Goal: Task Accomplishment & Management: Manage account settings

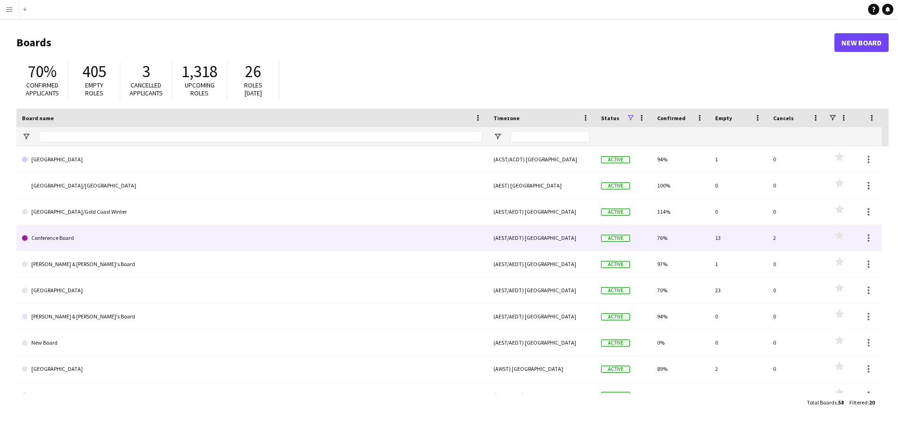
click at [86, 232] on link "Conference Board" at bounding box center [252, 238] width 460 height 26
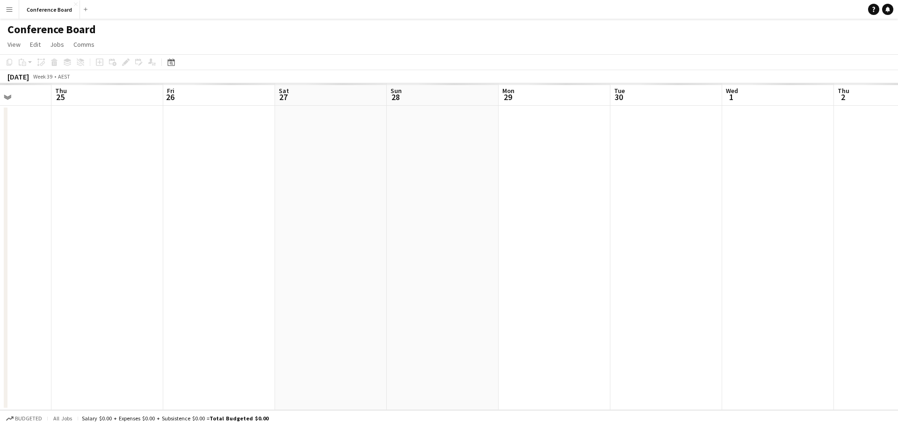
drag, startPoint x: 666, startPoint y: 93, endPoint x: 263, endPoint y: 92, distance: 403.0
click at [193, 82] on app-calendar "Copy Paste Paste Ctrl+V Paste with crew Ctrl+Shift+V Paste linked Job [GEOGRAPH…" at bounding box center [449, 232] width 898 height 356
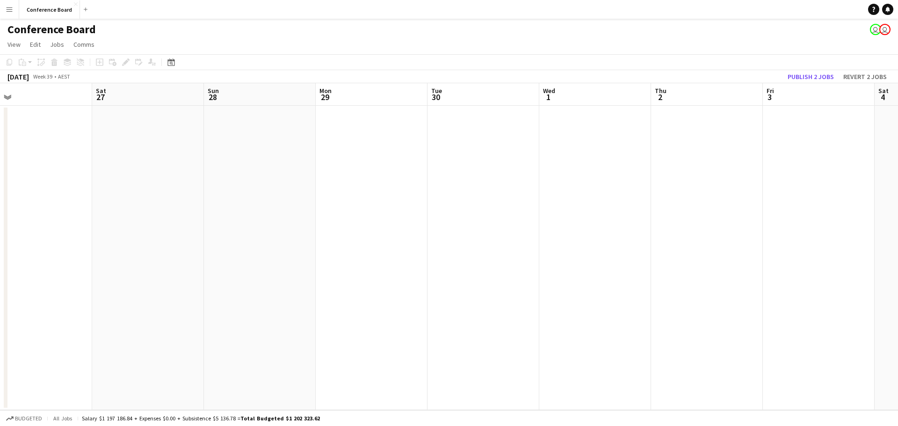
drag, startPoint x: 606, startPoint y: 88, endPoint x: 252, endPoint y: 81, distance: 354.0
click at [238, 79] on app-calendar "Copy Paste Paste Ctrl+V Paste with crew Ctrl+Shift+V Paste linked Job [GEOGRAPH…" at bounding box center [449, 232] width 898 height 356
drag, startPoint x: 488, startPoint y: 99, endPoint x: 317, endPoint y: 93, distance: 170.3
click at [260, 86] on app-calendar-viewport "Thu 25 Fri 26 Sat 27 Sun 28 Mon 29 Tue 30 Wed 1 Thu 2 Fri 3 Sat 4 Sun 5 Mon 6 T…" at bounding box center [449, 246] width 898 height 327
drag, startPoint x: 522, startPoint y: 98, endPoint x: 271, endPoint y: 89, distance: 251.2
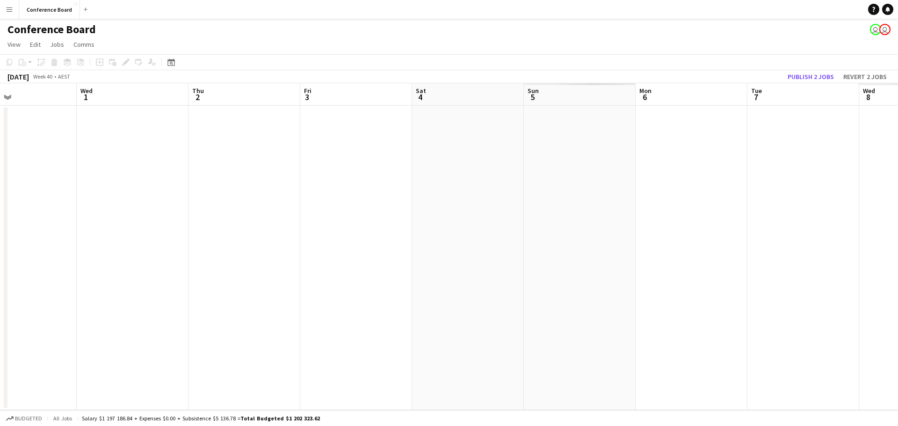
click at [229, 88] on app-calendar-viewport "Sat 27 Sun 28 Mon 29 Tue 30 Wed 1 Thu 2 Fri 3 Sat 4 Sun 5 Mon 6 Tue 7 Wed 8 Thu…" at bounding box center [449, 246] width 898 height 327
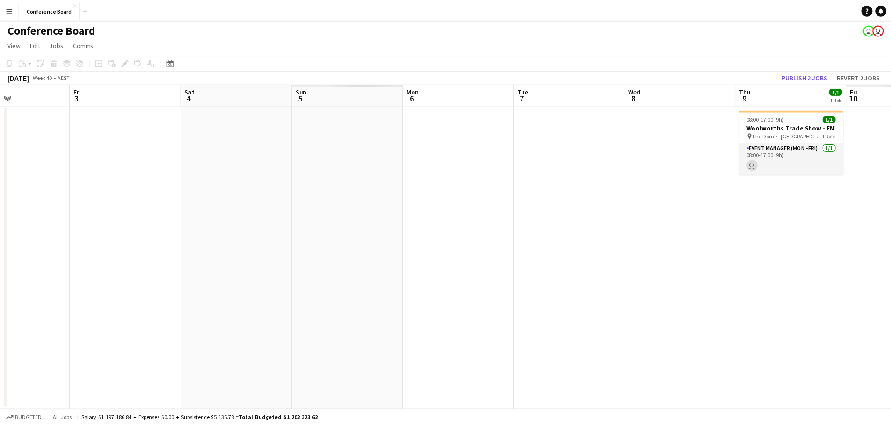
scroll to position [0, 332]
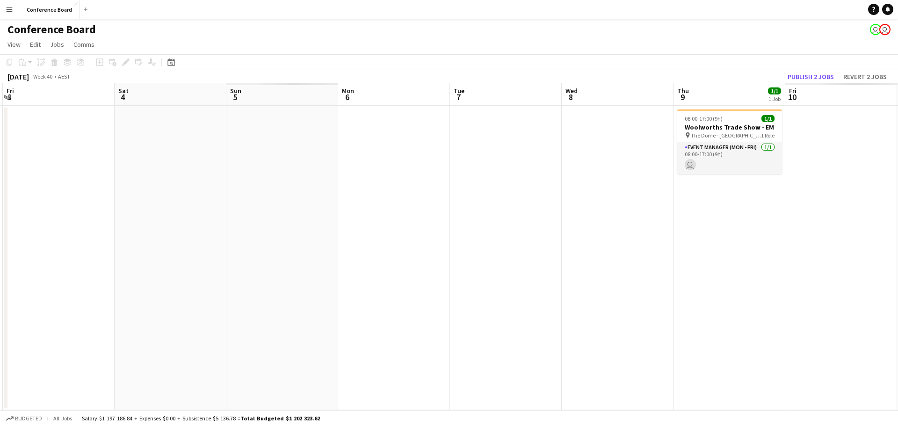
drag, startPoint x: 445, startPoint y: 103, endPoint x: 190, endPoint y: 81, distance: 255.8
click at [189, 81] on app-calendar "Copy Paste Paste Ctrl+V Paste with crew Ctrl+Shift+V Paste linked Job [GEOGRAPH…" at bounding box center [449, 232] width 898 height 356
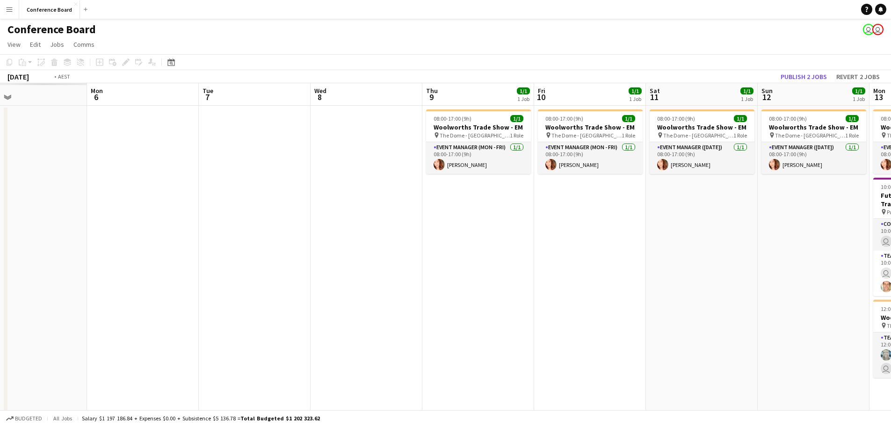
drag, startPoint x: 502, startPoint y: 97, endPoint x: 303, endPoint y: 88, distance: 199.4
click at [254, 84] on app-calendar-viewport "Thu 2 Fri 3 Sat 4 Sun 5 Mon 6 Tue 7 Wed 8 Thu 9 1/1 1 Job Fri 10 1/1 1 Job Sat …" at bounding box center [445, 332] width 891 height 498
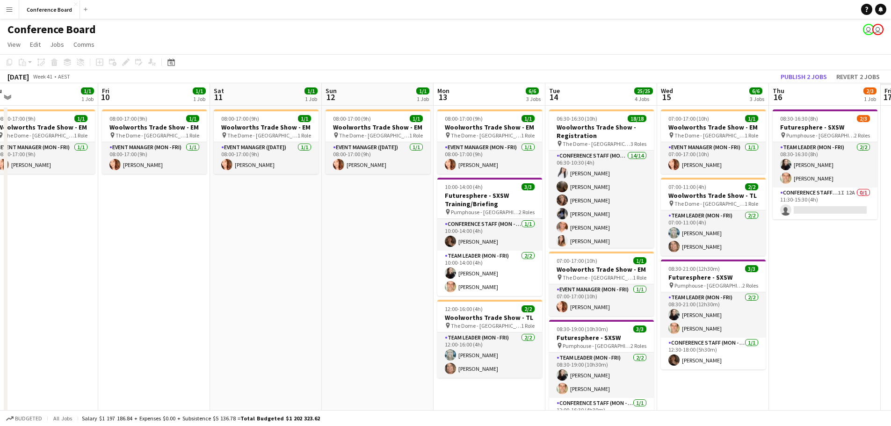
drag, startPoint x: 374, startPoint y: 94, endPoint x: 419, endPoint y: 94, distance: 45.4
click at [283, 89] on app-calendar-viewport "Mon 6 Tue 7 Wed 8 Thu 9 1/1 1 Job Fri 10 1/1 1 Job Sat 11 1/1 1 Job Sun 12 1/1 …" at bounding box center [445, 332] width 891 height 498
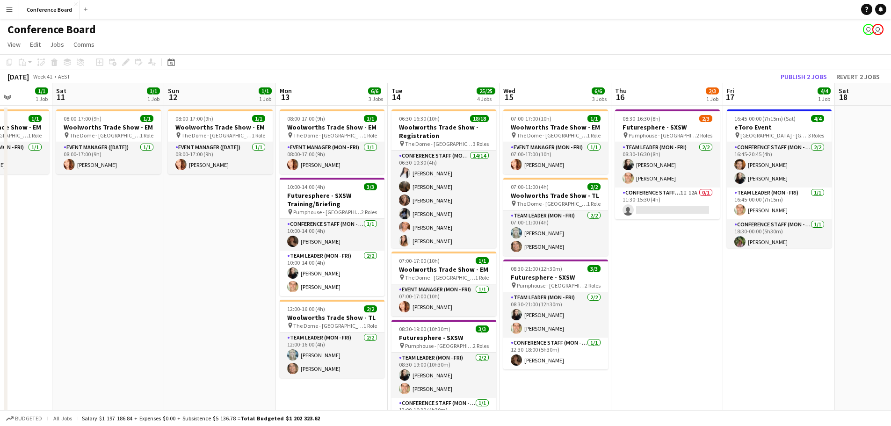
scroll to position [0, 288]
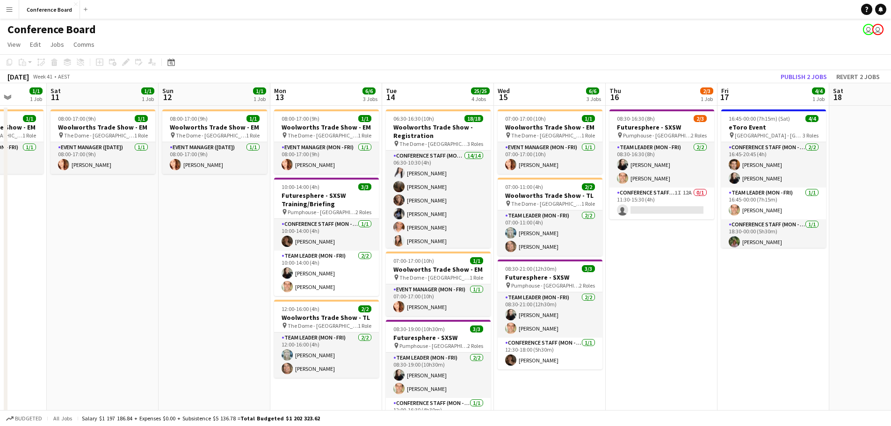
drag, startPoint x: 397, startPoint y: 94, endPoint x: 222, endPoint y: 79, distance: 175.9
click at [182, 81] on app-calendar "Copy Paste Paste Ctrl+V Paste with crew Ctrl+Shift+V Paste linked Job [GEOGRAPH…" at bounding box center [445, 317] width 891 height 527
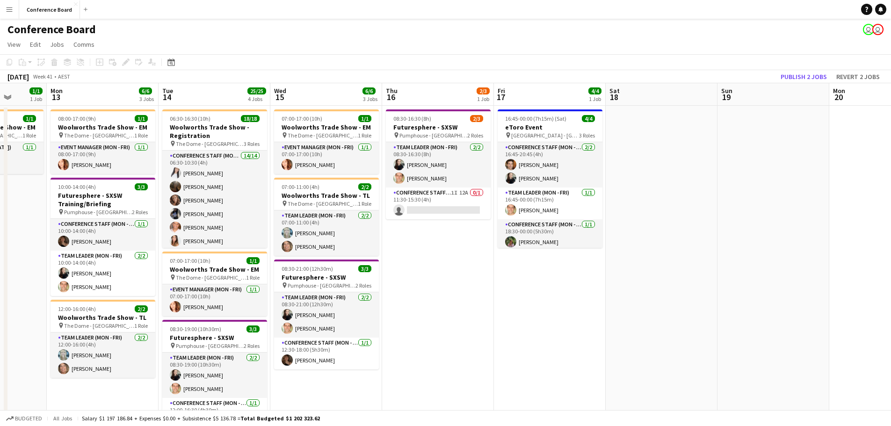
drag, startPoint x: 515, startPoint y: 83, endPoint x: 278, endPoint y: 76, distance: 237.6
click at [278, 76] on div "[DATE] Week 41 • AEST Publish 2 jobs Revert 2 jobs" at bounding box center [445, 76] width 891 height 13
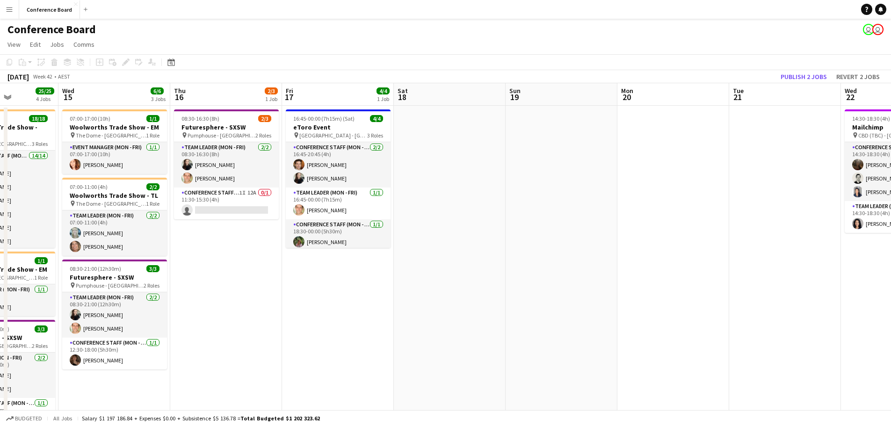
drag, startPoint x: 487, startPoint y: 91, endPoint x: 205, endPoint y: 72, distance: 283.0
click at [205, 72] on app-calendar "Copy Paste Paste Ctrl+V Paste with crew Ctrl+Shift+V Paste linked Job [GEOGRAPH…" at bounding box center [445, 317] width 891 height 527
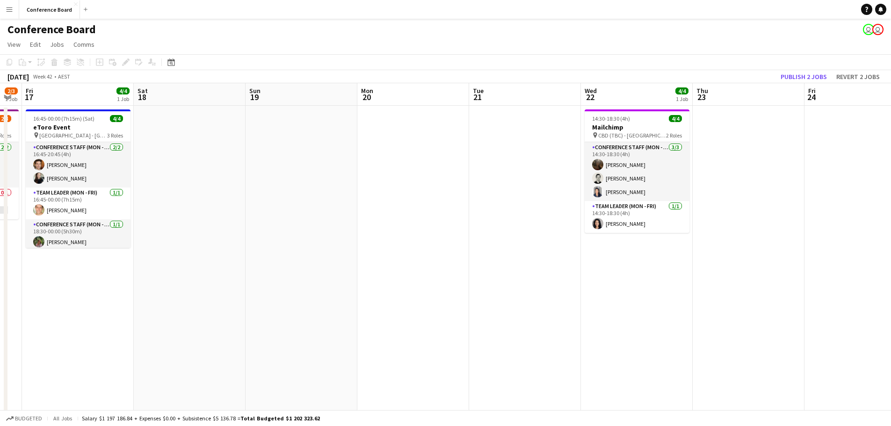
drag, startPoint x: 539, startPoint y: 90, endPoint x: 175, endPoint y: 68, distance: 365.3
click at [170, 68] on app-calendar "Copy Paste Paste Ctrl+V Paste with crew Ctrl+Shift+V Paste linked Job [GEOGRAPH…" at bounding box center [445, 317] width 891 height 527
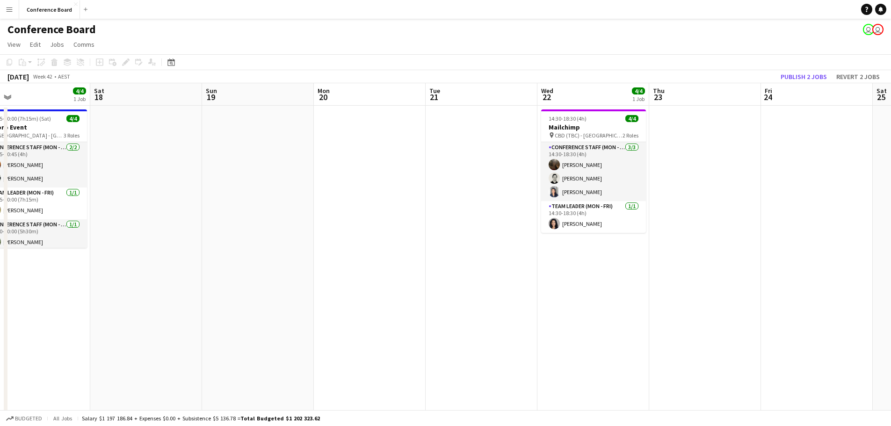
scroll to position [0, 320]
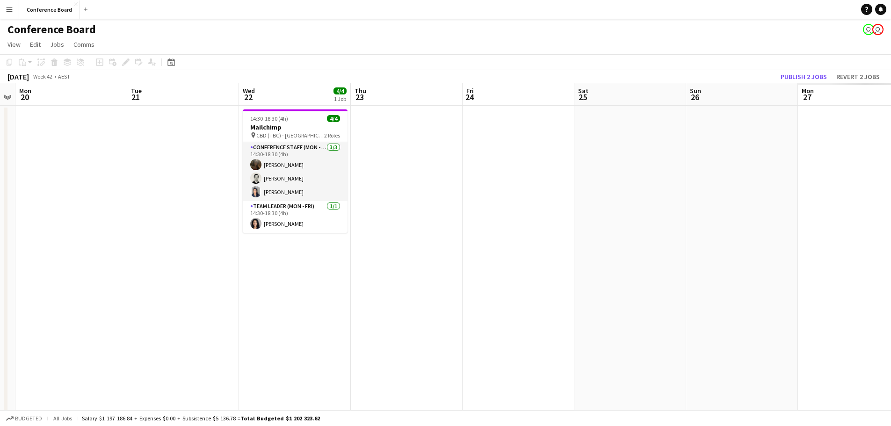
drag, startPoint x: 577, startPoint y: 95, endPoint x: 230, endPoint y: 81, distance: 347.7
click at [195, 79] on app-calendar "Copy Paste Paste Ctrl+V Paste with crew Ctrl+Shift+V Paste linked Job [GEOGRAPH…" at bounding box center [445, 317] width 891 height 527
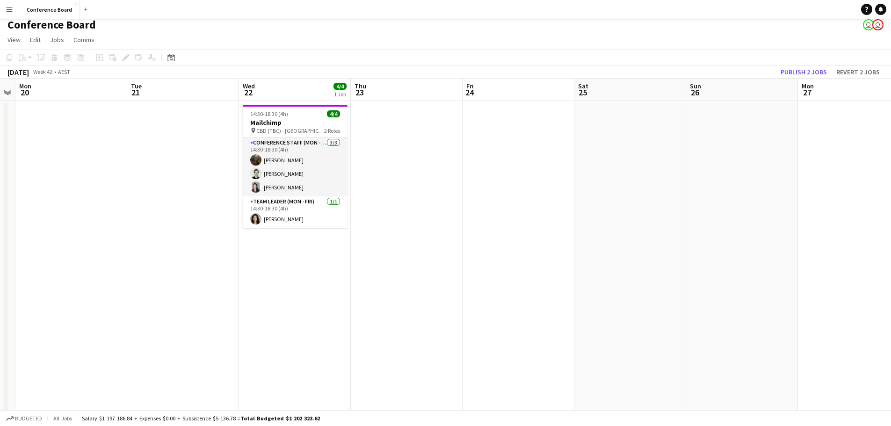
scroll to position [0, 0]
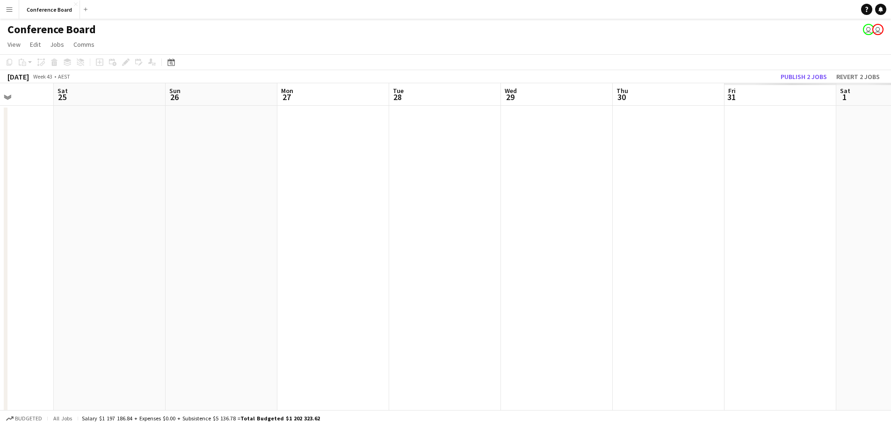
drag, startPoint x: 851, startPoint y: 99, endPoint x: 105, endPoint y: 120, distance: 746.0
click at [105, 120] on app-calendar-viewport "Wed 22 4/4 1 Job Thu 23 Fri 24 Sat 25 Sun 26 Mon 27 Tue 28 Wed 29 Thu 30 Fri 31…" at bounding box center [445, 332] width 891 height 498
drag, startPoint x: 825, startPoint y: 99, endPoint x: 382, endPoint y: 107, distance: 442.3
click at [173, 102] on app-calendar-viewport "Wed 29 Thu 30 Fri 31 Sat 1 Sun 2 Mon 3 Tue 4 Wed 5 Thu 6 Fri 7 Sat 8 Sun 9 Mon …" at bounding box center [445, 332] width 891 height 498
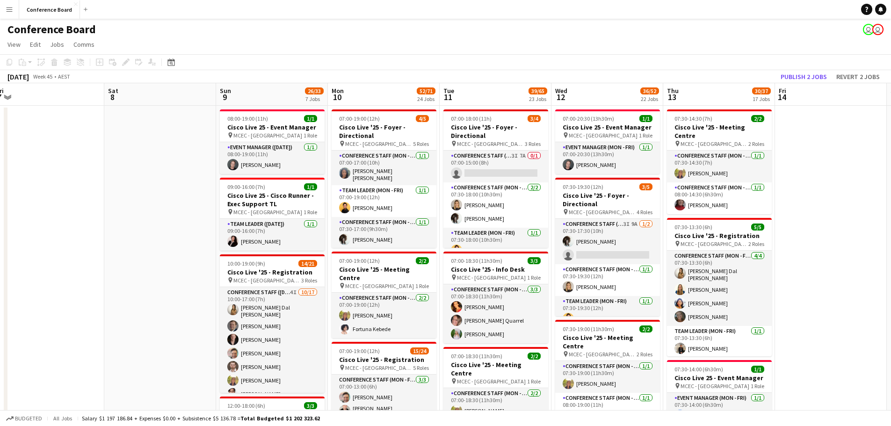
scroll to position [0, 353]
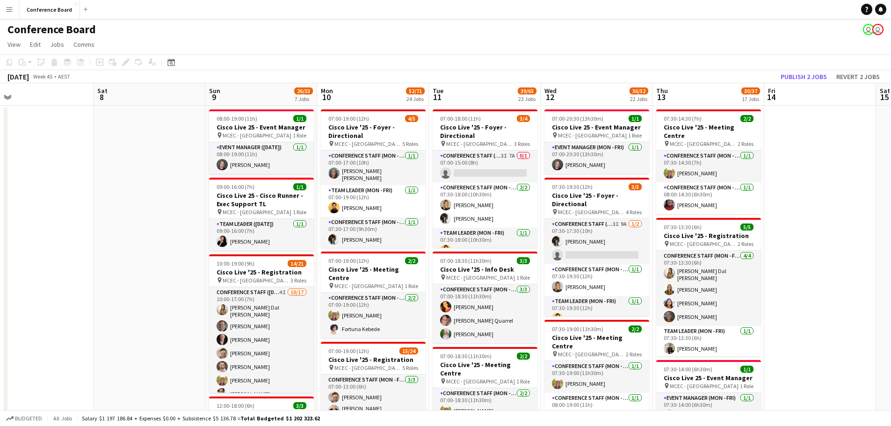
drag, startPoint x: 841, startPoint y: 92, endPoint x: 226, endPoint y: 93, distance: 614.8
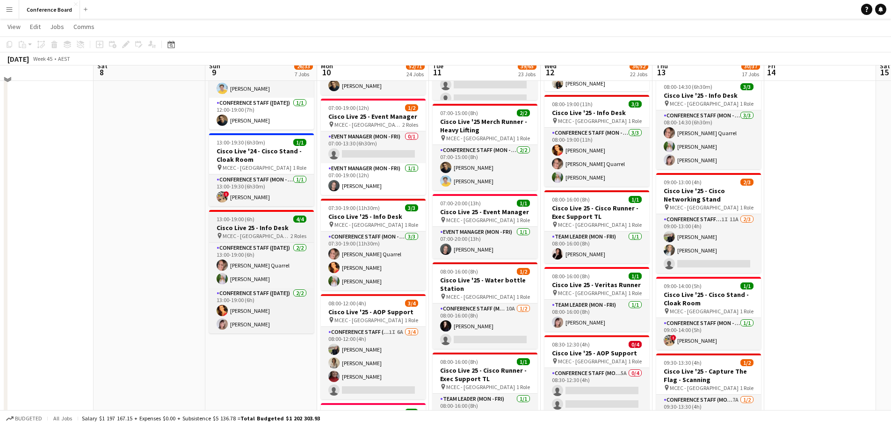
scroll to position [468, 0]
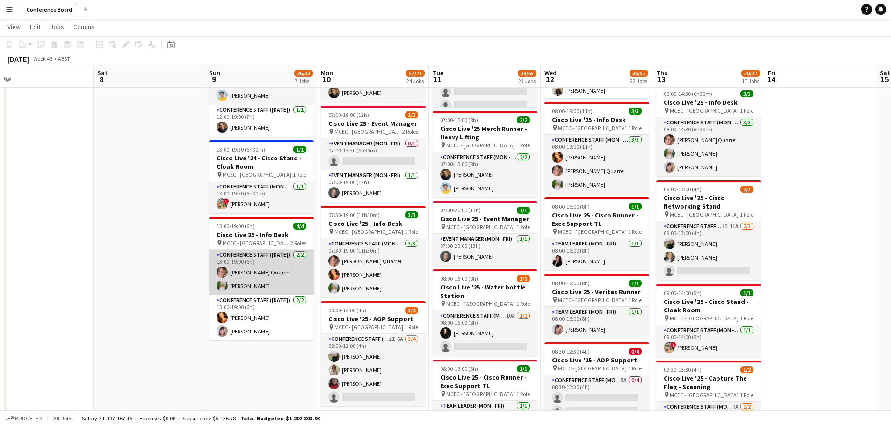
click at [231, 285] on app-card-role "Conference Staff ([DATE]) [DATE] 13:00-19:00 (6h) [PERSON_NAME] [PERSON_NAME]" at bounding box center [261, 272] width 105 height 45
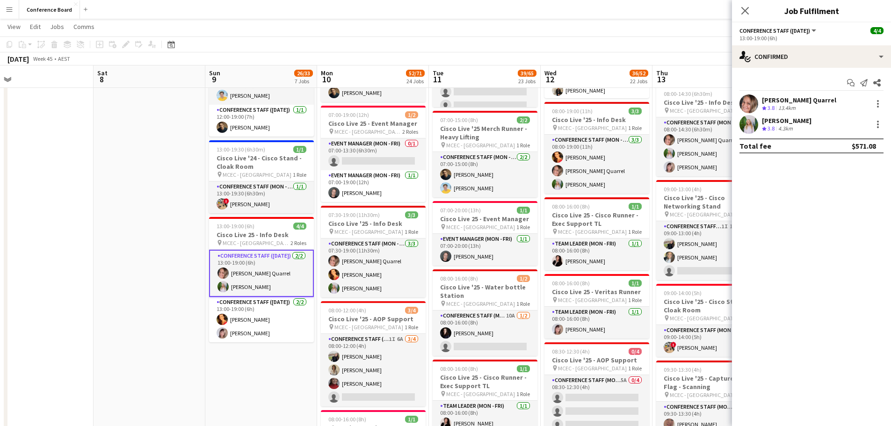
click at [750, 130] on app-user-avatar at bounding box center [748, 124] width 19 height 19
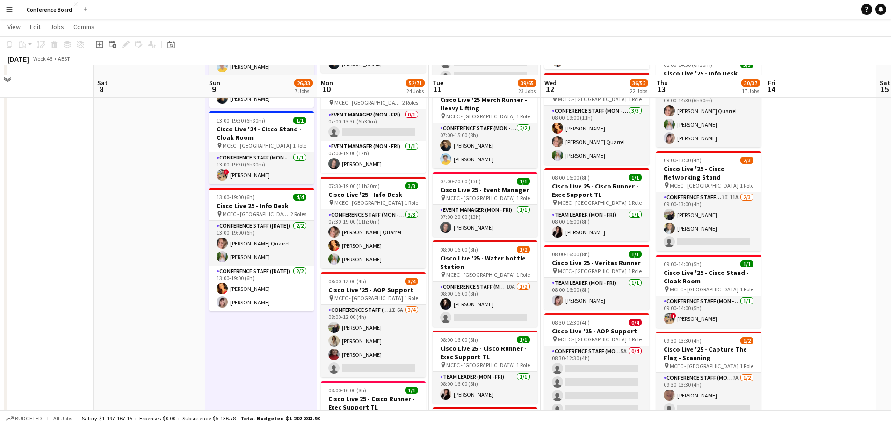
scroll to position [514, 0]
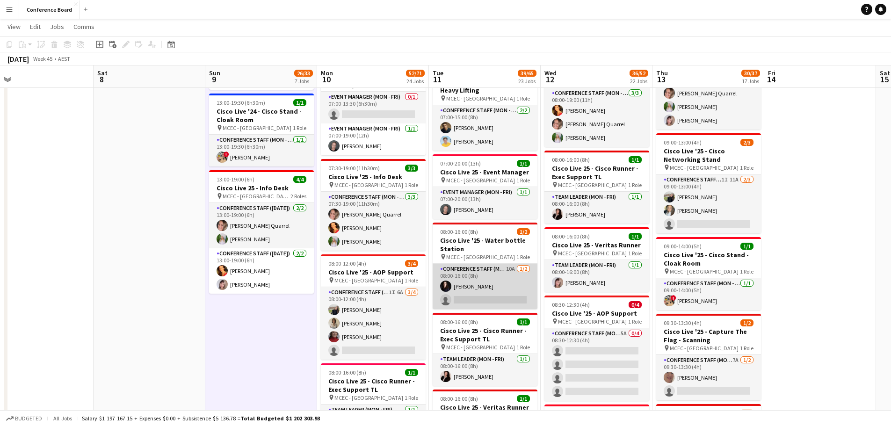
click at [487, 289] on app-card-role "Conference Staff (Mon - Fri) 10A [DATE] 08:00-16:00 (8h) [PERSON_NAME] single-n…" at bounding box center [484, 286] width 105 height 45
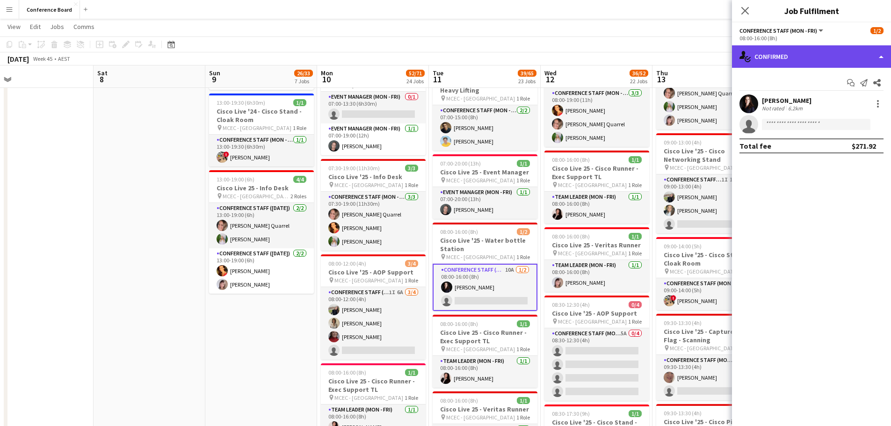
click at [782, 56] on div "single-neutral-actions-check-2 Confirmed" at bounding box center [811, 56] width 159 height 22
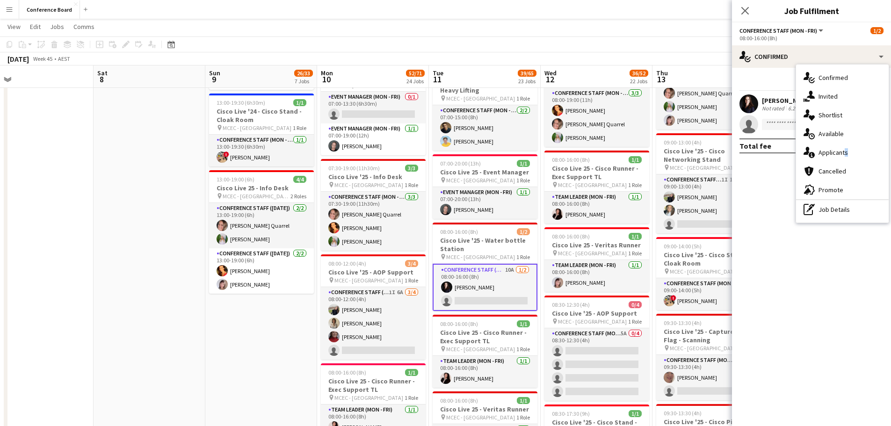
click at [844, 152] on span "Applicants" at bounding box center [832, 152] width 29 height 8
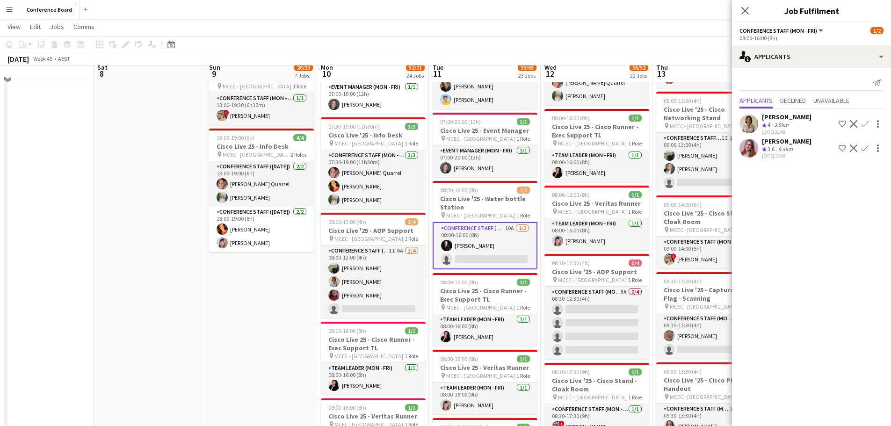
scroll to position [561, 0]
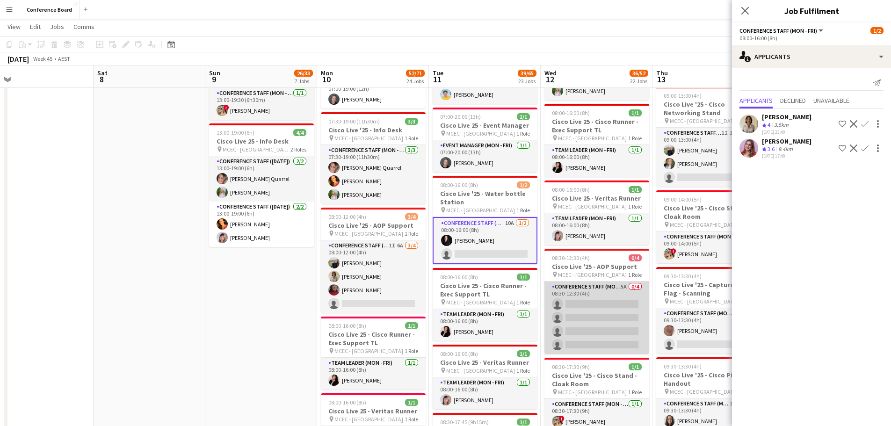
click at [574, 308] on app-card-role "Conference Staff (Mon - Fri) 5A 0/4 08:30-12:30 (4h) single-neutral-actions sin…" at bounding box center [596, 317] width 105 height 72
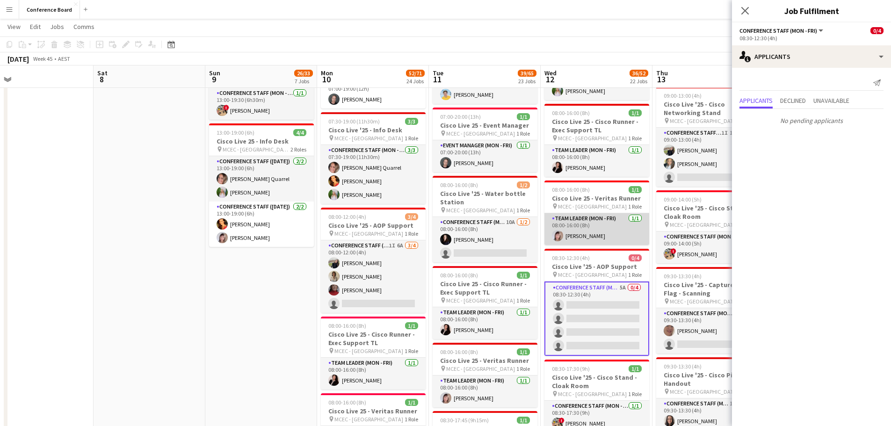
click at [604, 213] on app-card-role "Team Leader (Mon - Fri) [DATE] 08:00-16:00 (8h) [PERSON_NAME]" at bounding box center [596, 229] width 105 height 32
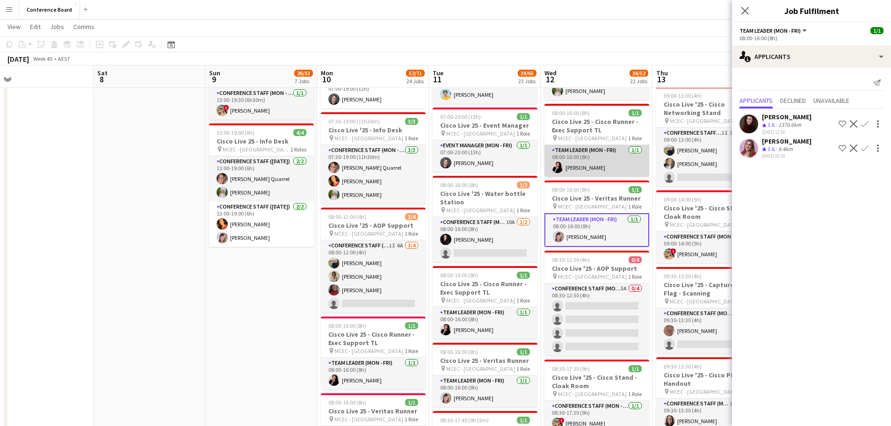
click at [592, 145] on app-card-role "Team Leader (Mon - Fri) [DATE] 08:00-16:00 (8h) [PERSON_NAME]" at bounding box center [596, 161] width 105 height 32
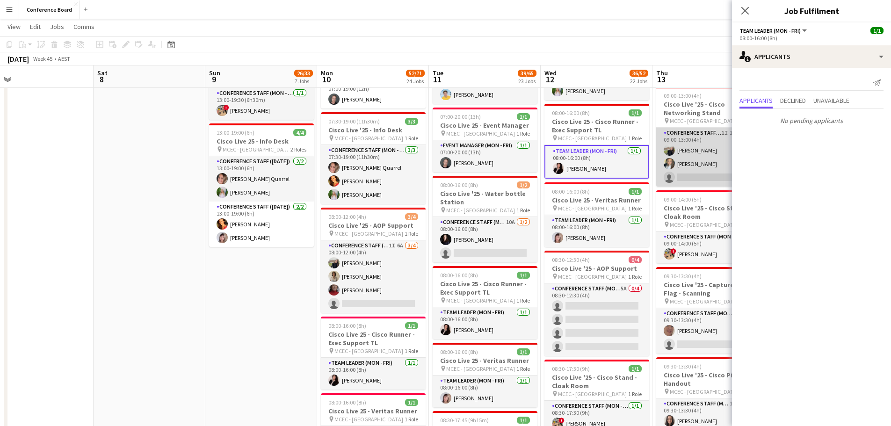
click at [692, 151] on app-card-role "Conference Staff (Mon - Fri) 1I 11A [DATE] 09:00-13:00 (4h) [PERSON_NAME] [PERS…" at bounding box center [708, 157] width 105 height 59
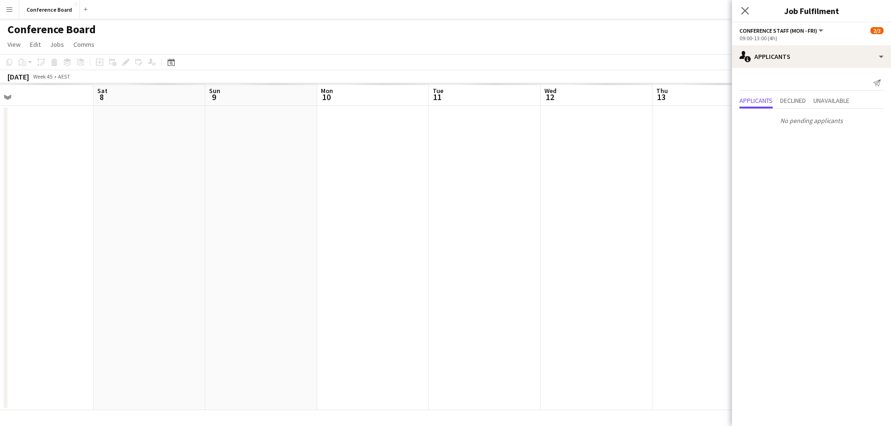
scroll to position [0, 0]
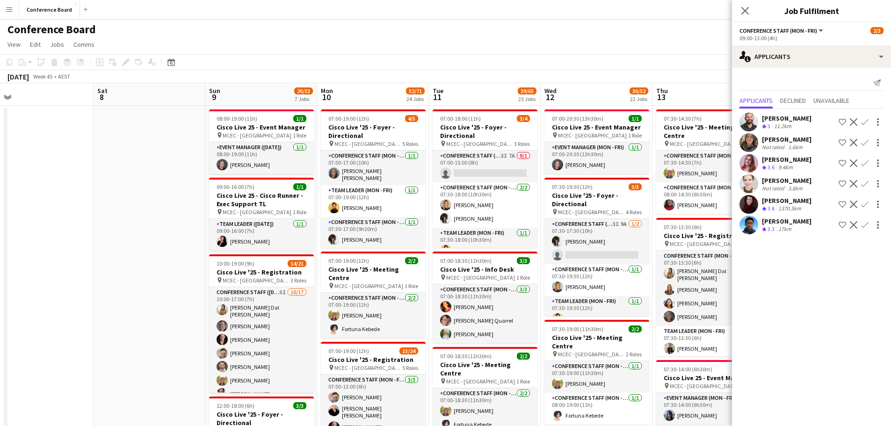
click at [747, 226] on app-user-avatar at bounding box center [748, 225] width 19 height 19
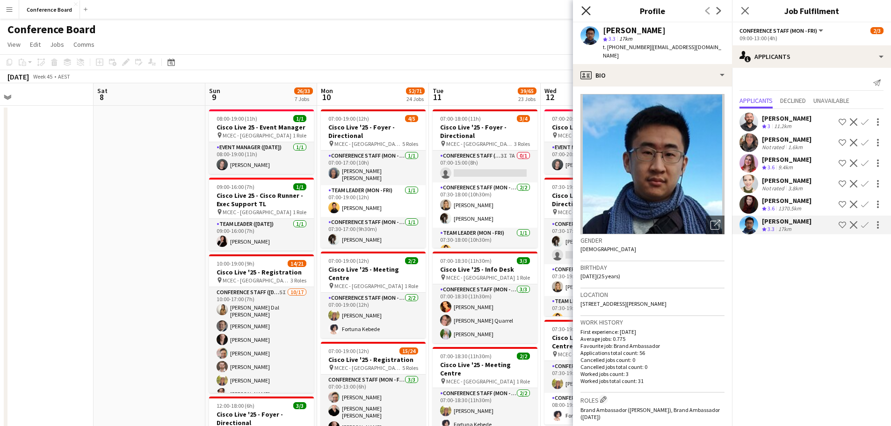
click at [582, 11] on icon "Close pop-in" at bounding box center [585, 10] width 9 height 9
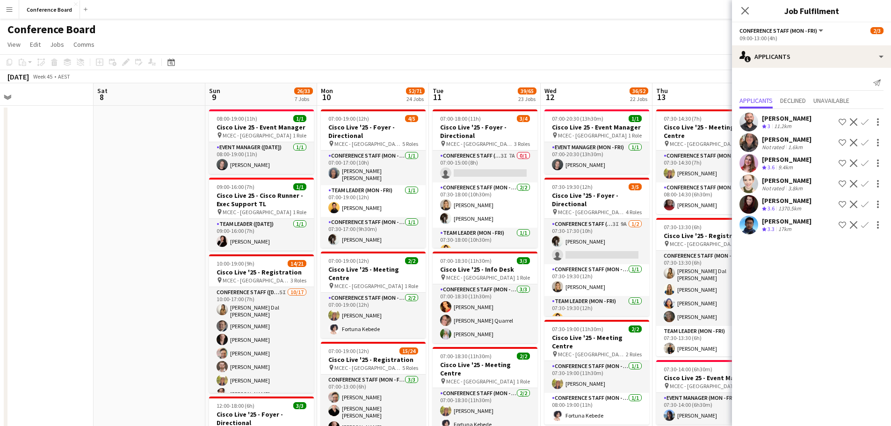
click at [577, 36] on app-page-menu "View Day view expanded Day view collapsed Month view Date picker Jump to [DATE]…" at bounding box center [445, 45] width 891 height 18
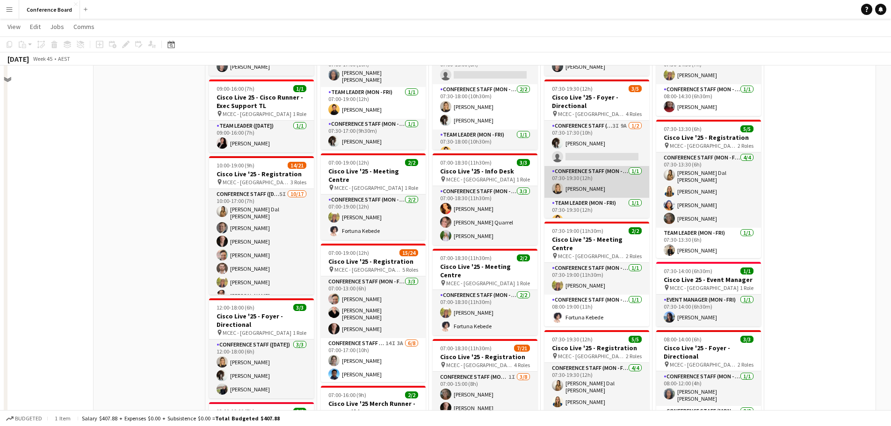
scroll to position [47, 0]
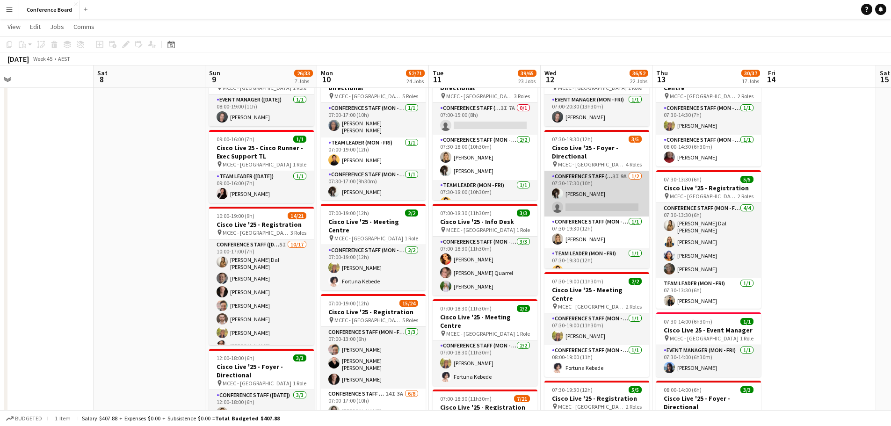
click at [568, 201] on app-card-role "Conference Staff (Mon - Fri) 3I 9A [DATE] 07:30-17:30 (10h) [PERSON_NAME] singl…" at bounding box center [596, 193] width 105 height 45
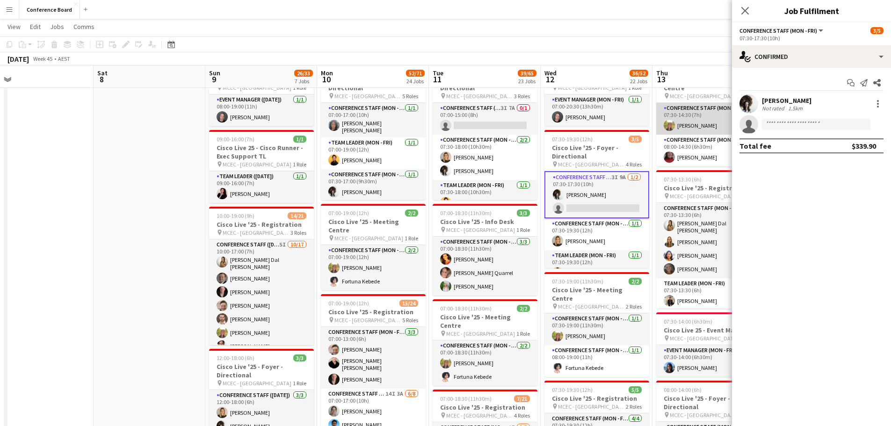
click at [675, 118] on app-card-role "Conference Staff (Mon - Fri) [DATE] 07:30-14:30 (7h) [PERSON_NAME]" at bounding box center [708, 119] width 105 height 32
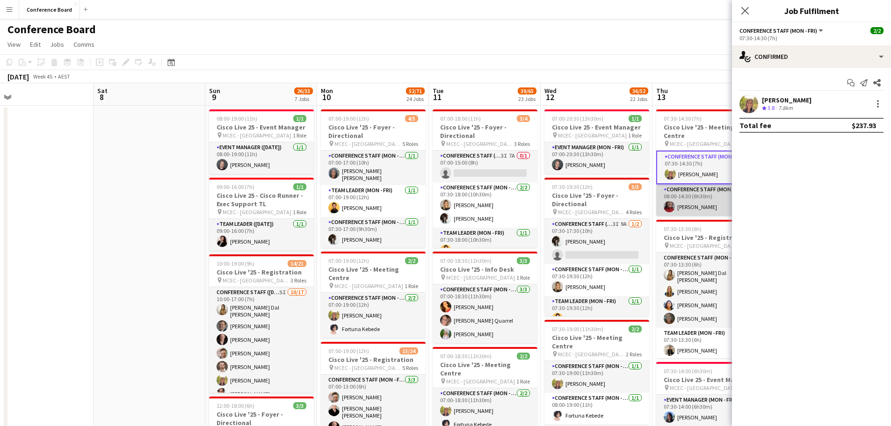
scroll to position [0, 354]
click at [675, 195] on app-card-role "Conference Staff (Mon - Fri) [DATE] 08:00-14:30 (6h30m) [PERSON_NAME]" at bounding box center [707, 200] width 105 height 32
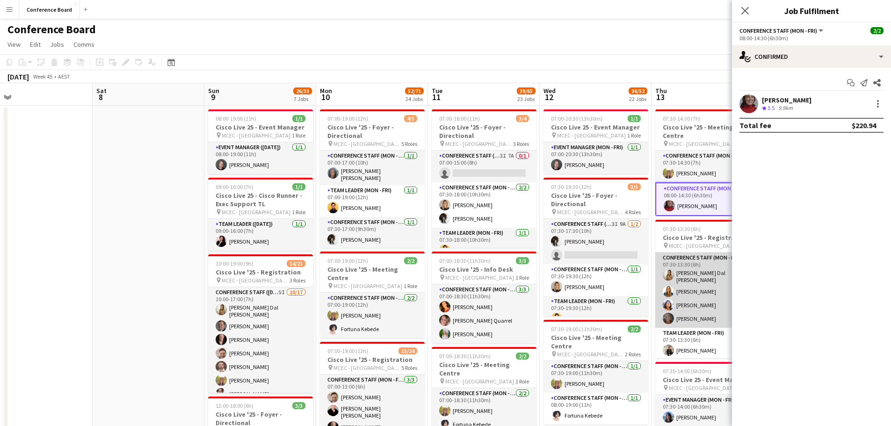
click at [677, 270] on app-card-role "Conference Staff (Mon - Fri) [DATE] 07:30-13:30 (6h) [PERSON_NAME] Dal [PERSON_…" at bounding box center [707, 289] width 105 height 75
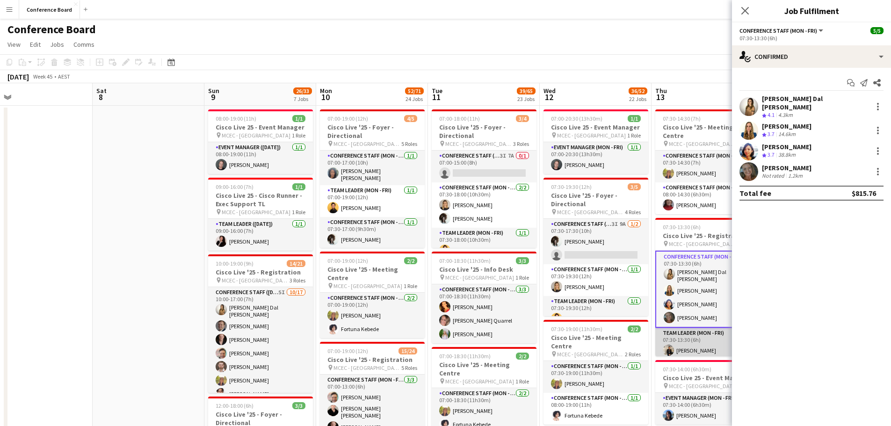
click at [694, 335] on app-card-role "Team Leader (Mon - Fri) [DATE] 07:30-13:30 (6h) [PERSON_NAME]" at bounding box center [707, 344] width 105 height 32
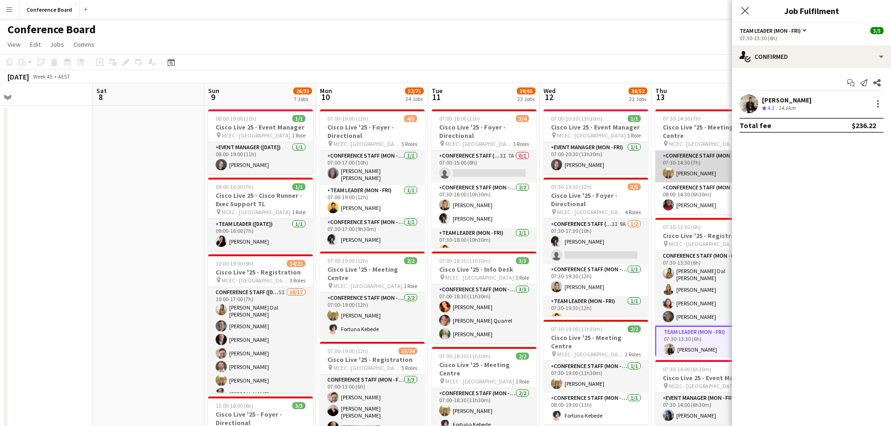
click at [675, 151] on app-card-role "Conference Staff (Mon - Fri) [DATE] 07:30-14:30 (7h) [PERSON_NAME]" at bounding box center [707, 167] width 105 height 32
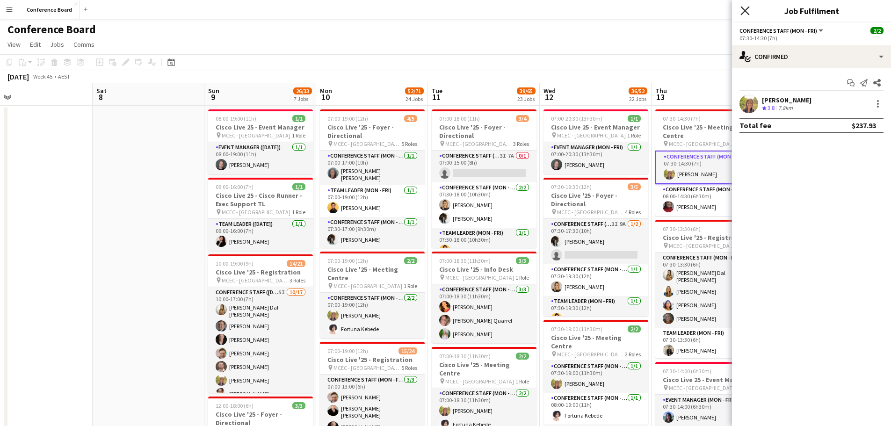
click at [744, 8] on icon "Close pop-in" at bounding box center [744, 10] width 9 height 9
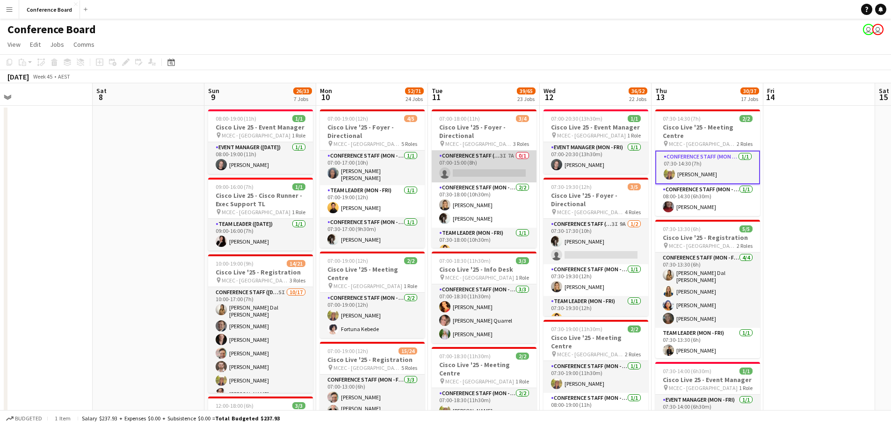
click at [479, 167] on app-card-role "Conference Staff (Mon - Fri) 3I 7A 0/1 07:00-15:00 (8h) single-neutral-actions" at bounding box center [484, 167] width 105 height 32
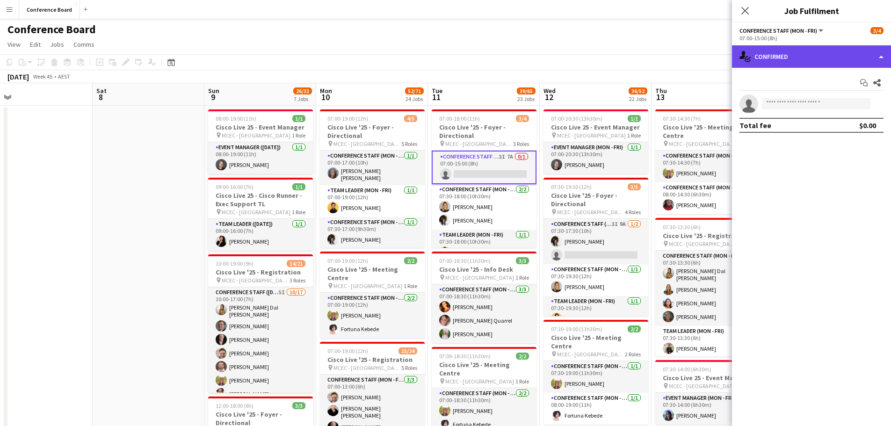
click at [771, 60] on div "single-neutral-actions-check-2 Confirmed" at bounding box center [811, 56] width 159 height 22
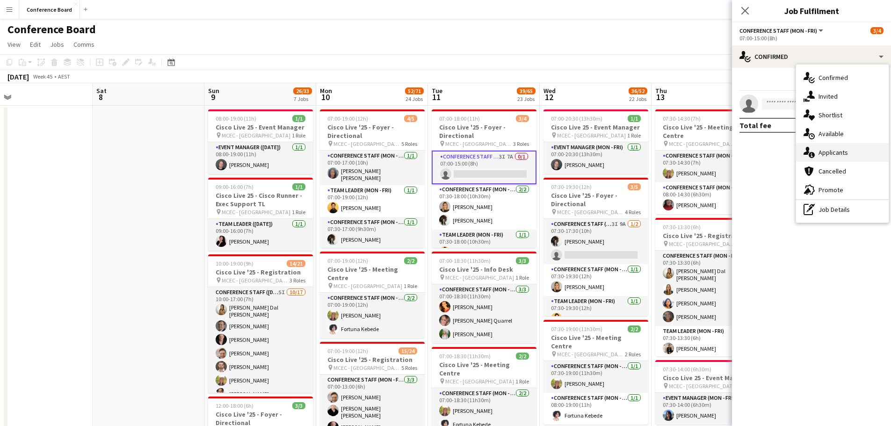
click at [852, 148] on div "single-neutral-actions-information Applicants" at bounding box center [842, 152] width 93 height 19
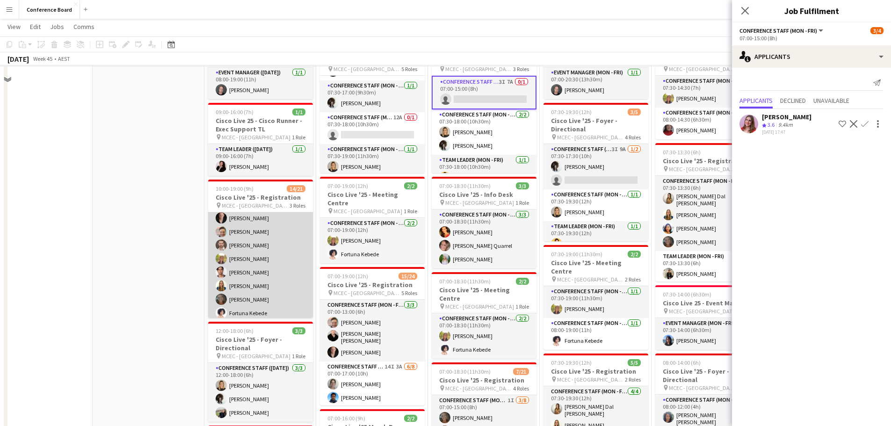
scroll to position [94, 0]
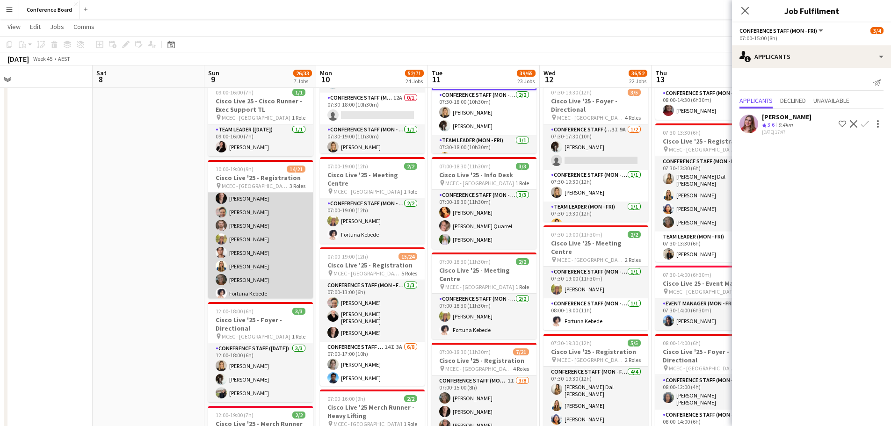
click at [262, 257] on app-card-role "Conference Staff ([DATE]) 5I [DATE] 10:00-17:00 (7h) [PERSON_NAME] Dal [PERSON_…" at bounding box center [260, 272] width 105 height 252
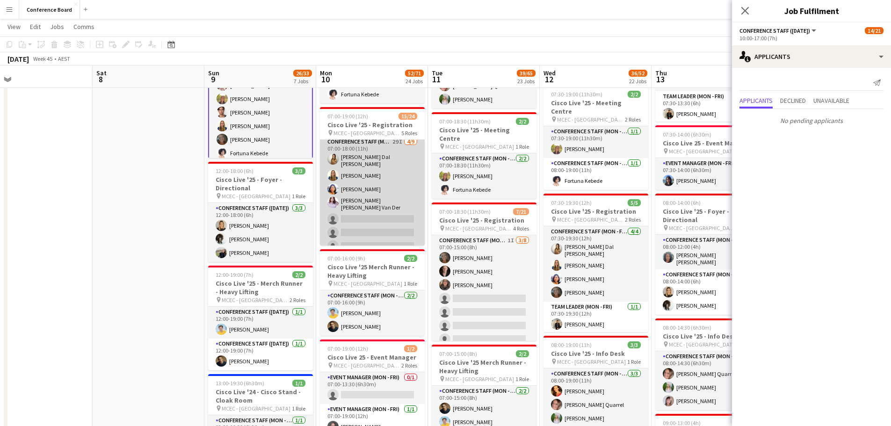
scroll to position [187, 0]
click at [372, 197] on app-card-role "Conference Staff (Mon - Fri) 29I [DATE] 07:00-18:00 (11h) [PERSON_NAME] Dal [PE…" at bounding box center [372, 214] width 105 height 146
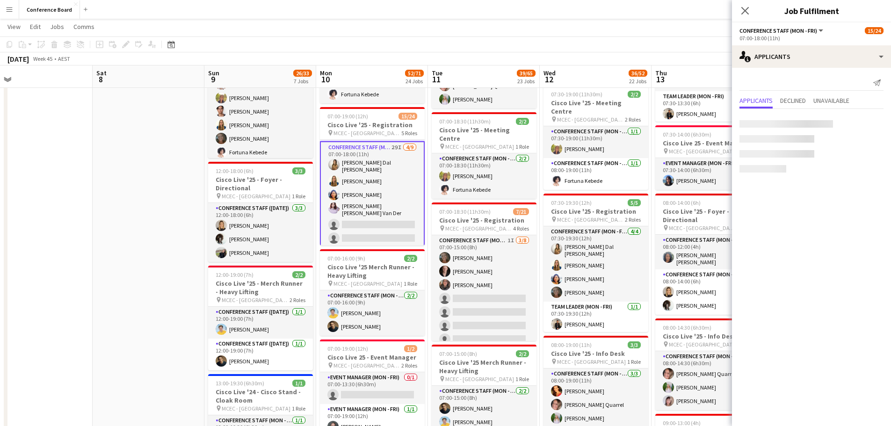
scroll to position [188, 0]
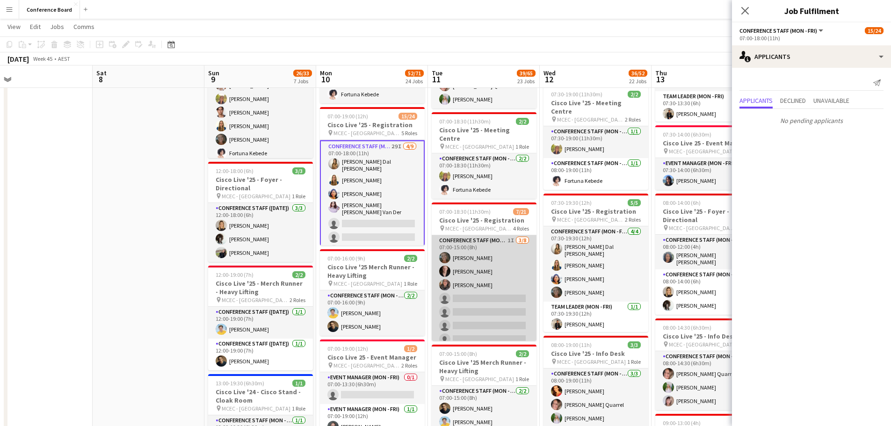
click at [489, 315] on app-card-role "Conference Staff (Mon - Fri) 1I [DATE] 07:00-15:00 (8h) [PERSON_NAME] [PERSON_N…" at bounding box center [484, 298] width 105 height 127
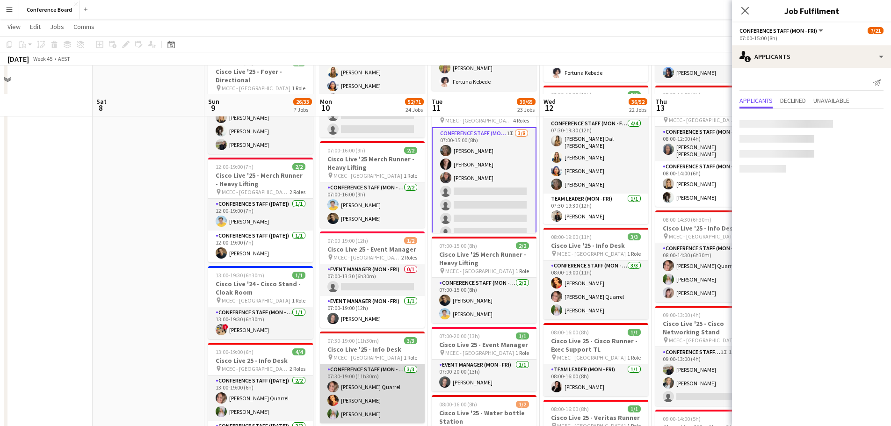
scroll to position [374, 0]
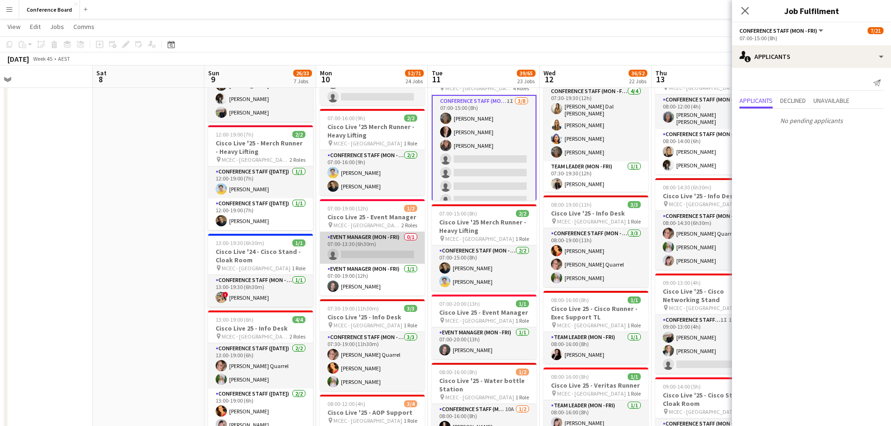
click at [363, 244] on app-card-role "Event Manager (Mon - Fri) 0/1 07:00-13:30 (6h30m) single-neutral-actions" at bounding box center [372, 248] width 105 height 32
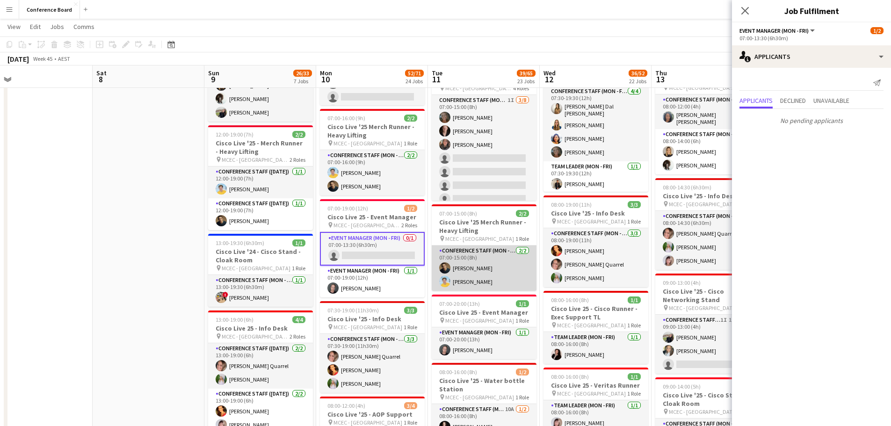
click at [478, 260] on app-card-role "Conference Staff (Mon - Fri) [DATE] 07:00-15:00 (8h) [PERSON_NAME] [PERSON_NAME]" at bounding box center [484, 267] width 105 height 45
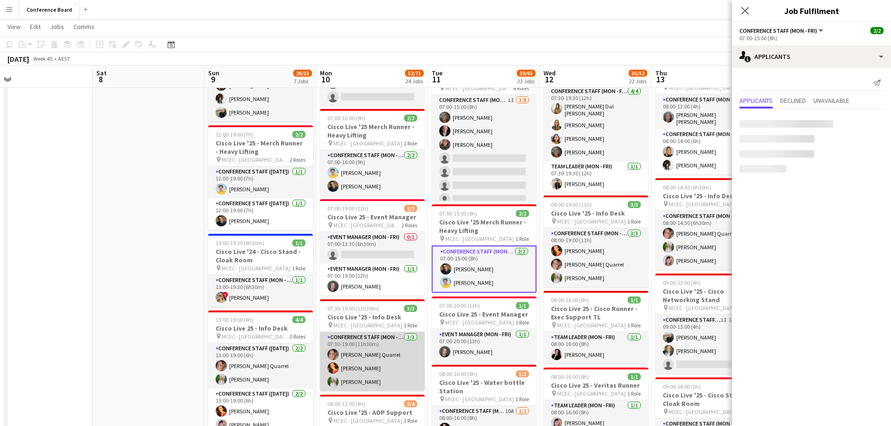
click at [359, 358] on app-card-role "Conference Staff (Mon - Fri) [DATE] 07:30-19:00 (11h30m) [PERSON_NAME] [PERSON_…" at bounding box center [372, 361] width 105 height 59
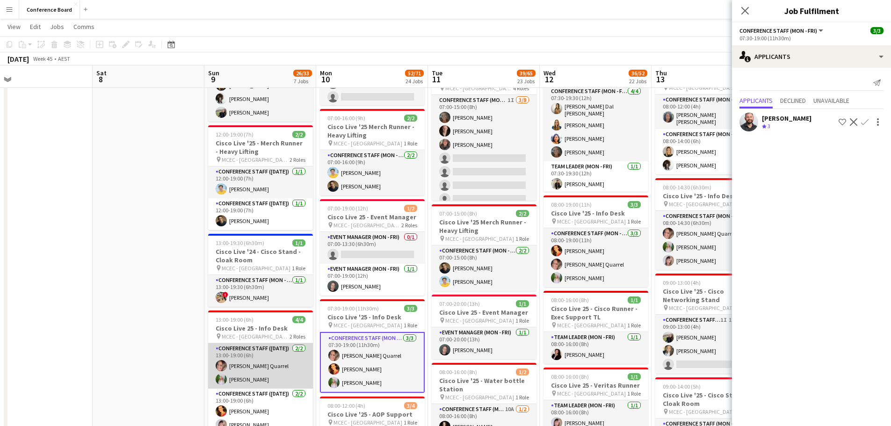
click at [244, 356] on app-card-role "Conference Staff ([DATE]) [DATE] 13:00-19:00 (6h) [PERSON_NAME] [PERSON_NAME]" at bounding box center [260, 365] width 105 height 45
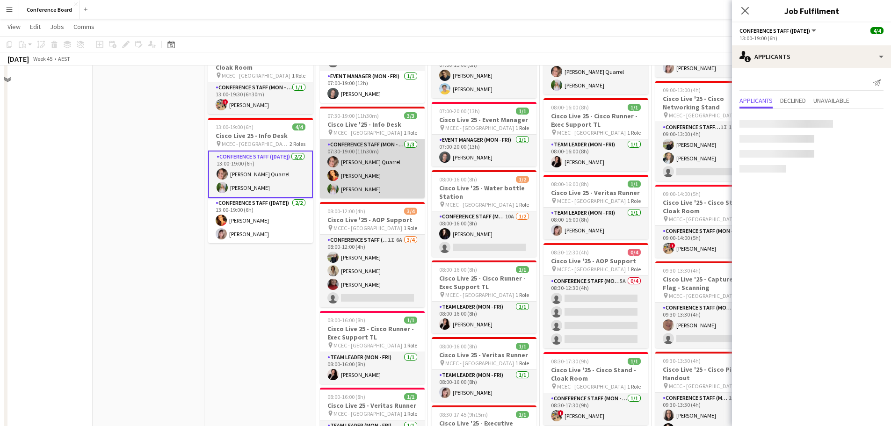
scroll to position [608, 0]
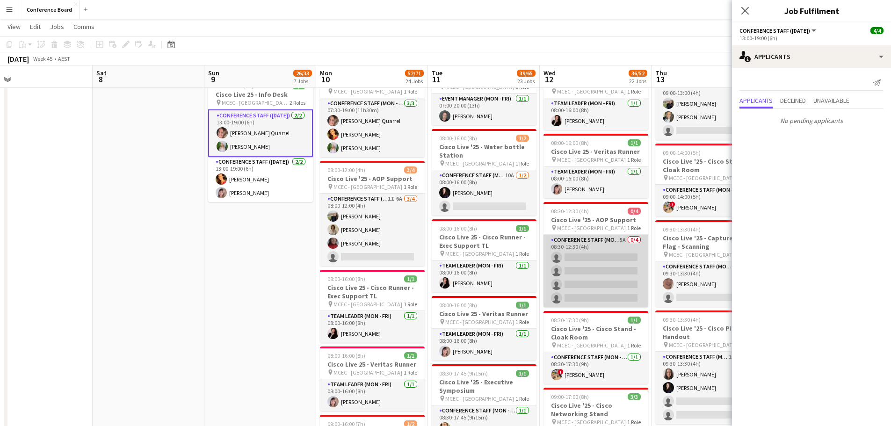
click at [602, 269] on app-card-role "Conference Staff (Mon - Fri) 5A 0/4 08:30-12:30 (4h) single-neutral-actions sin…" at bounding box center [595, 271] width 105 height 72
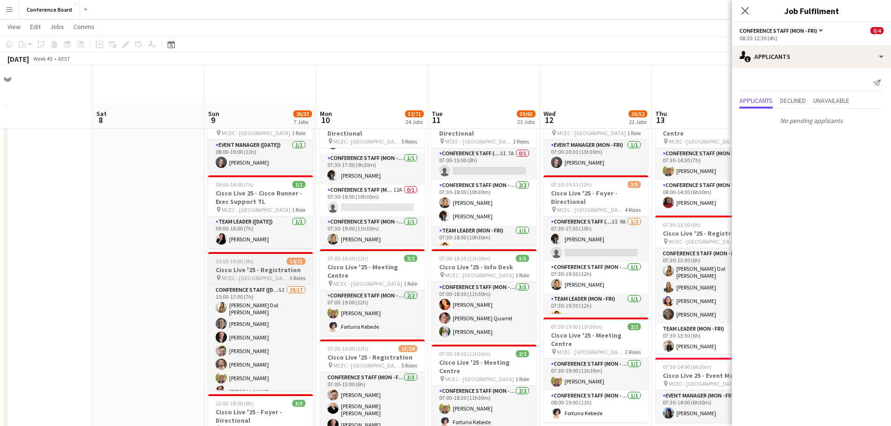
scroll to position [0, 0]
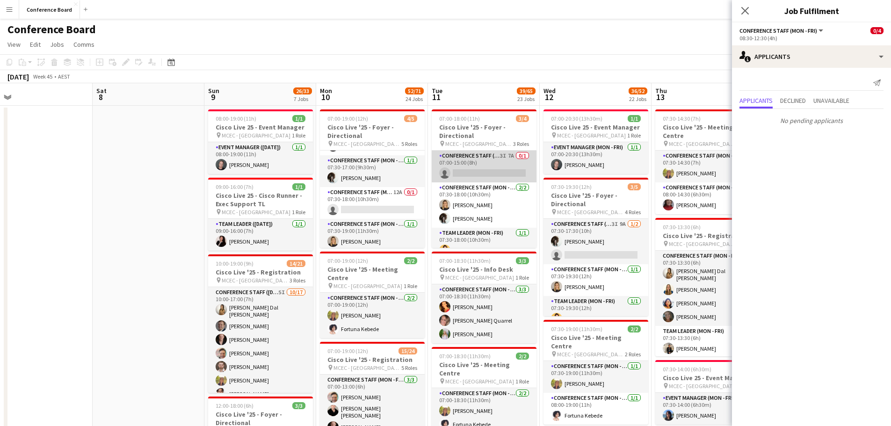
click at [480, 162] on app-card-role "Conference Staff (Mon - Fri) 3I 7A 0/1 07:00-15:00 (8h) single-neutral-actions" at bounding box center [484, 167] width 105 height 32
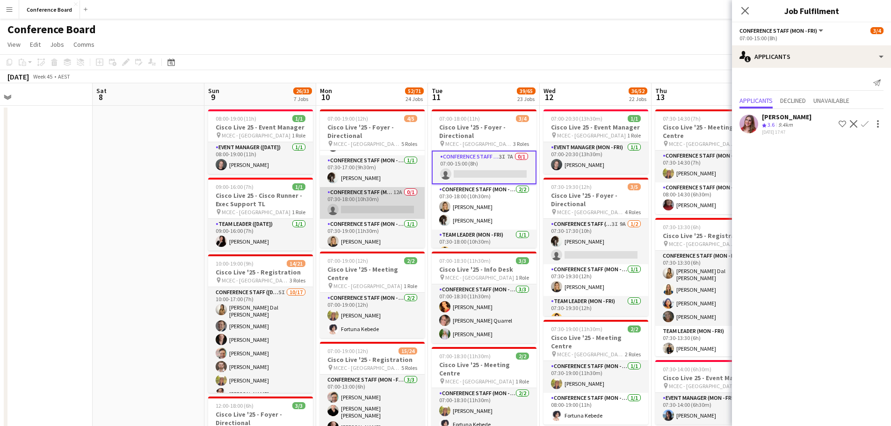
click at [401, 206] on app-card-role "Conference Staff (Mon - Fri) 12A 0/1 07:30-18:00 (10h30m) single-neutral-actions" at bounding box center [372, 203] width 105 height 32
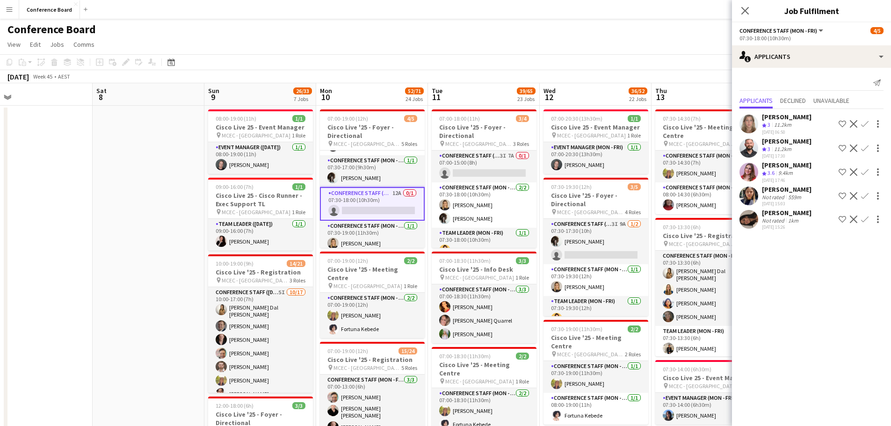
click at [746, 125] on app-user-avatar at bounding box center [748, 124] width 19 height 19
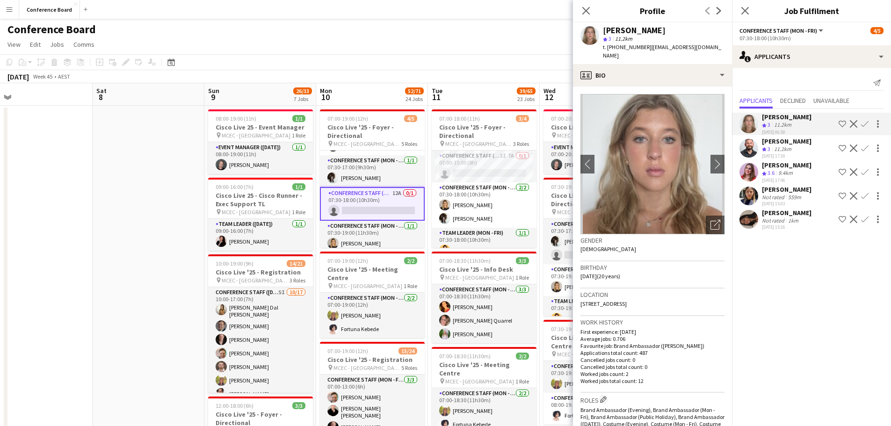
click at [755, 196] on app-user-avatar at bounding box center [748, 196] width 19 height 19
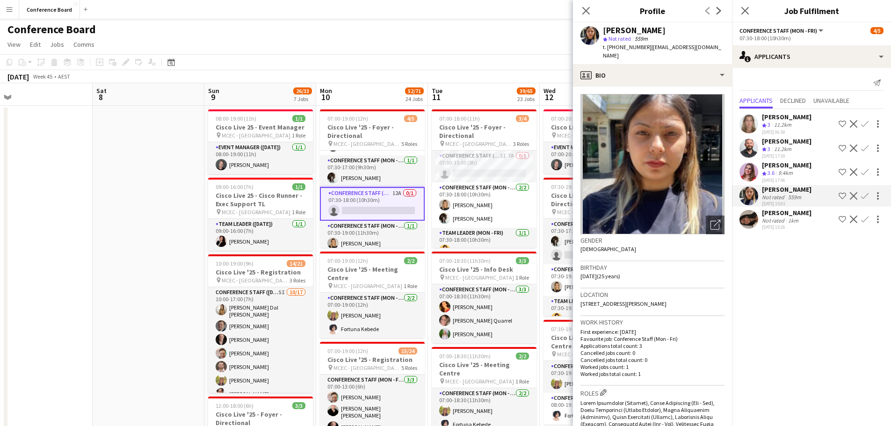
click at [744, 126] on app-user-avatar at bounding box center [748, 124] width 19 height 19
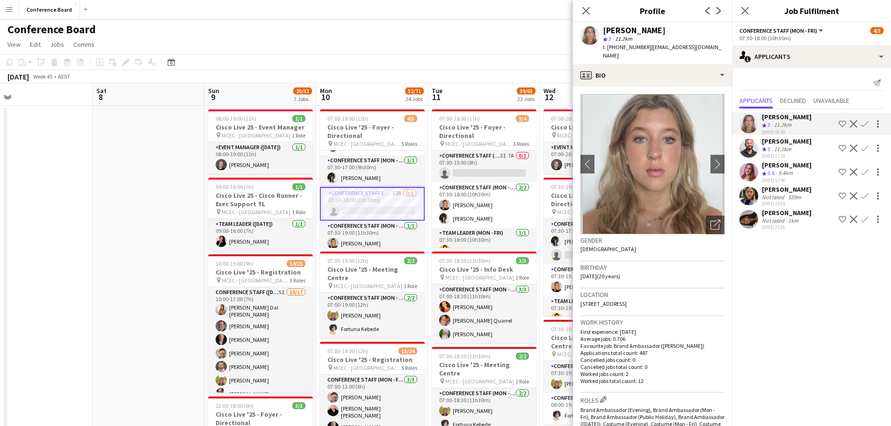
click at [770, 138] on div "[PERSON_NAME]" at bounding box center [787, 141] width 50 height 8
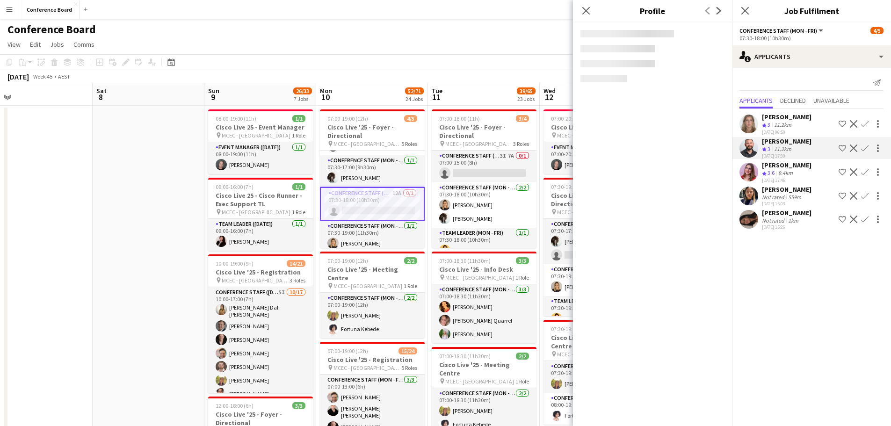
click at [770, 127] on span "3" at bounding box center [768, 124] width 3 height 7
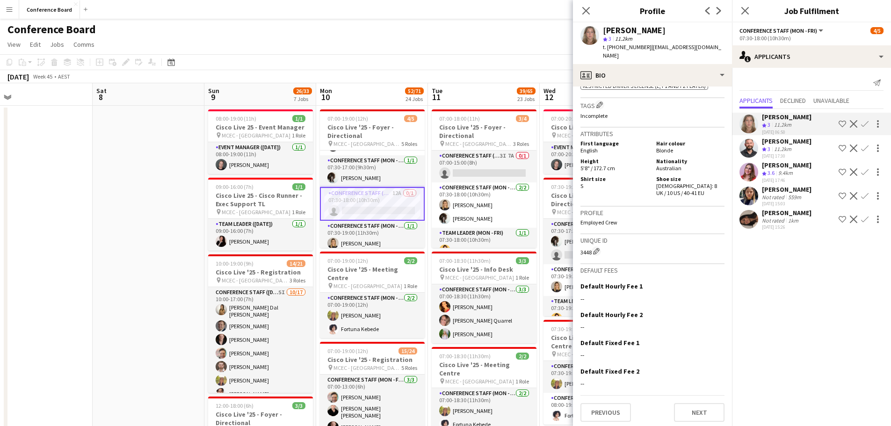
scroll to position [475, 0]
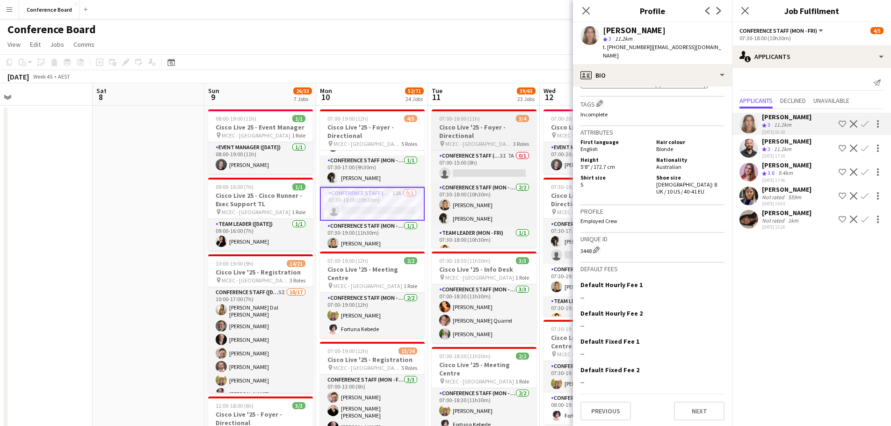
click at [496, 140] on div "pin MCEC - Melbourne 3 Roles" at bounding box center [484, 143] width 105 height 7
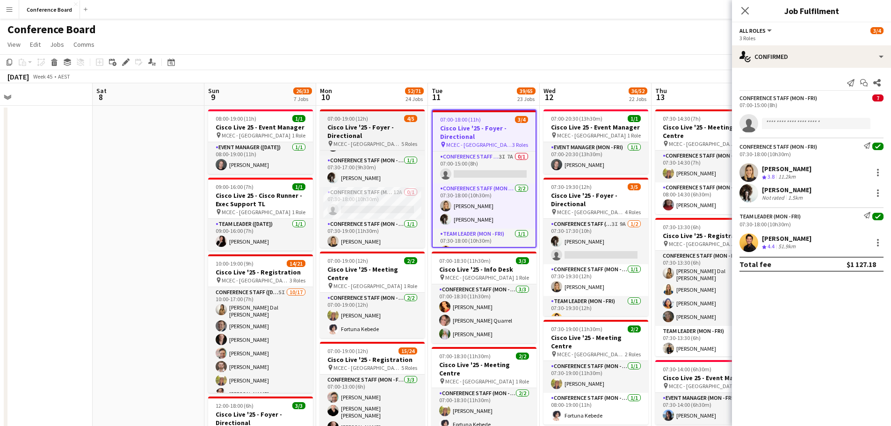
click at [387, 132] on h3 "Cisco Live '25 - Foyer - Directional" at bounding box center [372, 131] width 105 height 17
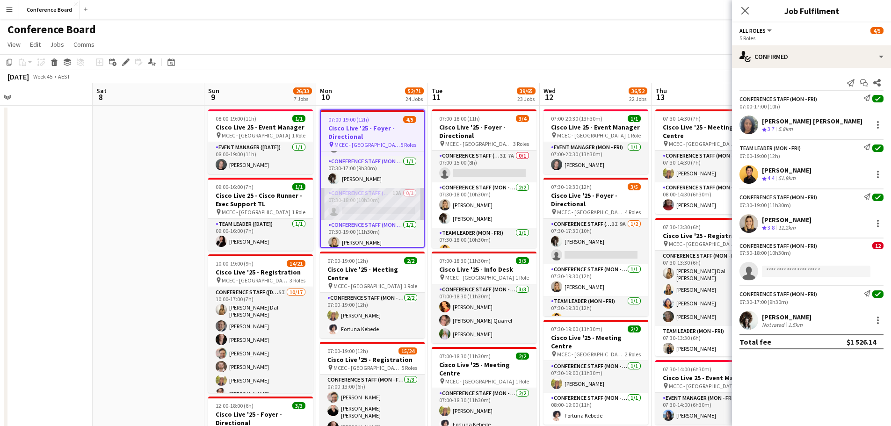
click at [370, 207] on app-card-role "Conference Staff (Mon - Fri) 12A 0/1 07:30-18:00 (10h30m) single-neutral-actions" at bounding box center [372, 204] width 103 height 32
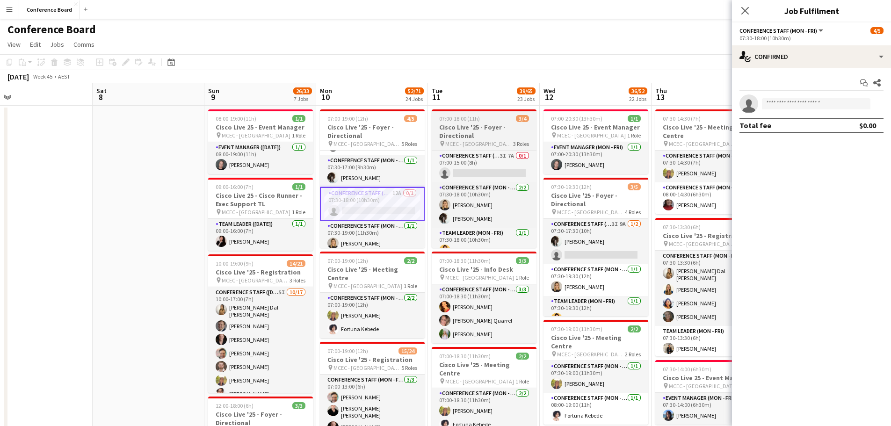
click at [463, 134] on h3 "Cisco Live '25 - Foyer - Directional" at bounding box center [484, 131] width 105 height 17
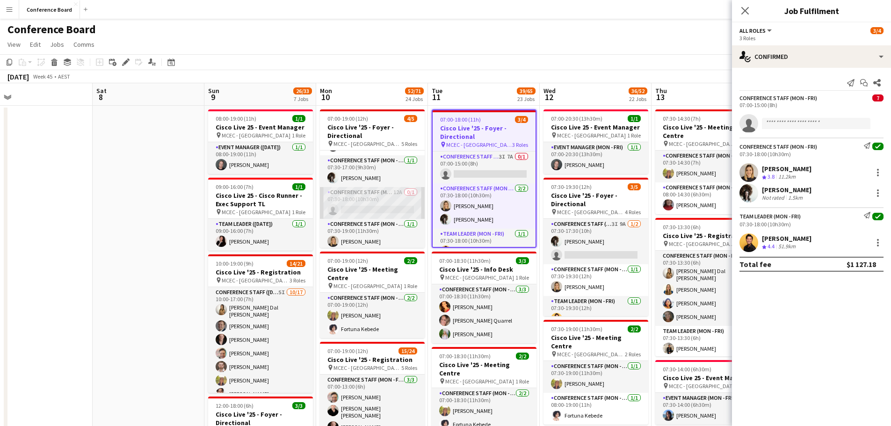
click at [363, 206] on app-card-role "Conference Staff (Mon - Fri) 12A 0/1 07:30-18:00 (10h30m) single-neutral-actions" at bounding box center [372, 203] width 105 height 32
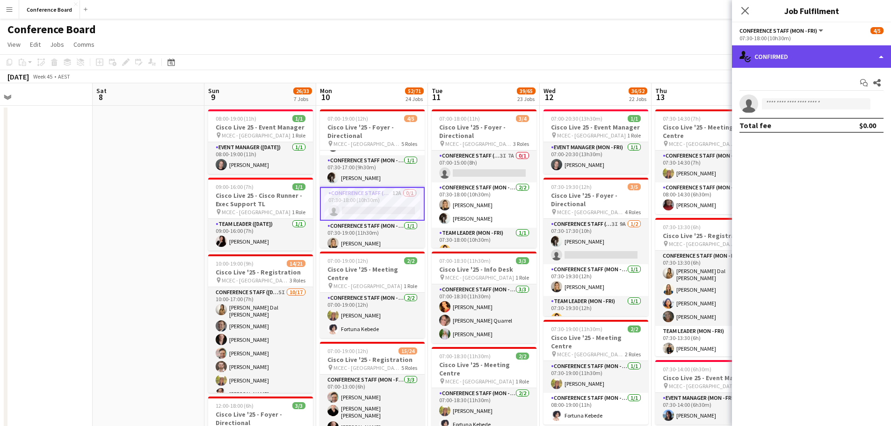
click at [795, 63] on div "single-neutral-actions-check-2 Confirmed" at bounding box center [811, 56] width 159 height 22
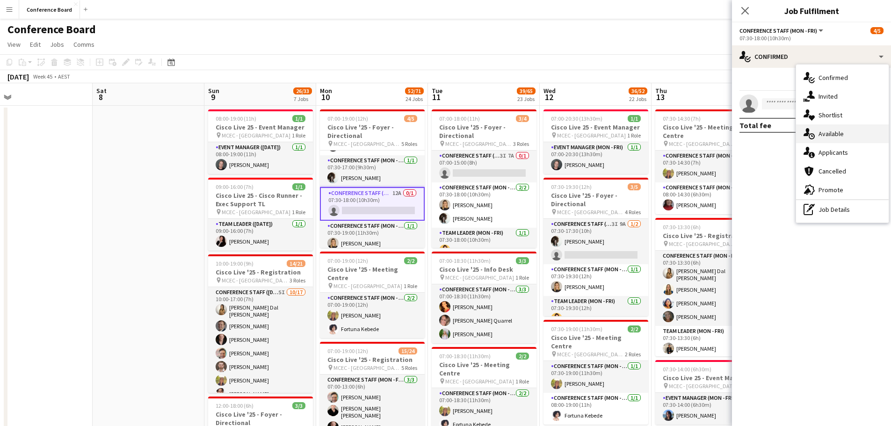
click at [834, 133] on span "Available" at bounding box center [830, 133] width 25 height 8
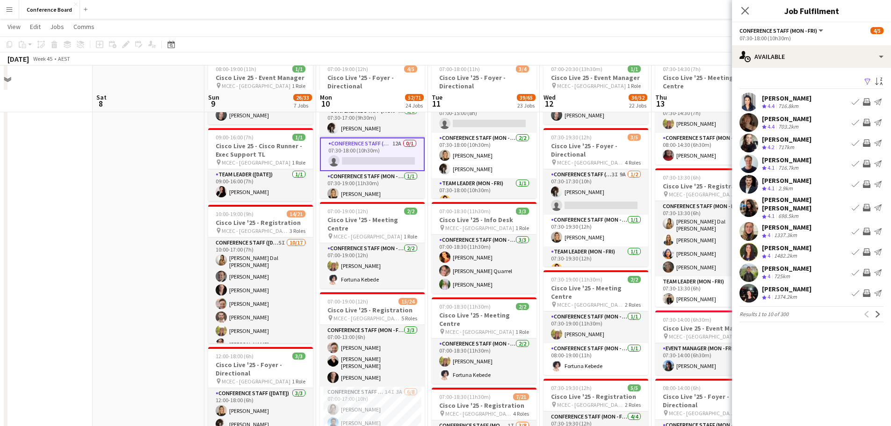
scroll to position [47, 0]
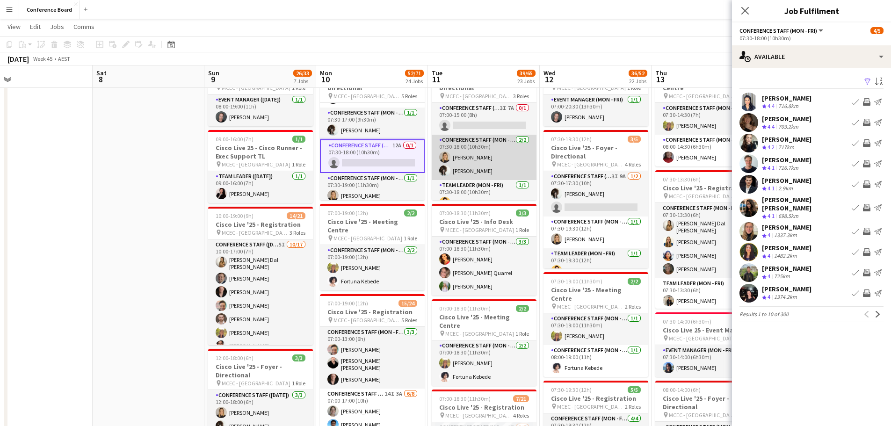
click at [473, 171] on app-card-role "Conference Staff (Mon - Fri) [DATE] 07:30-18:00 (10h30m) [PERSON_NAME] [PERSON_…" at bounding box center [484, 157] width 105 height 45
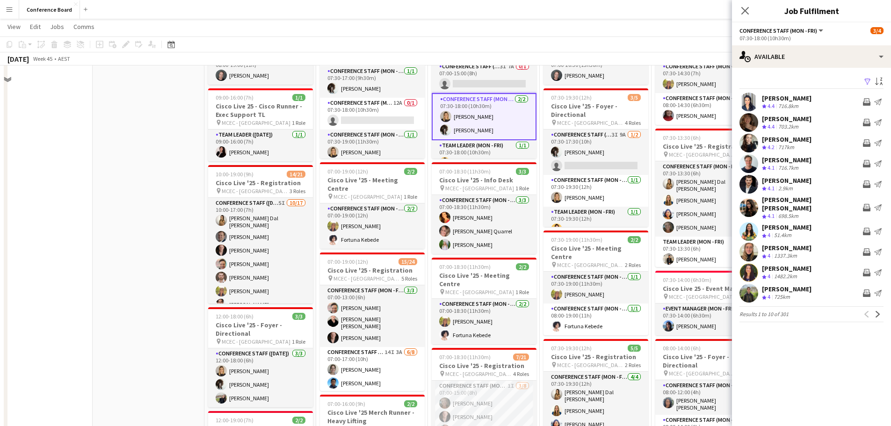
scroll to position [94, 0]
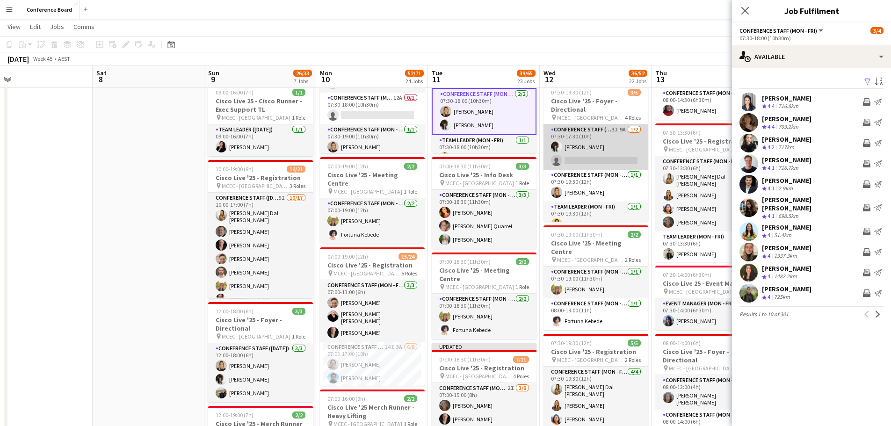
click at [582, 146] on app-card-role "Conference Staff (Mon - Fri) 3I 9A [DATE] 07:30-17:30 (10h) [PERSON_NAME] singl…" at bounding box center [595, 146] width 105 height 45
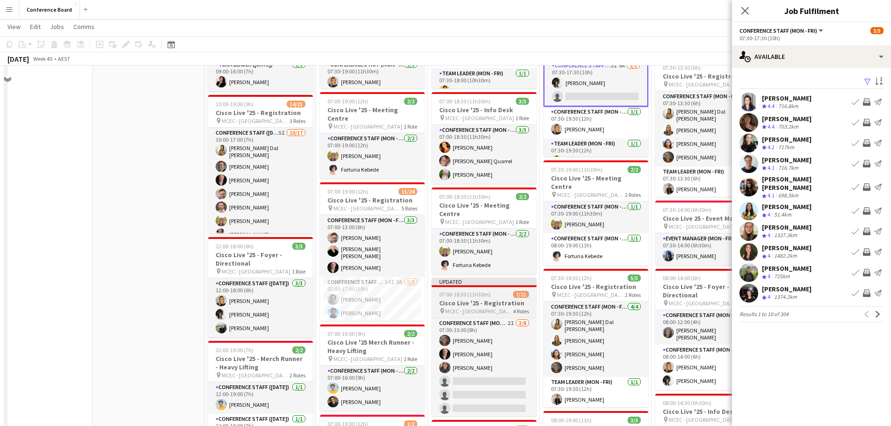
scroll to position [234, 0]
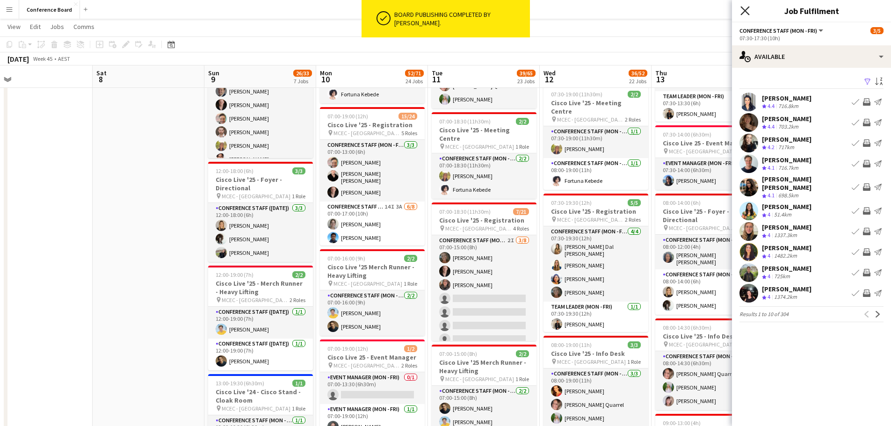
click at [747, 11] on icon "Close pop-in" at bounding box center [744, 10] width 9 height 9
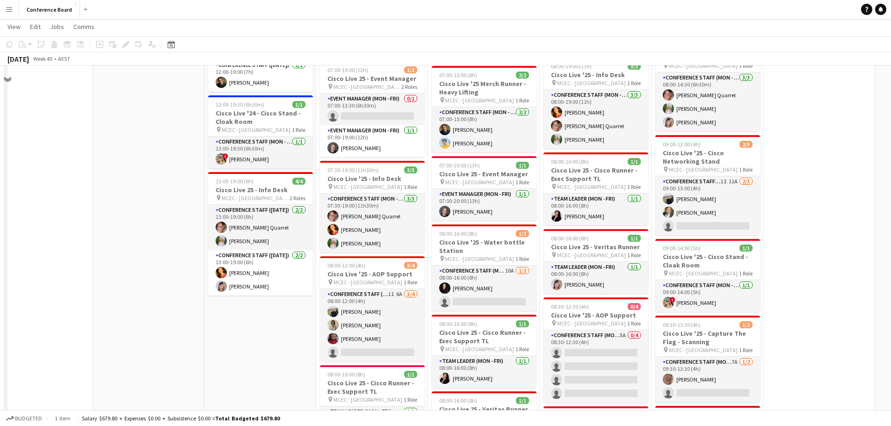
scroll to position [514, 0]
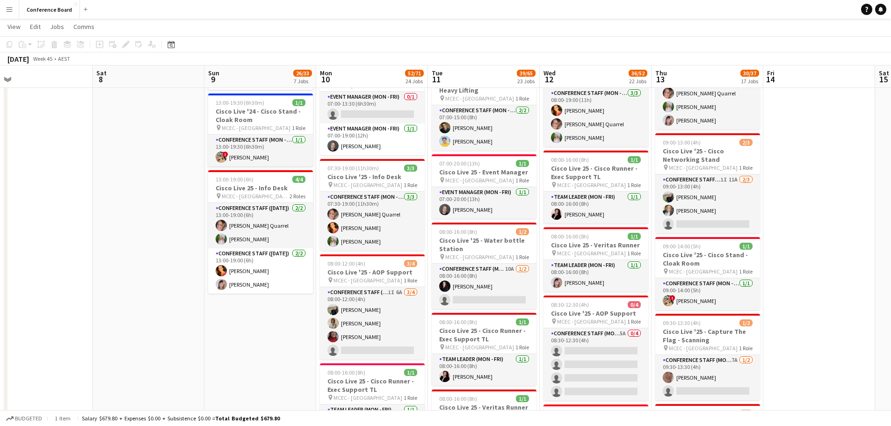
click at [11, 7] on app-icon "Menu" at bounding box center [9, 9] width 7 height 7
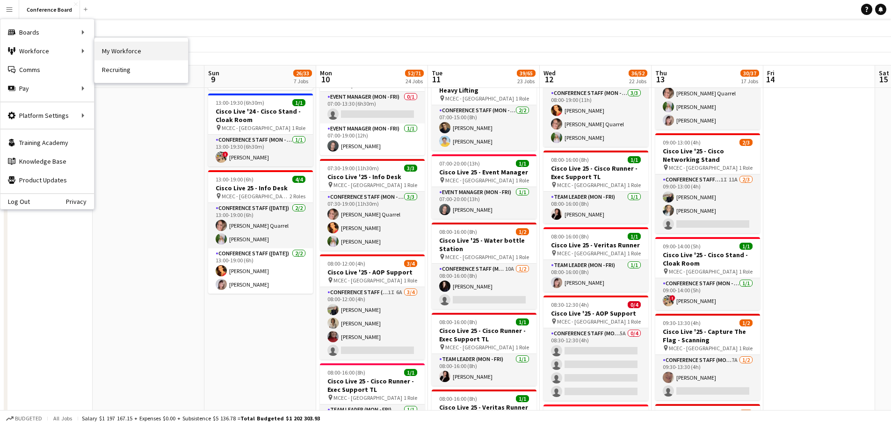
click at [124, 50] on link "My Workforce" at bounding box center [141, 51] width 94 height 19
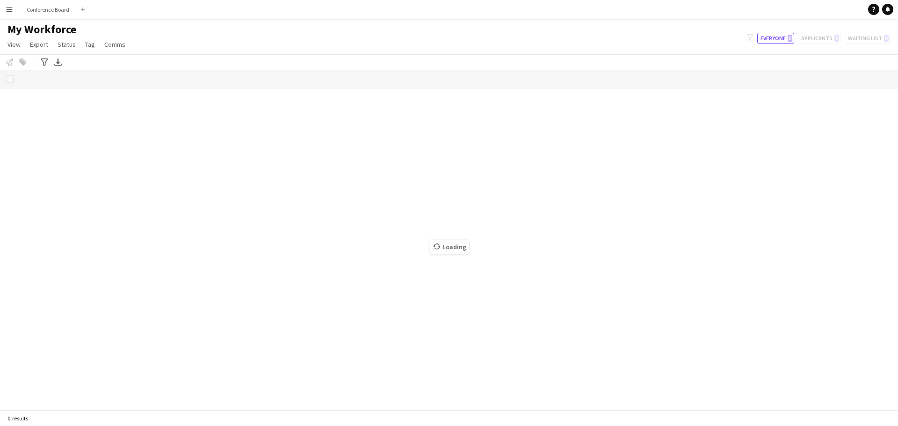
click at [11, 11] on app-icon "Menu" at bounding box center [9, 9] width 7 height 7
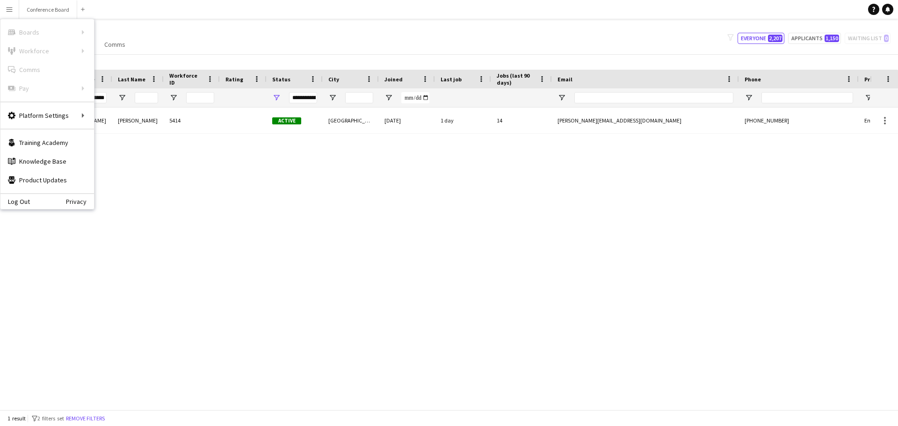
click at [289, 58] on div "Notify workforce Add to tag Select at least one crew to tag him or her. Advance…" at bounding box center [449, 61] width 898 height 15
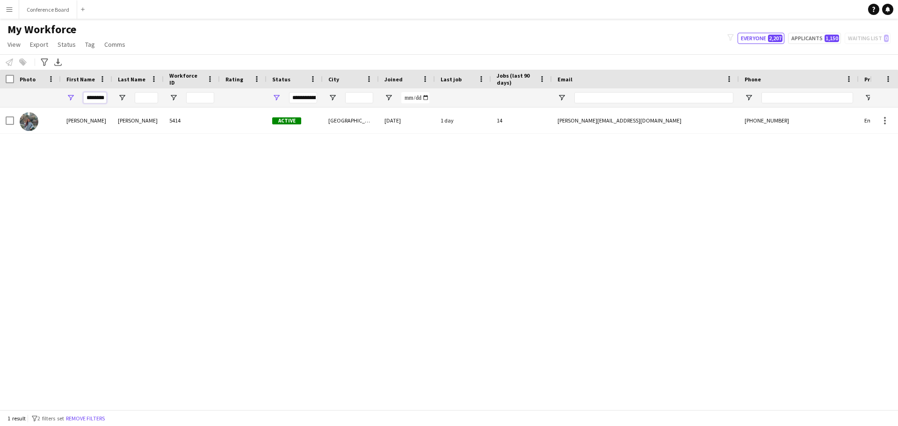
click at [96, 99] on input "********" at bounding box center [94, 97] width 23 height 11
drag, startPoint x: 88, startPoint y: 99, endPoint x: 137, endPoint y: 100, distance: 49.1
click at [137, 100] on div "********" at bounding box center [507, 97] width 1014 height 19
type input "*"
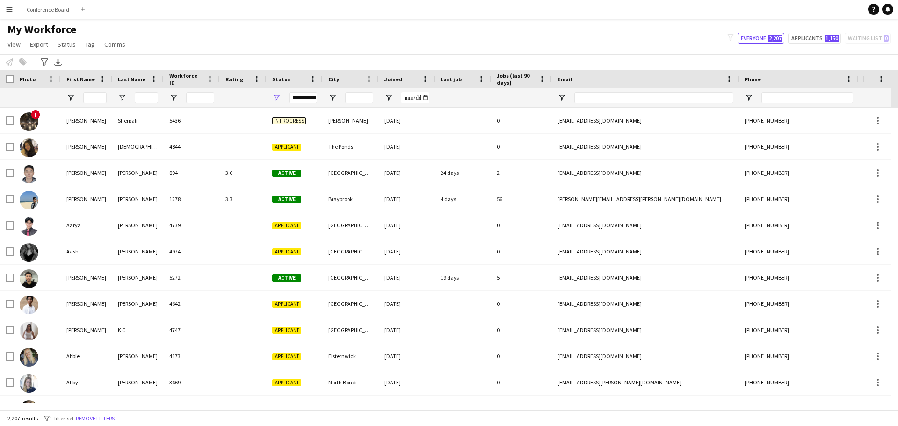
click at [294, 97] on div "**********" at bounding box center [303, 97] width 28 height 11
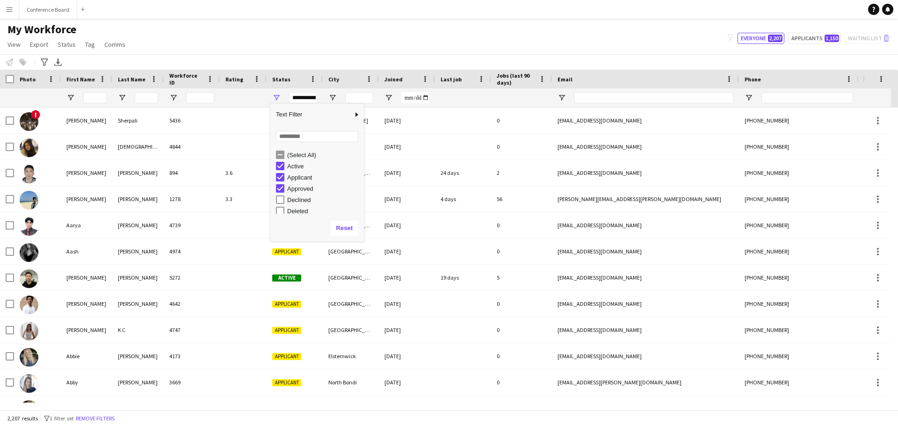
scroll to position [59, 0]
click at [343, 230] on button "Reset" at bounding box center [345, 228] width 28 height 15
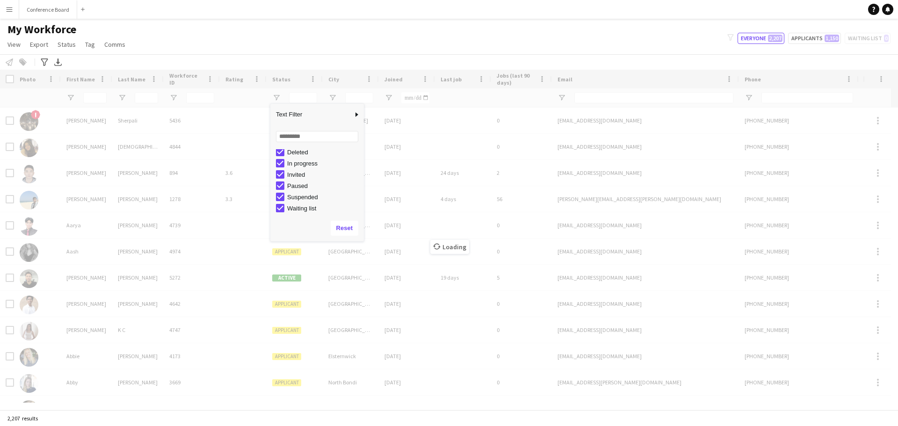
click at [383, 37] on div "My Workforce View Views Default view New view Update view Delete view Edit name…" at bounding box center [449, 38] width 898 height 32
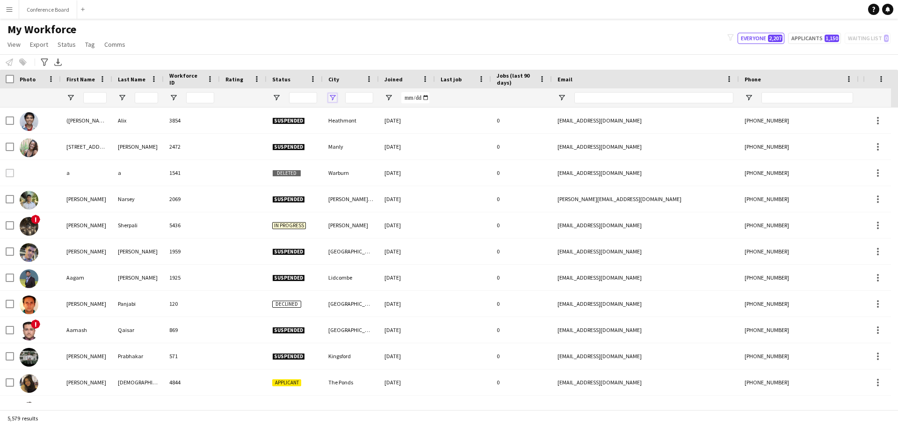
click at [336, 94] on span "Open Filter Menu" at bounding box center [332, 98] width 8 height 8
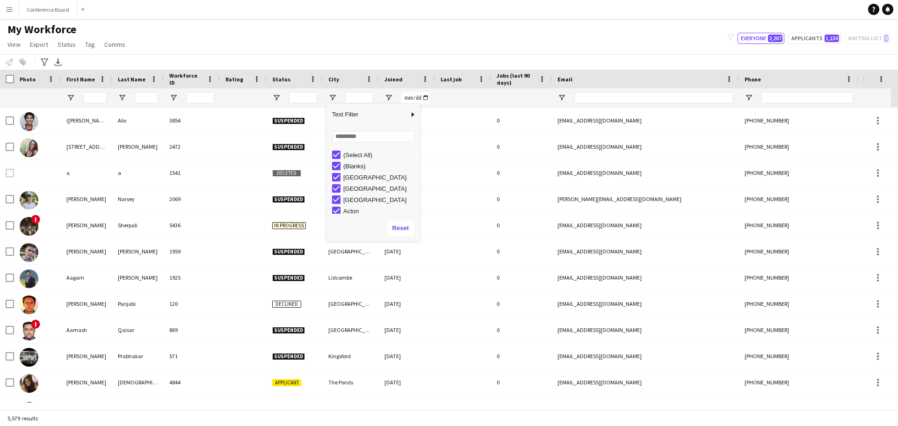
click at [140, 62] on div "Notify workforce Add to tag Select at least one crew to tag him or her. Advance…" at bounding box center [449, 61] width 898 height 15
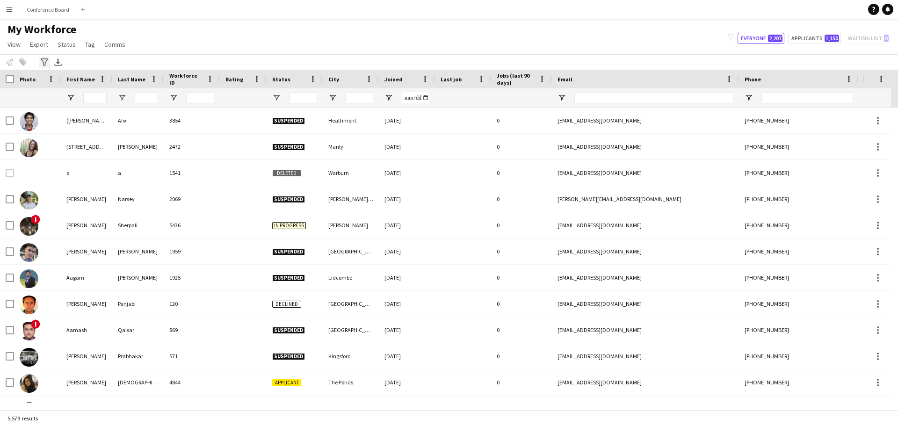
click at [43, 62] on icon "Advanced filters" at bounding box center [44, 61] width 7 height 7
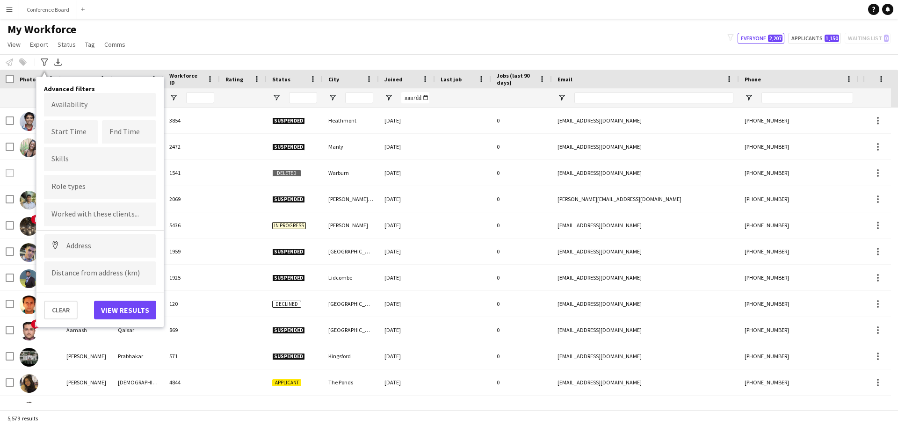
click at [87, 102] on body "Menu Boards Boards Boards All jobs Status Workforce Workforce My Workforce Recr…" at bounding box center [449, 213] width 898 height 426
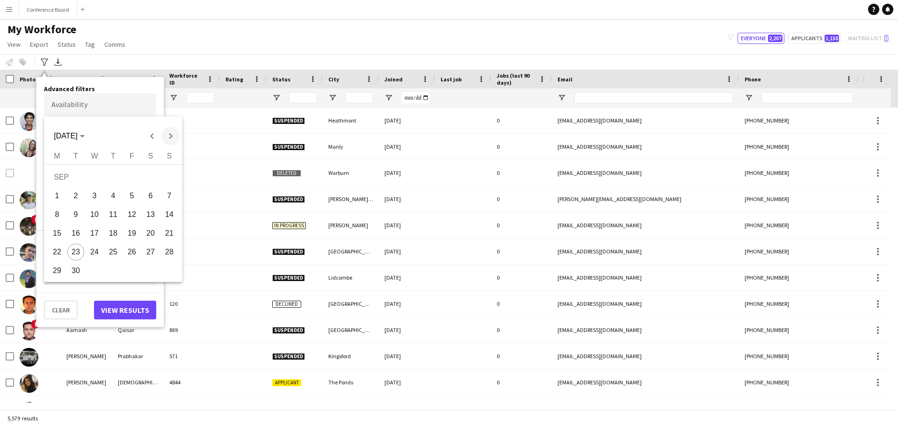
click at [169, 132] on span "Next month" at bounding box center [170, 136] width 19 height 19
click at [130, 213] on span "10" at bounding box center [131, 214] width 17 height 17
type input "**********"
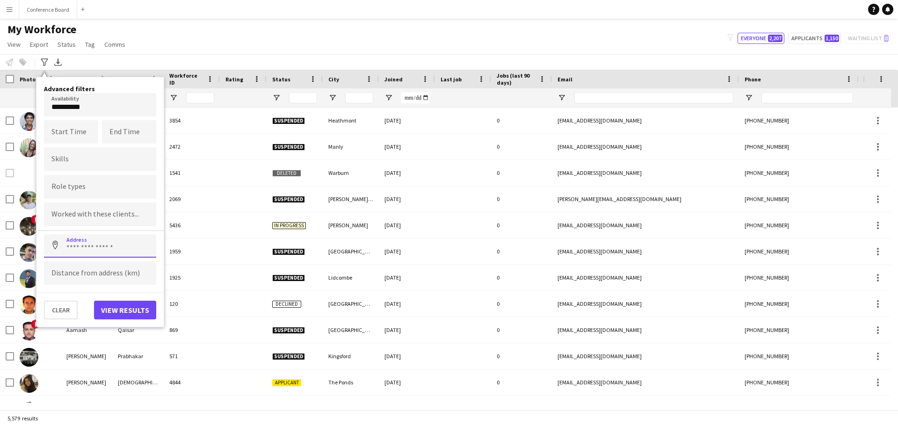
click at [95, 247] on input at bounding box center [100, 245] width 112 height 23
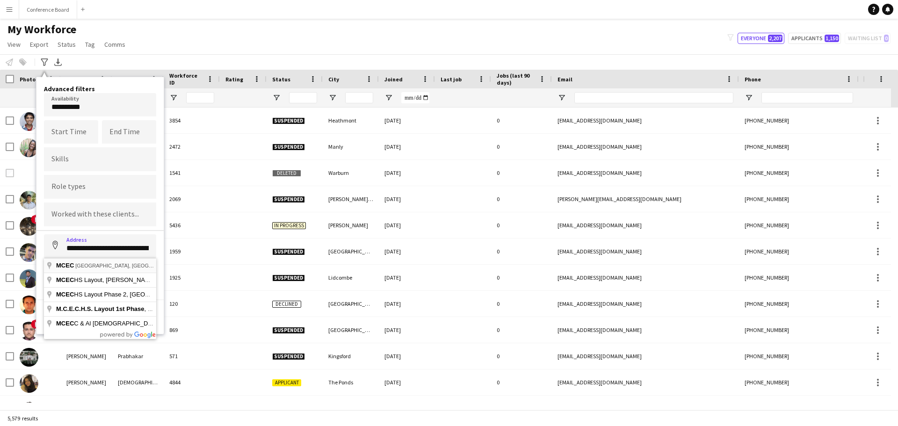
type input "**********"
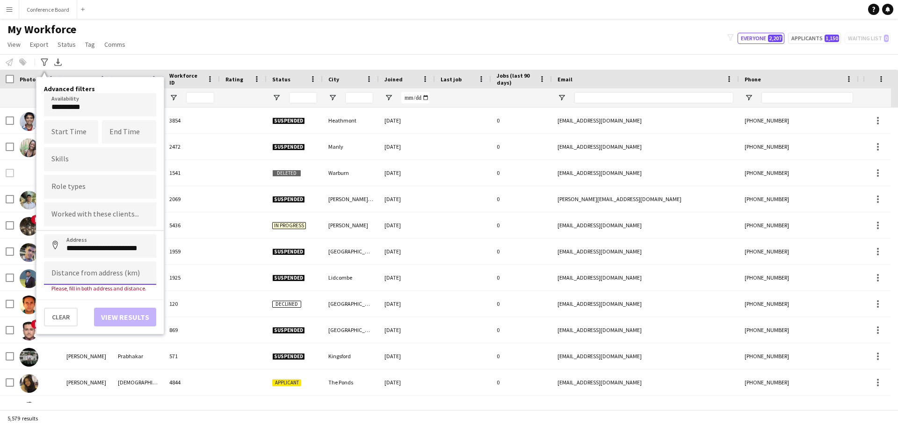
click at [108, 275] on input at bounding box center [100, 272] width 112 height 23
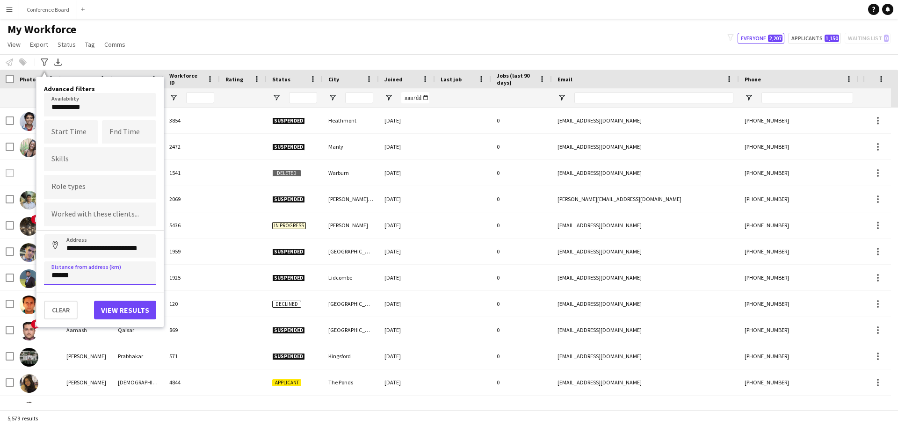
type input "******"
click at [139, 304] on button "View results" at bounding box center [125, 310] width 62 height 19
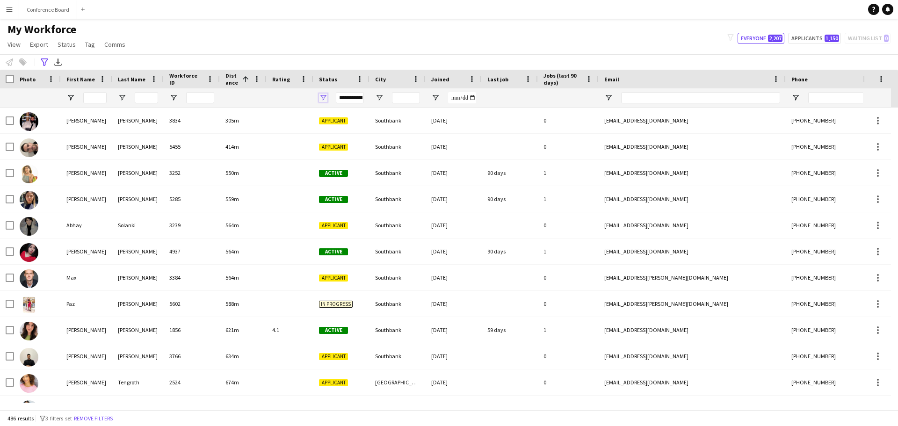
click at [324, 97] on span "Open Filter Menu" at bounding box center [323, 98] width 8 height 8
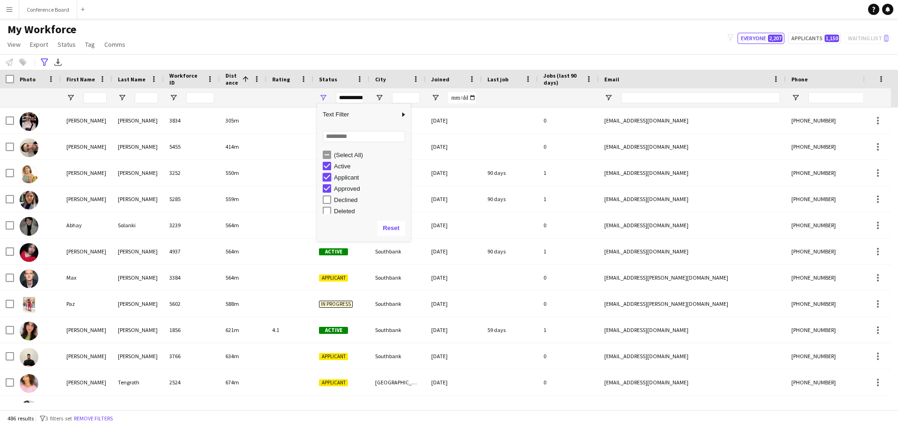
type input "**********"
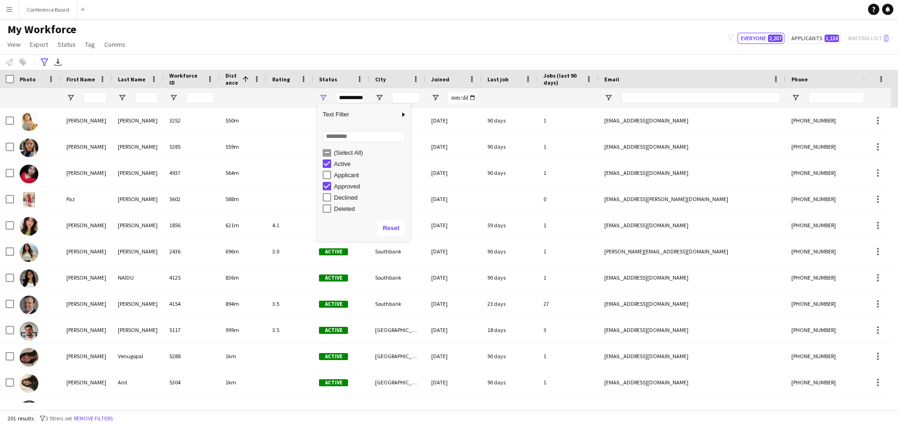
scroll to position [0, 0]
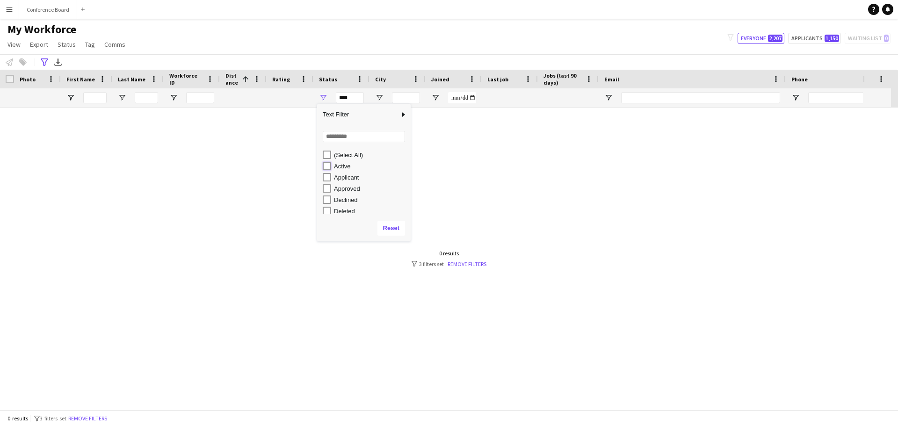
type input "**********"
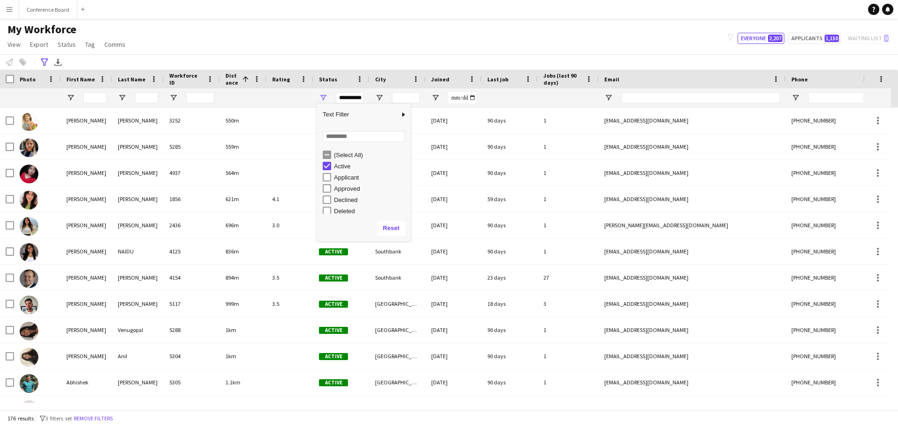
click at [288, 97] on div at bounding box center [290, 97] width 36 height 19
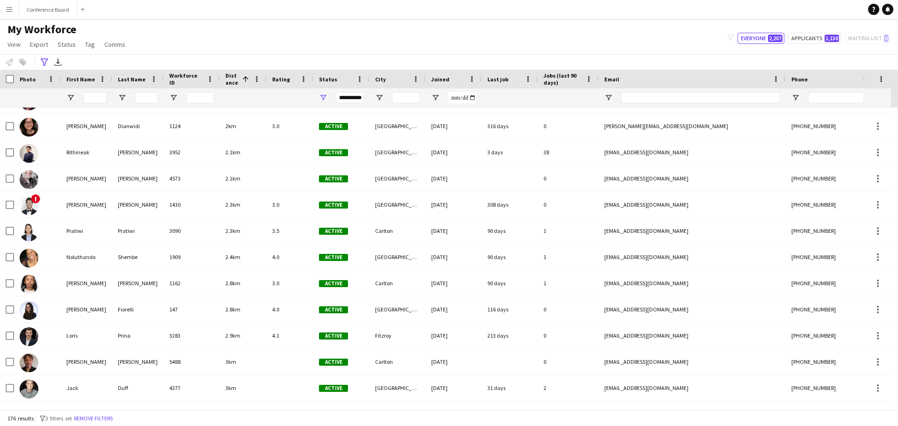
click at [12, 12] on app-icon "Menu" at bounding box center [9, 9] width 7 height 7
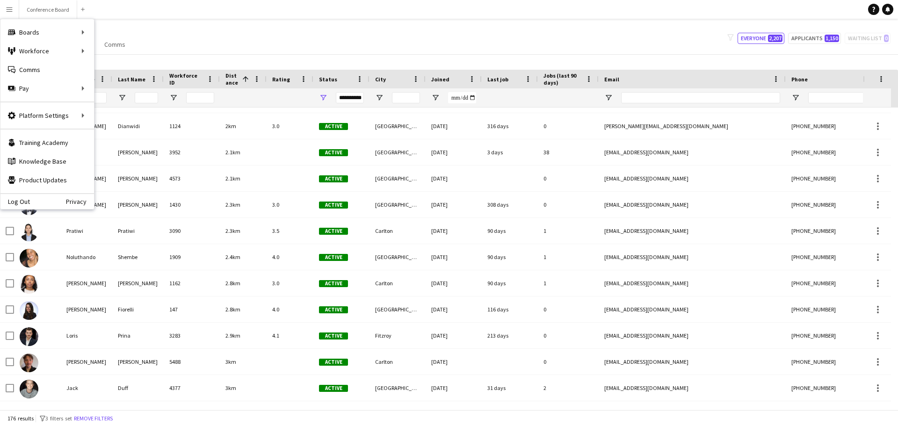
click at [216, 38] on div "My Workforce View Views Default view New view Update view Delete view Edit name…" at bounding box center [449, 38] width 898 height 32
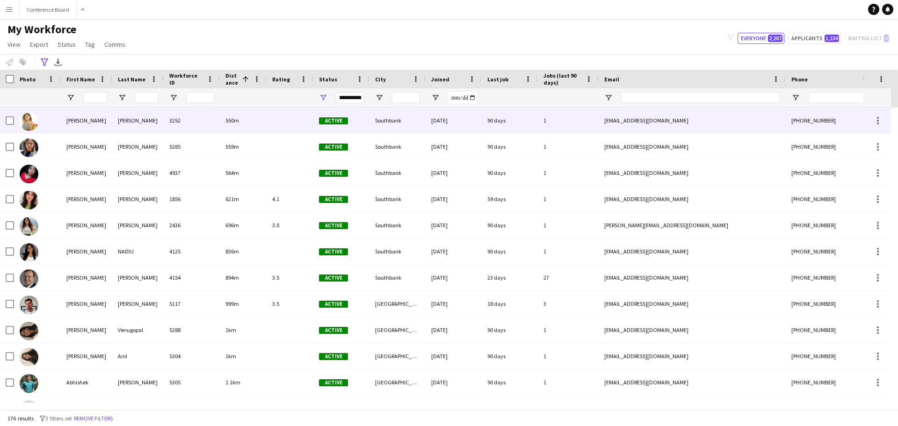
click at [28, 122] on img at bounding box center [29, 121] width 19 height 19
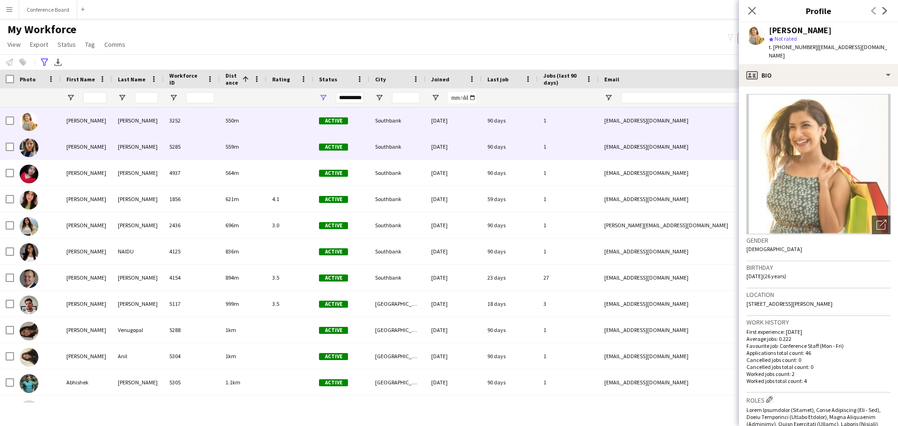
click at [26, 149] on img at bounding box center [29, 147] width 19 height 19
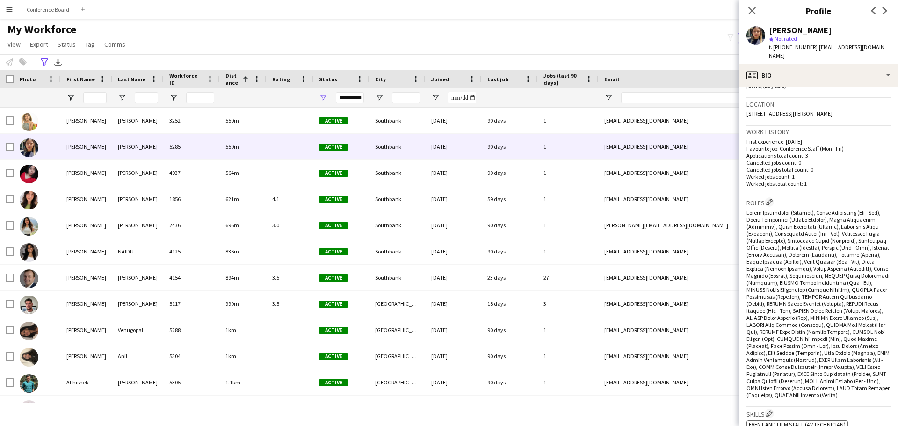
scroll to position [187, 0]
click at [236, 63] on div "**********" at bounding box center [449, 61] width 898 height 15
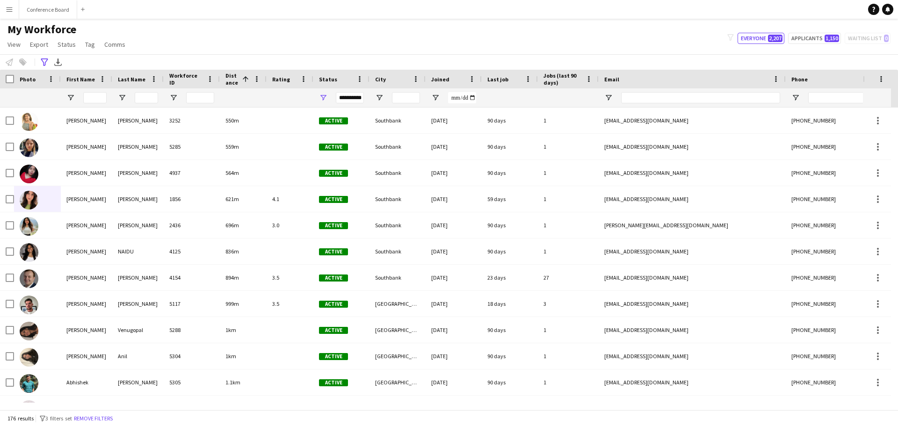
drag, startPoint x: 66, startPoint y: 198, endPoint x: 31, endPoint y: 205, distance: 35.8
click at [31, 205] on div "[PERSON_NAME] 1856 621m 4.1 Active Southbank [DATE] 59 days 1 [EMAIL_ADDRESS][D…" at bounding box center [530, 199] width 1060 height 26
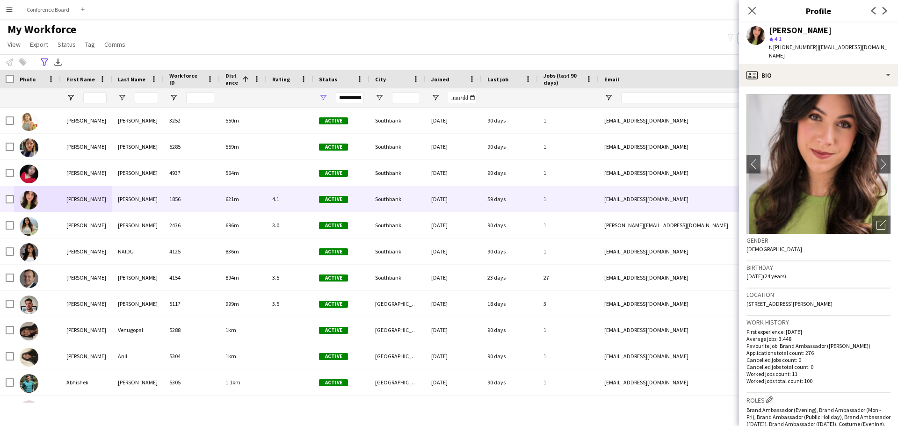
drag, startPoint x: 820, startPoint y: 29, endPoint x: 770, endPoint y: 28, distance: 50.0
click at [770, 28] on div "[PERSON_NAME]" at bounding box center [830, 30] width 122 height 8
copy div "[PERSON_NAME]"
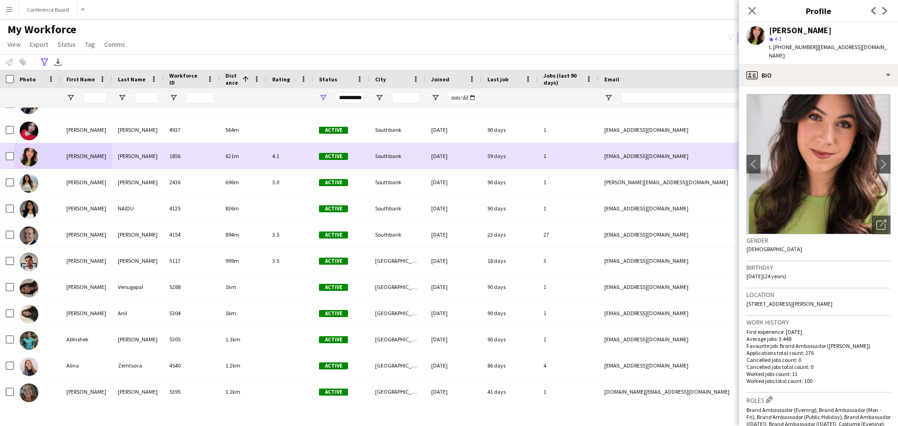
scroll to position [47, 0]
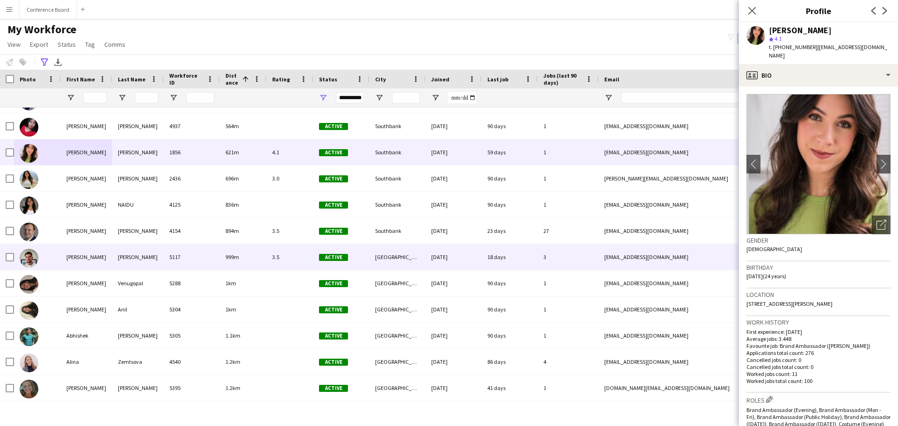
click at [51, 254] on div at bounding box center [37, 257] width 47 height 26
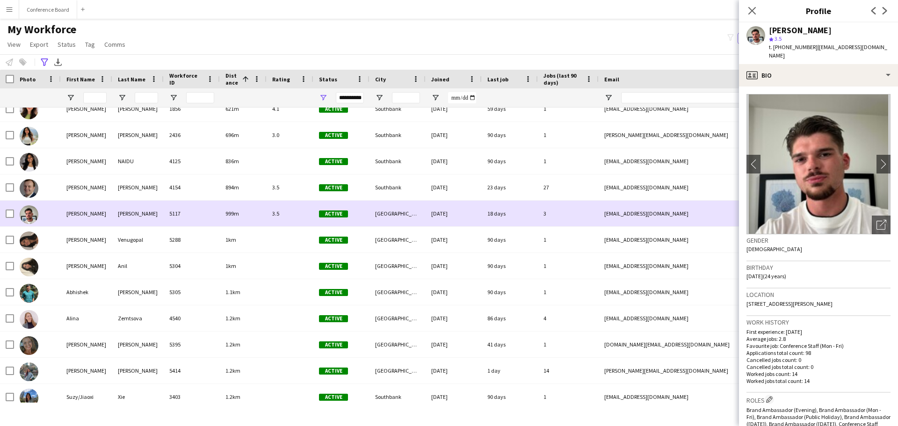
scroll to position [94, 0]
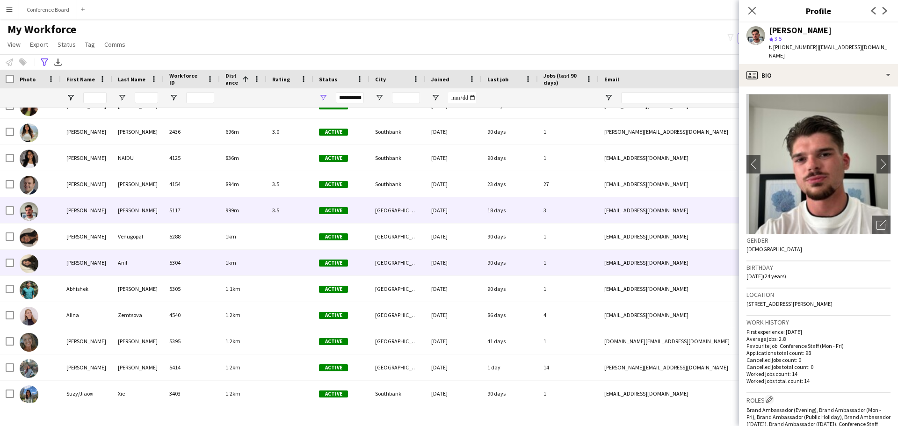
click at [61, 261] on div "[PERSON_NAME]" at bounding box center [86, 263] width 51 height 26
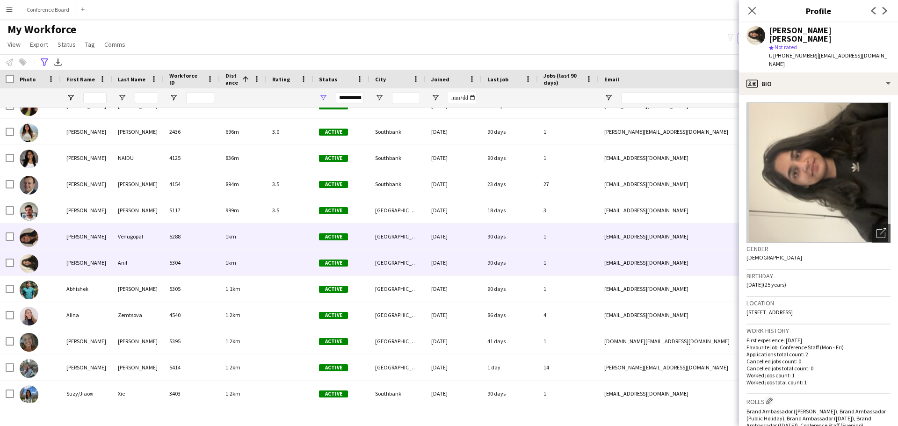
click at [52, 236] on div at bounding box center [37, 236] width 47 height 26
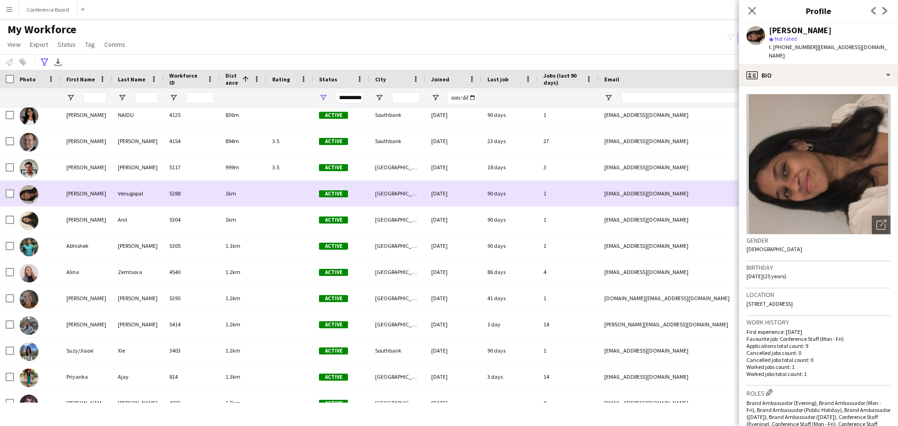
scroll to position [140, 0]
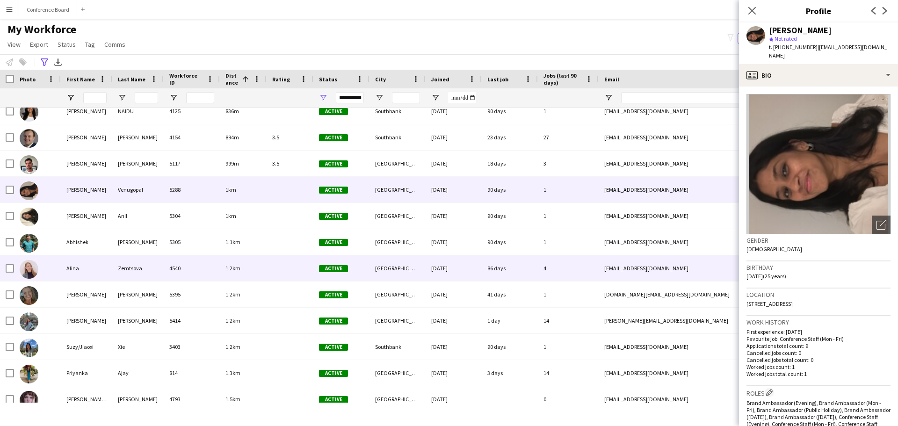
click at [48, 268] on div at bounding box center [37, 268] width 47 height 26
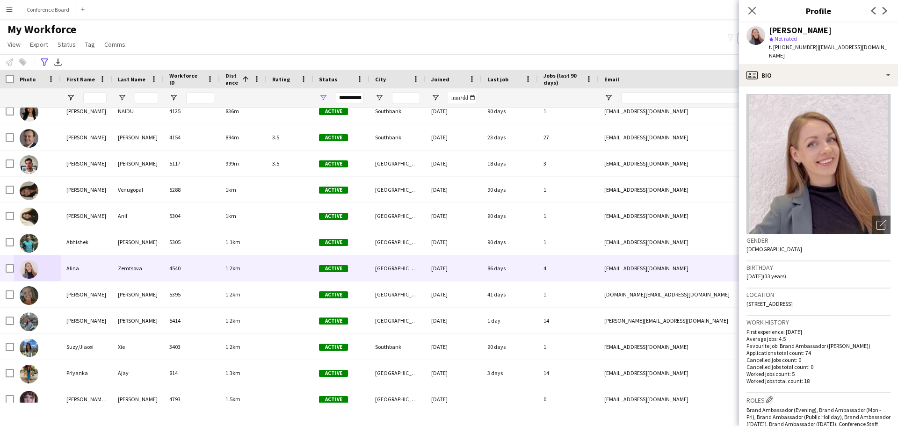
drag, startPoint x: 824, startPoint y: 28, endPoint x: 767, endPoint y: 30, distance: 56.6
click at [767, 30] on div "[PERSON_NAME] star Not rated t. [PHONE_NUMBER] | [EMAIL_ADDRESS][DOMAIN_NAME]" at bounding box center [818, 43] width 159 height 42
copy div "[PERSON_NAME]"
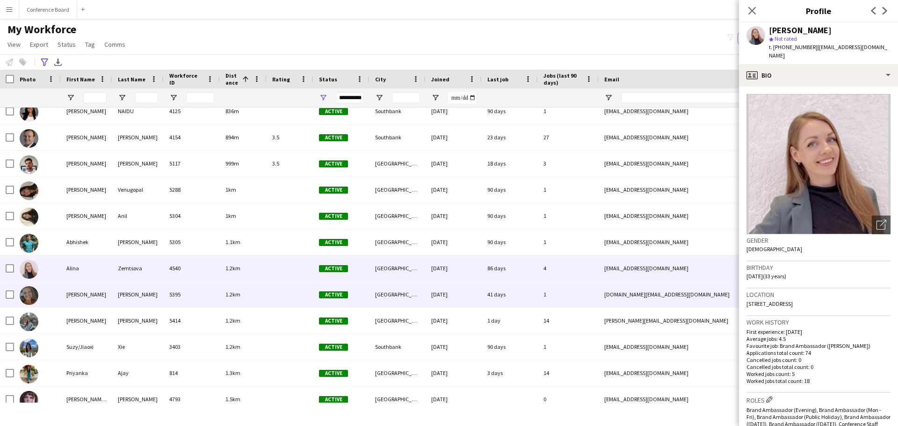
click at [69, 298] on div "[PERSON_NAME]" at bounding box center [86, 294] width 51 height 26
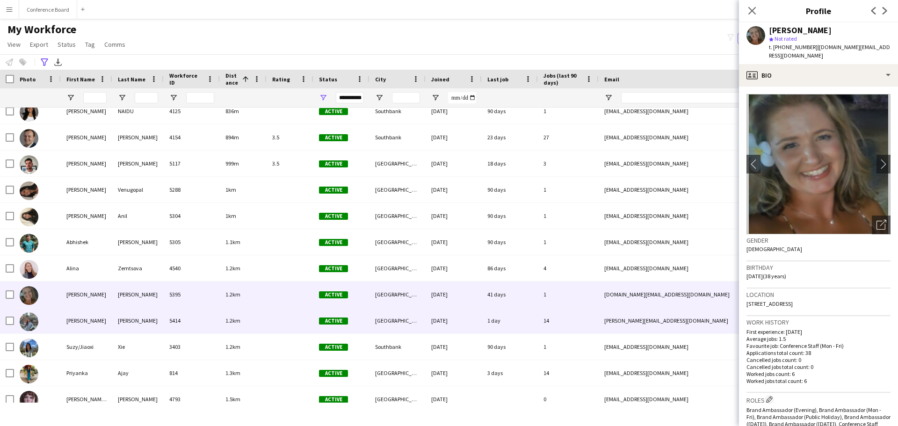
click at [78, 312] on div "[PERSON_NAME]" at bounding box center [86, 321] width 51 height 26
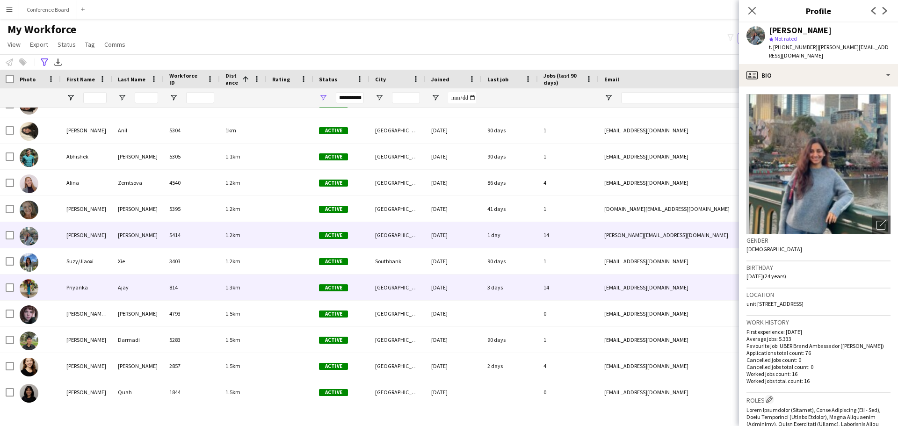
scroll to position [234, 0]
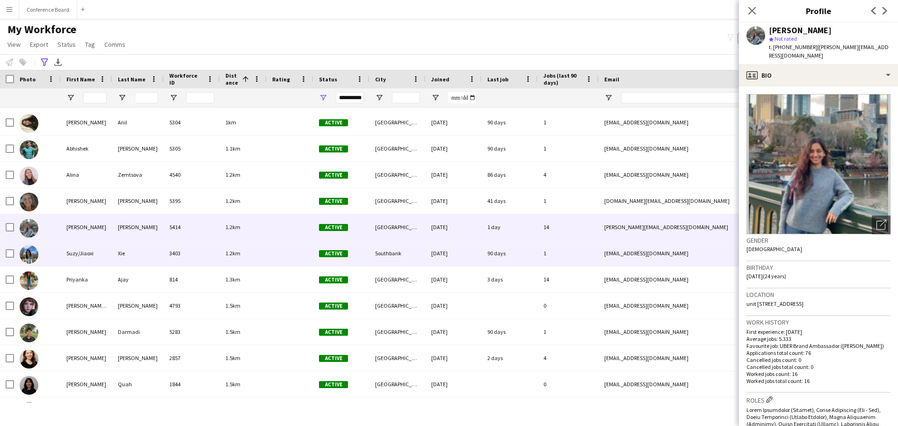
click at [87, 252] on div "Suzy/Jiaoxi" at bounding box center [86, 253] width 51 height 26
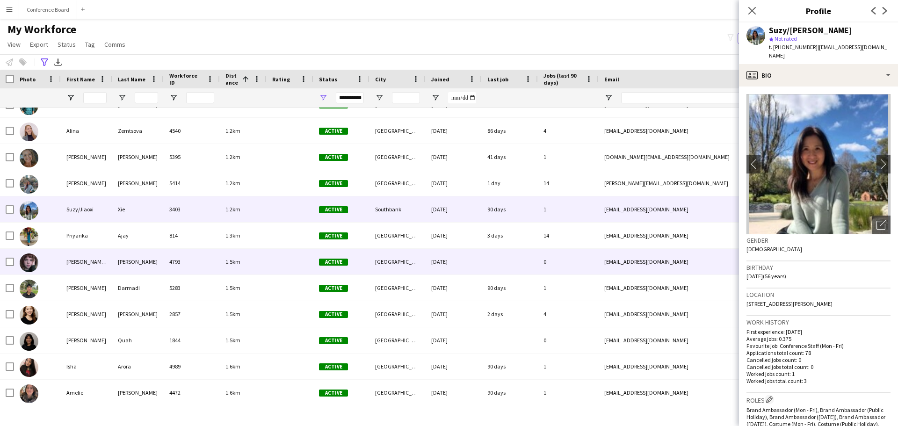
scroll to position [281, 0]
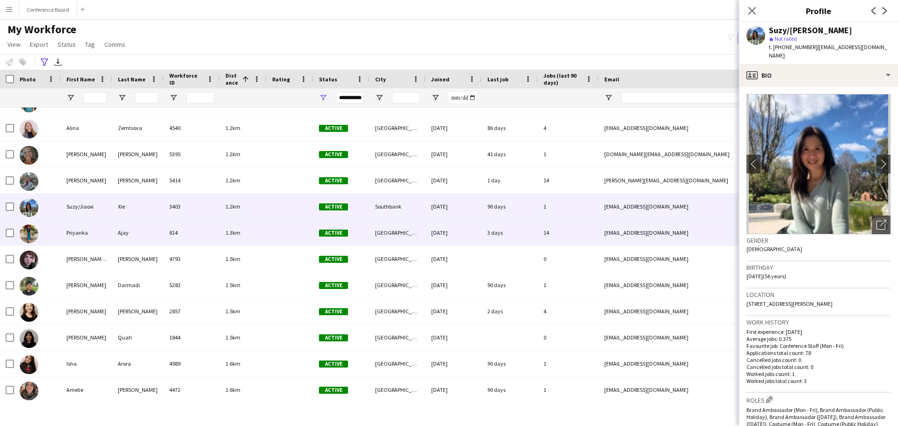
click at [93, 238] on div "Priyanka" at bounding box center [86, 233] width 51 height 26
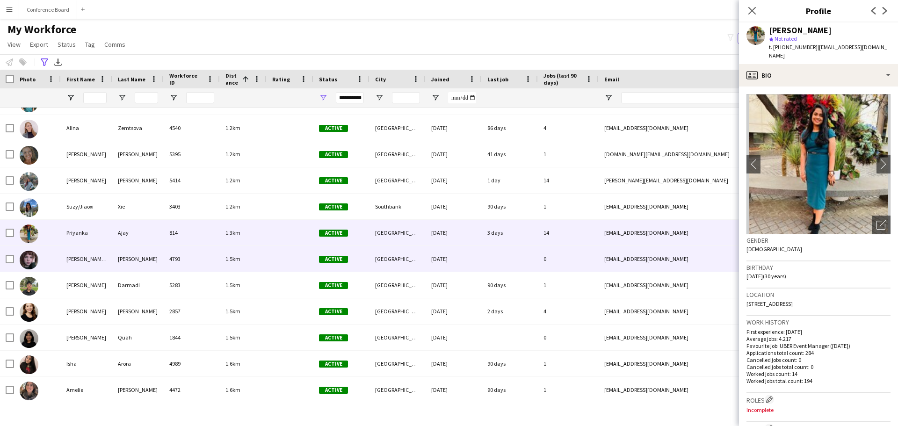
click at [108, 257] on div "[PERSON_NAME] ([PERSON_NAME])" at bounding box center [86, 259] width 51 height 26
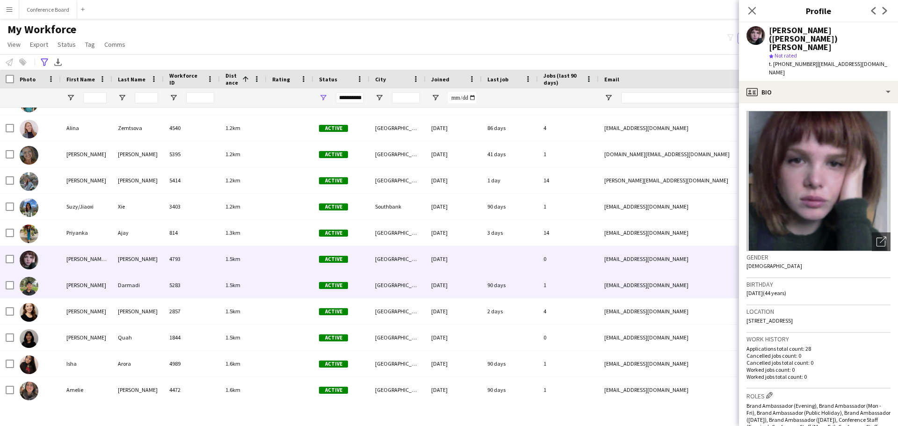
click at [115, 286] on div "Darmadi" at bounding box center [137, 285] width 51 height 26
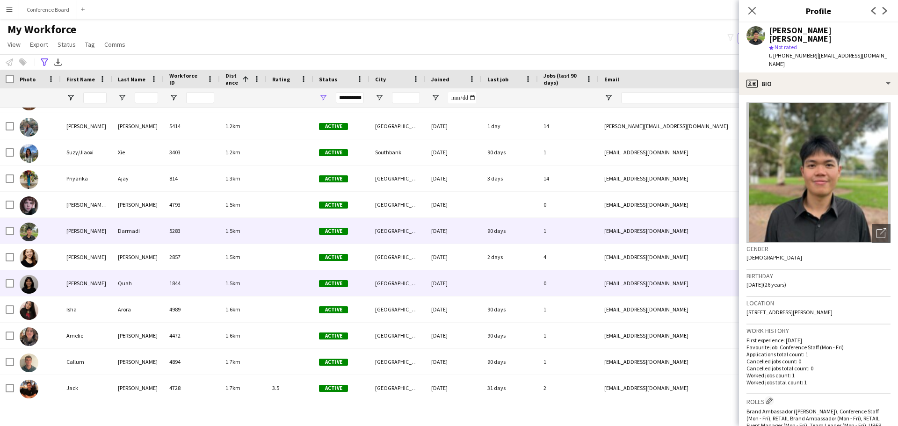
scroll to position [374, 0]
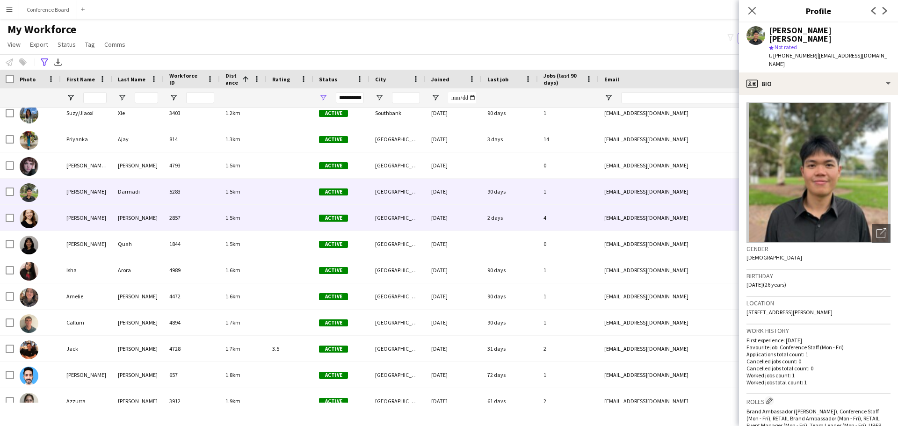
click at [89, 220] on div "[PERSON_NAME]" at bounding box center [86, 218] width 51 height 26
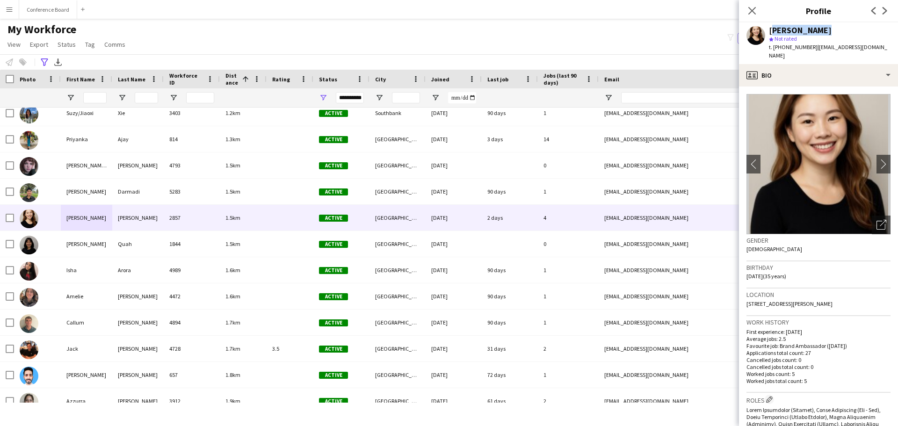
drag, startPoint x: 818, startPoint y: 29, endPoint x: 769, endPoint y: 32, distance: 49.2
click at [769, 32] on div "[PERSON_NAME]" at bounding box center [830, 30] width 122 height 8
copy div "[PERSON_NAME]"
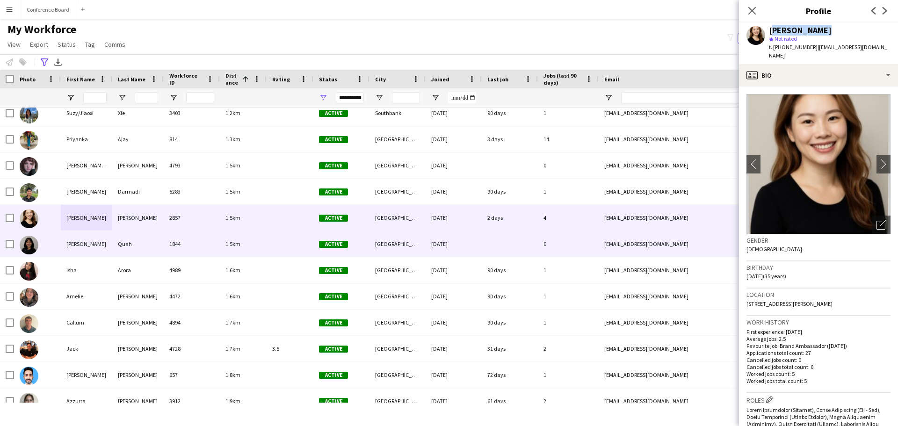
click at [45, 244] on div at bounding box center [37, 244] width 47 height 26
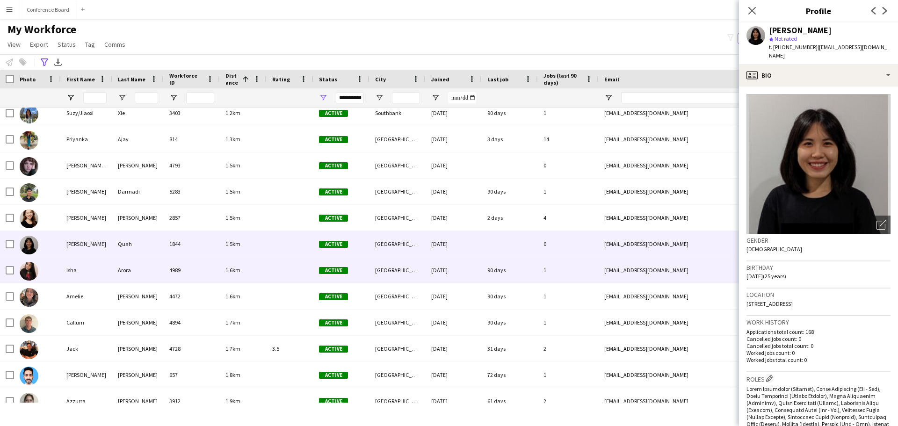
click at [41, 261] on div at bounding box center [37, 270] width 47 height 26
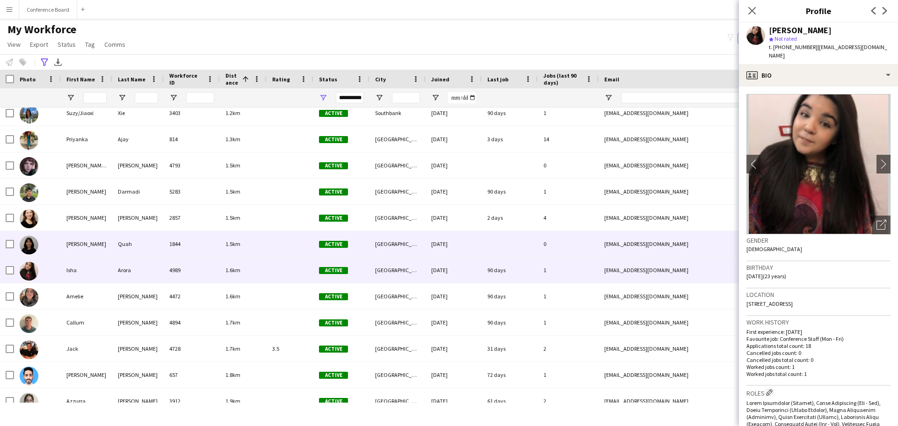
click at [45, 251] on div at bounding box center [37, 244] width 47 height 26
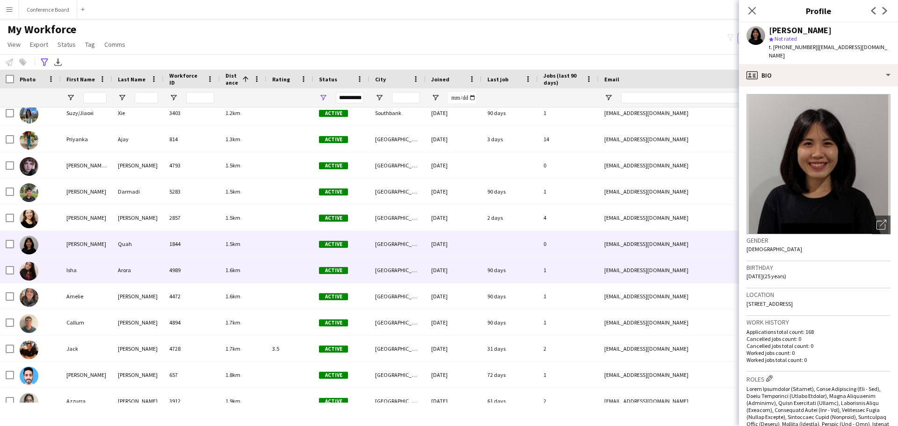
click at [48, 275] on div at bounding box center [37, 270] width 47 height 26
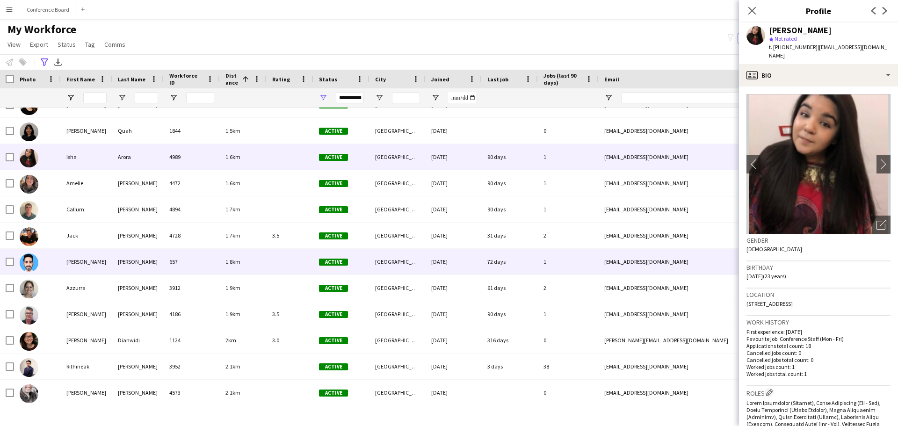
scroll to position [512, 0]
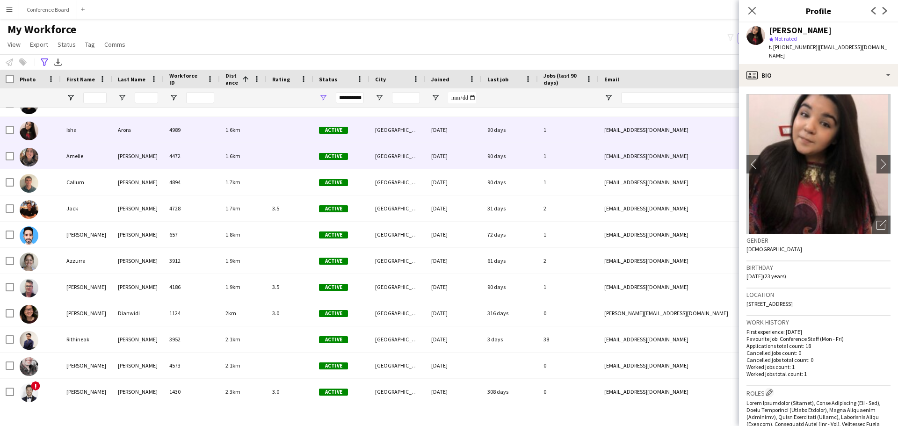
click at [87, 161] on div "Amelie" at bounding box center [86, 156] width 51 height 26
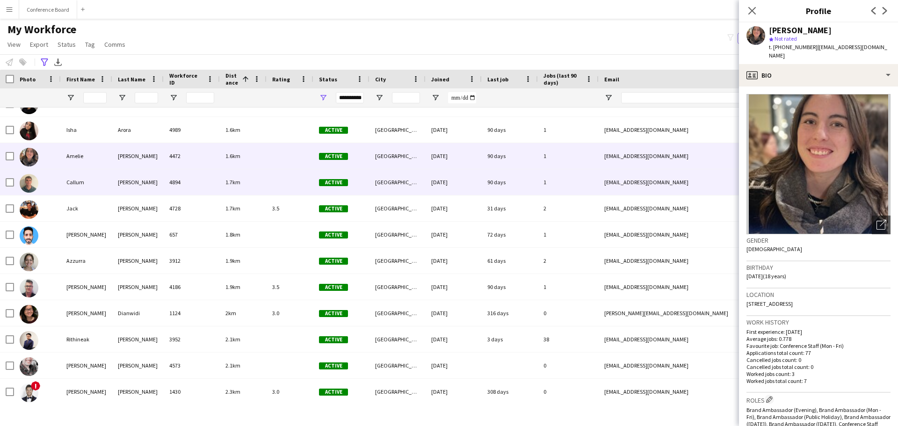
click at [82, 173] on div "Callum" at bounding box center [86, 182] width 51 height 26
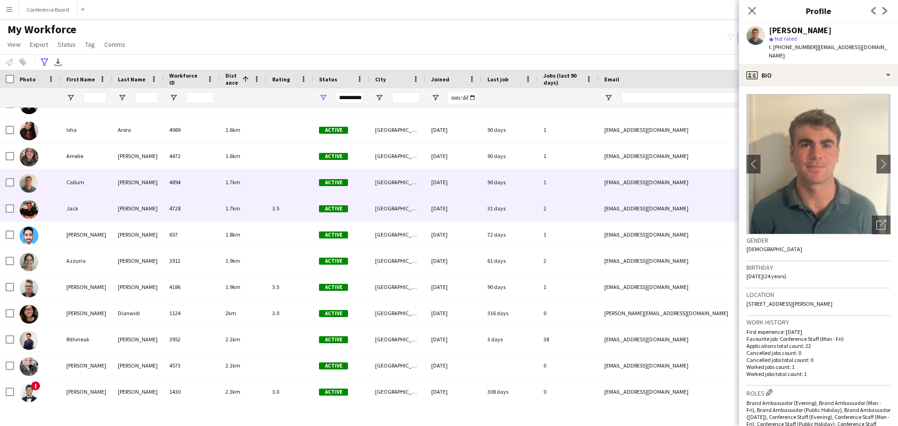
click at [86, 207] on div "Jack" at bounding box center [86, 208] width 51 height 26
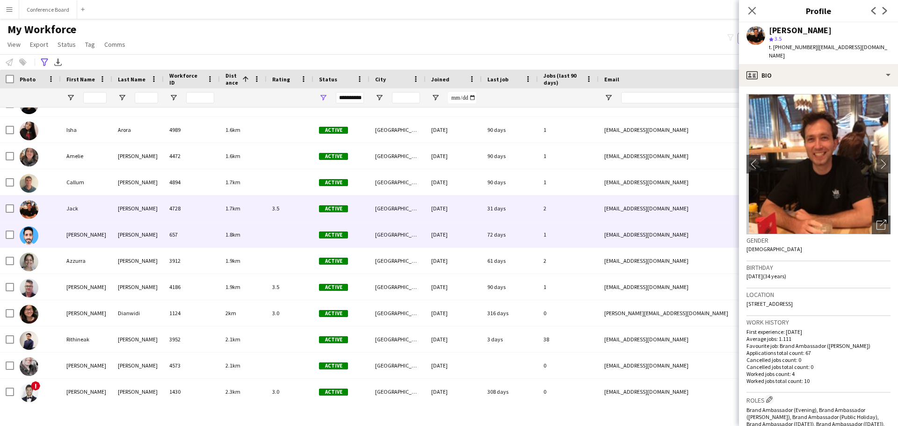
click at [108, 233] on div "[PERSON_NAME]" at bounding box center [86, 235] width 51 height 26
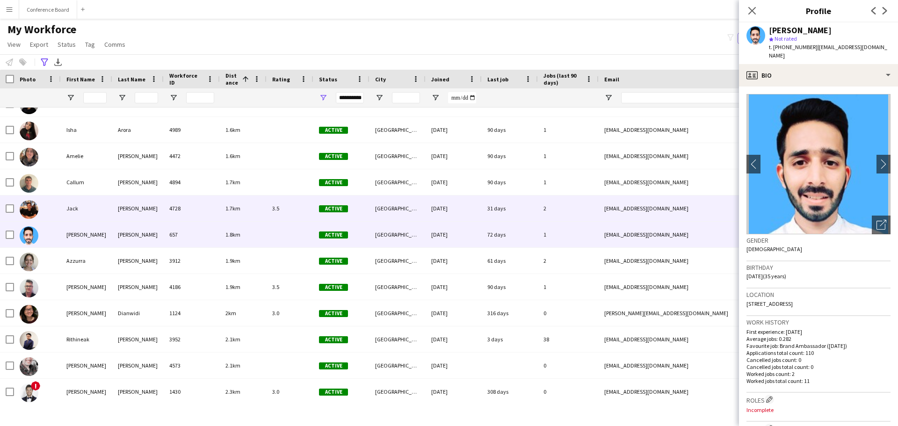
click at [103, 213] on div "Jack" at bounding box center [86, 208] width 51 height 26
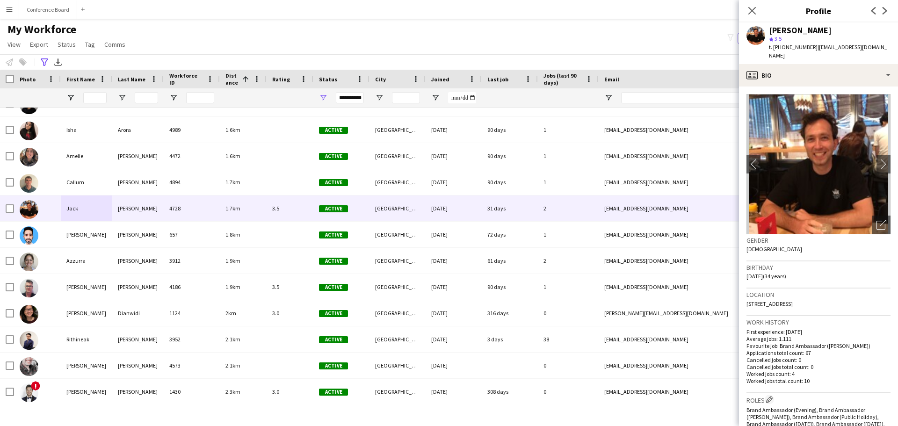
drag, startPoint x: 819, startPoint y: 30, endPoint x: 769, endPoint y: 32, distance: 50.1
click at [769, 32] on div "[PERSON_NAME]" at bounding box center [830, 30] width 122 height 8
copy div "[PERSON_NAME]"
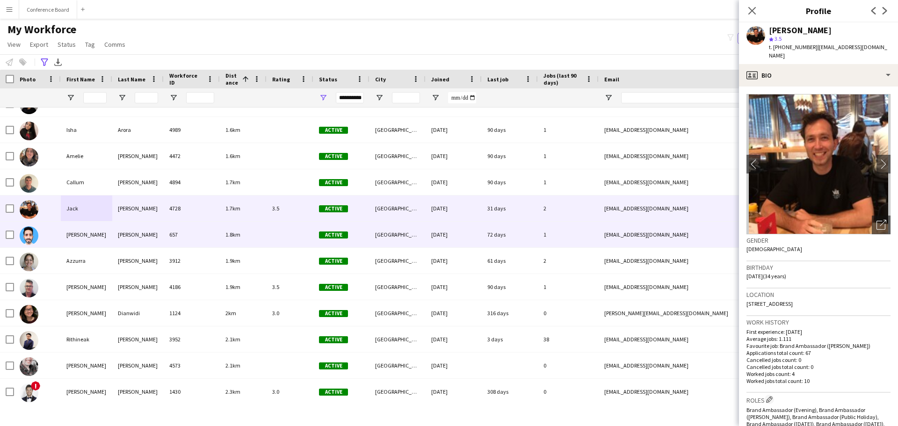
click at [94, 237] on div "[PERSON_NAME]" at bounding box center [86, 235] width 51 height 26
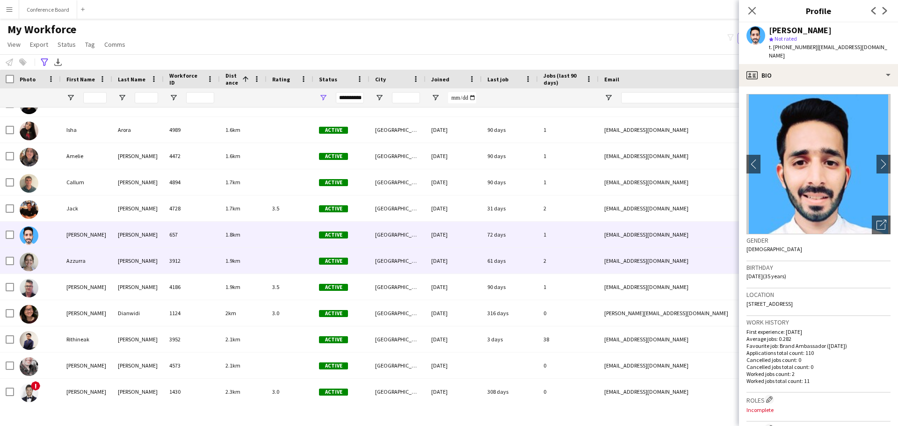
click at [100, 267] on div "Azzurra" at bounding box center [86, 261] width 51 height 26
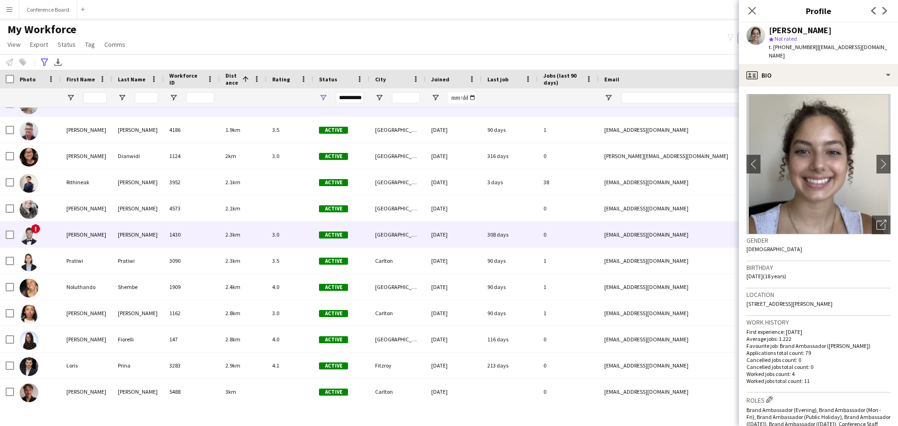
scroll to position [698, 0]
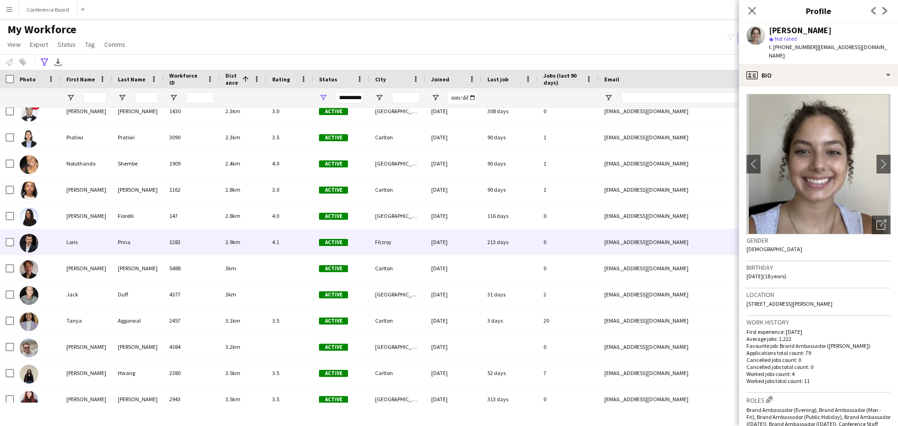
click at [90, 242] on div "Loris" at bounding box center [86, 242] width 51 height 26
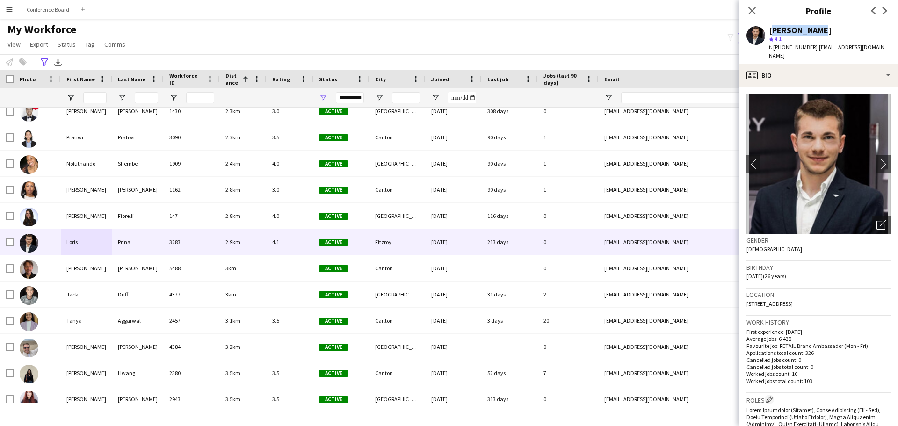
drag, startPoint x: 808, startPoint y: 32, endPoint x: 770, endPoint y: 33, distance: 37.4
click at [770, 33] on div "[PERSON_NAME]" at bounding box center [800, 30] width 63 height 8
copy div "[PERSON_NAME]"
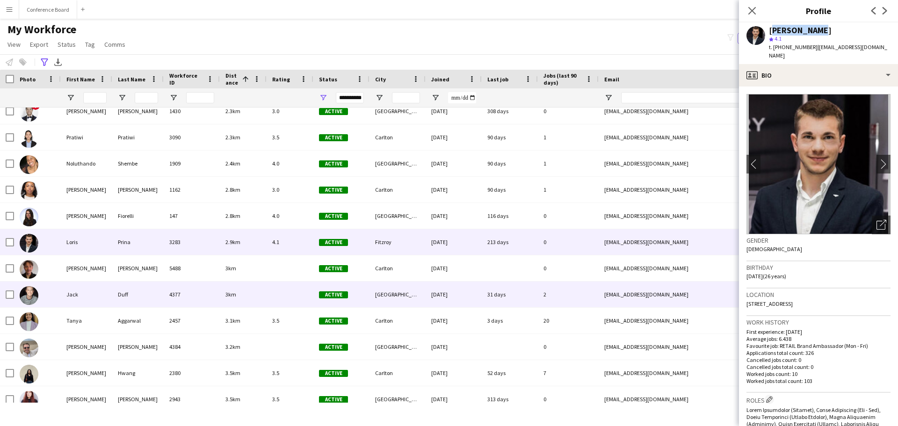
click at [94, 287] on div "Jack" at bounding box center [86, 294] width 51 height 26
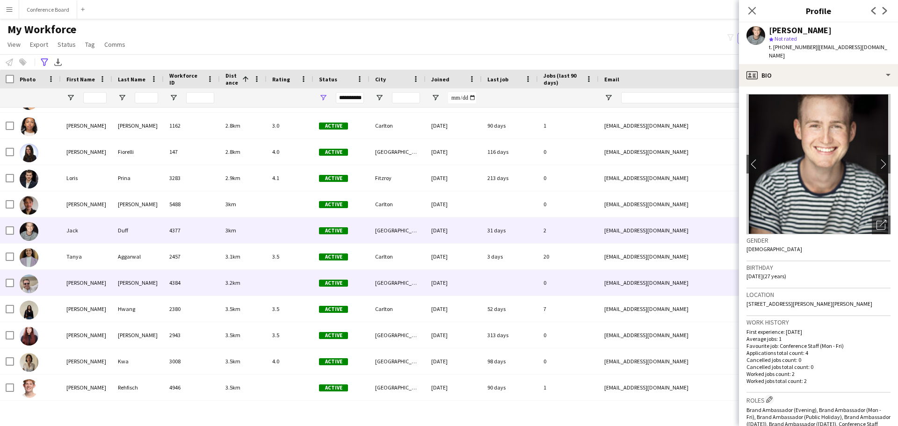
scroll to position [888, 0]
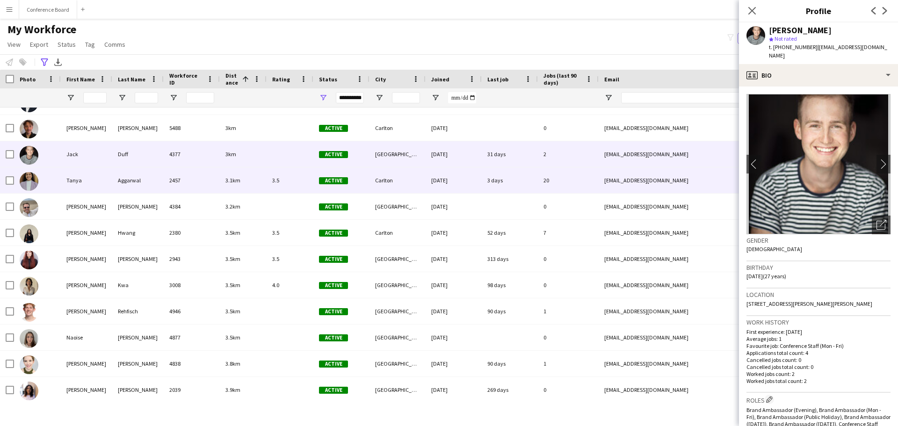
click at [87, 185] on div "Tanya" at bounding box center [86, 180] width 51 height 26
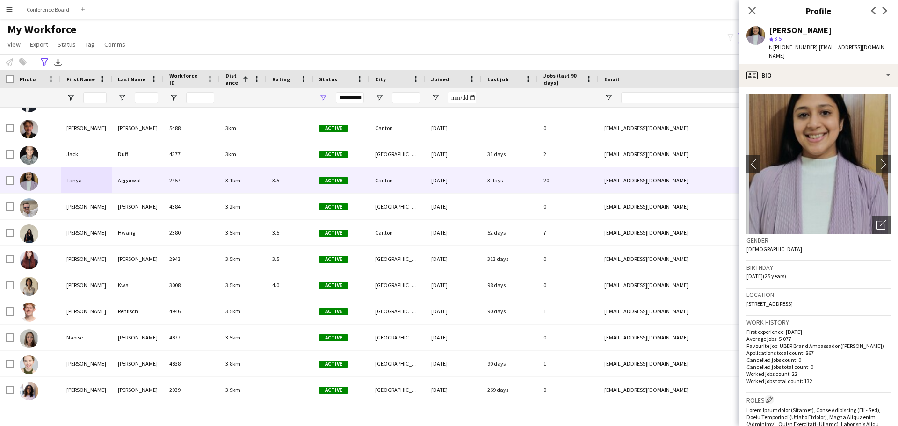
drag, startPoint x: 827, startPoint y: 30, endPoint x: 768, endPoint y: 32, distance: 58.9
click at [768, 32] on div "[PERSON_NAME] star 3.5 t. [PHONE_NUMBER] | [EMAIL_ADDRESS][DOMAIN_NAME]" at bounding box center [818, 43] width 159 height 42
copy div "[PERSON_NAME]"
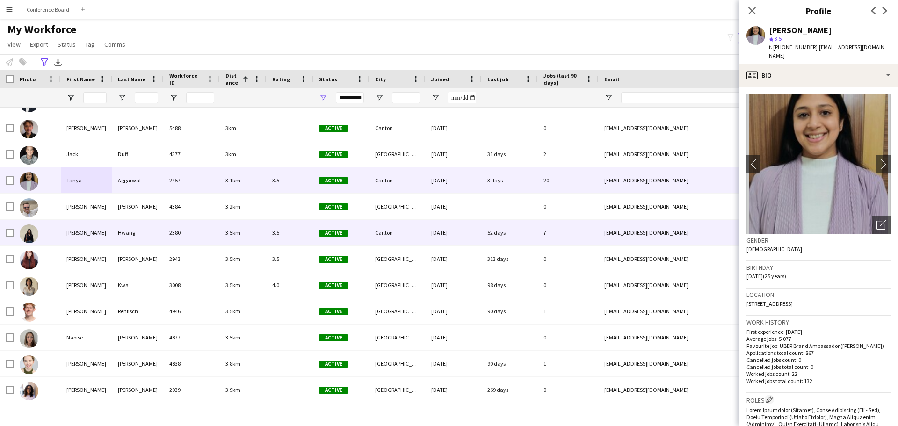
click at [77, 232] on div "[PERSON_NAME]" at bounding box center [86, 233] width 51 height 26
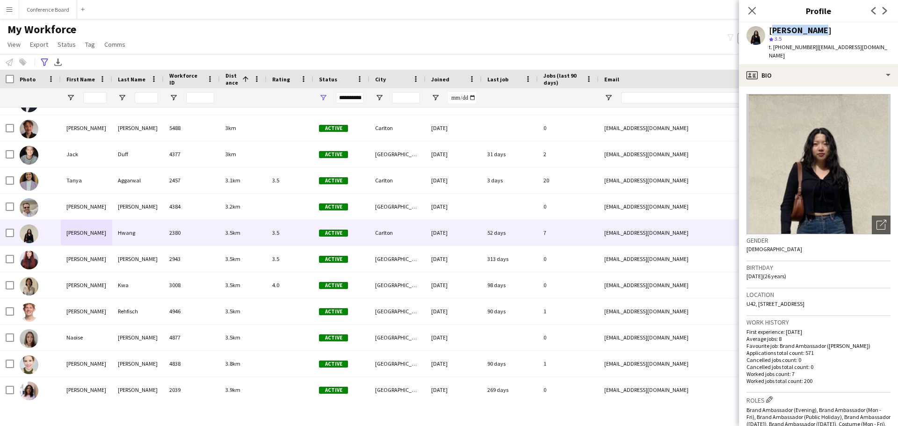
drag, startPoint x: 820, startPoint y: 30, endPoint x: 770, endPoint y: 31, distance: 50.0
click at [770, 31] on div "[PERSON_NAME]" at bounding box center [800, 30] width 63 height 8
copy div "[PERSON_NAME]"
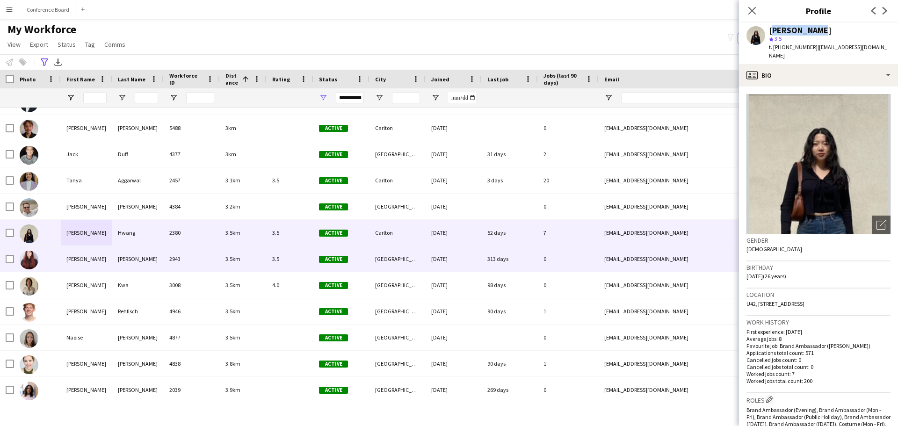
click at [97, 263] on div "[PERSON_NAME]" at bounding box center [86, 259] width 51 height 26
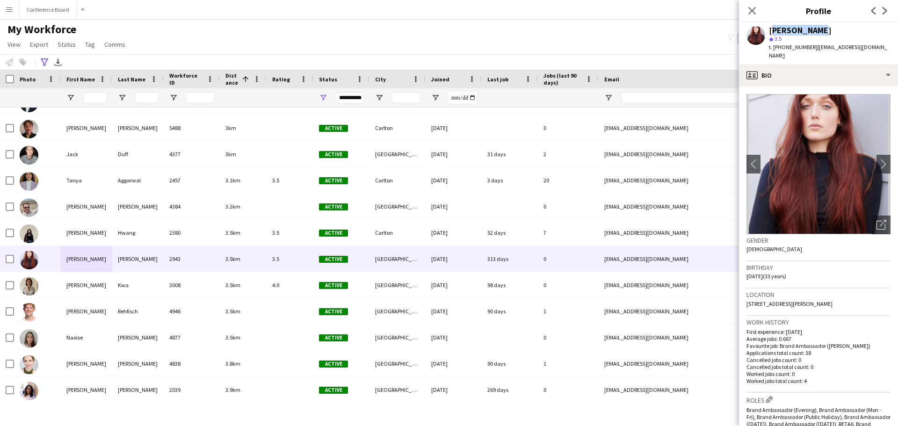
drag, startPoint x: 809, startPoint y: 33, endPoint x: 769, endPoint y: 32, distance: 39.7
click at [769, 32] on div "[PERSON_NAME]" at bounding box center [830, 30] width 122 height 8
copy div "[PERSON_NAME]"
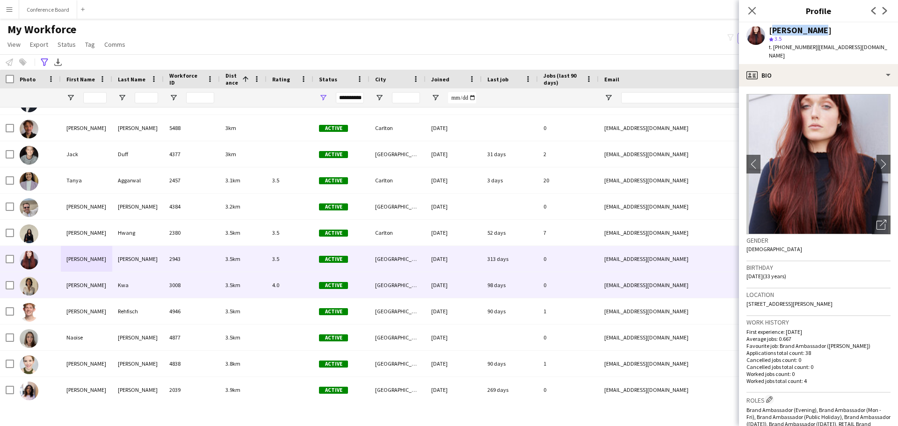
click at [137, 281] on div "Kwa" at bounding box center [137, 285] width 51 height 26
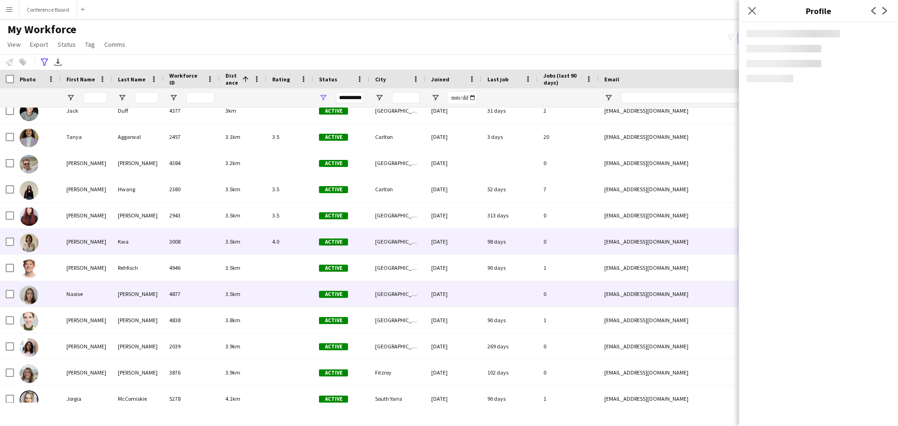
scroll to position [982, 0]
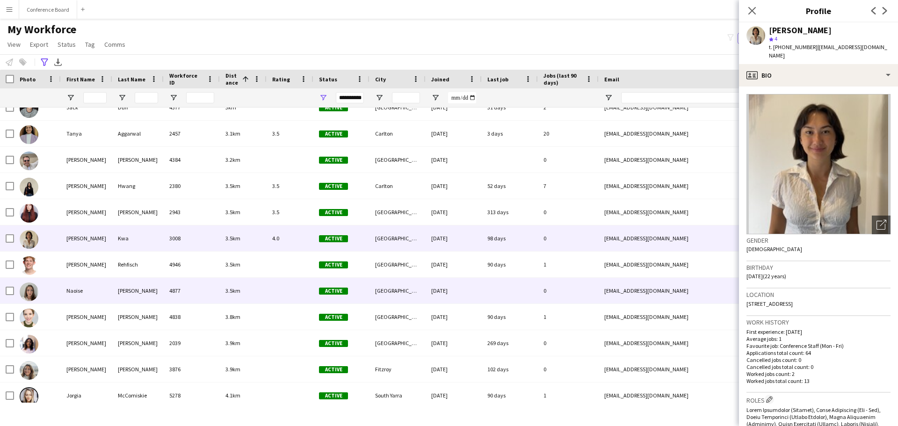
click at [135, 288] on div "[PERSON_NAME]" at bounding box center [137, 291] width 51 height 26
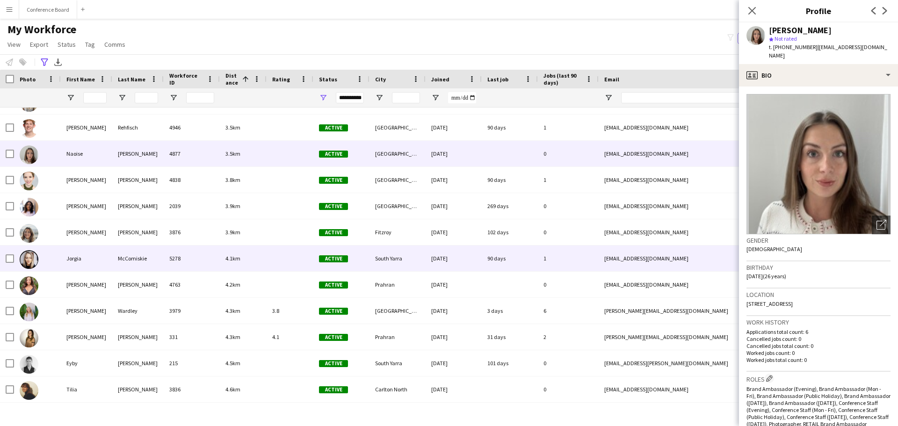
scroll to position [1122, 0]
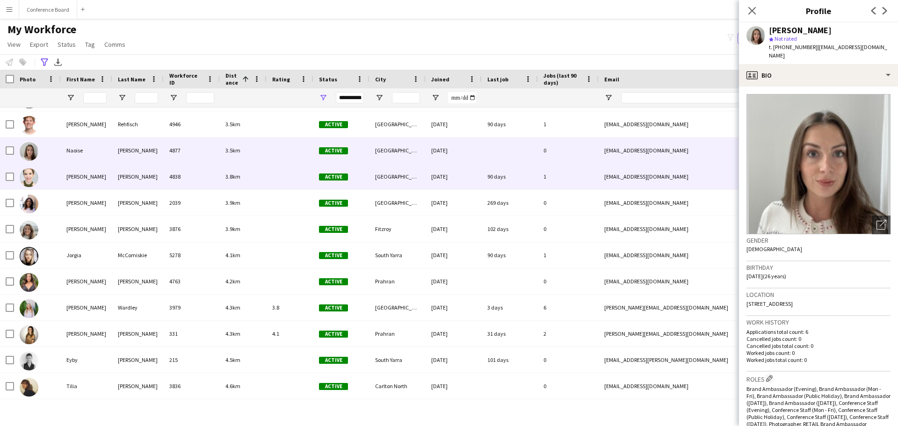
click at [163, 182] on div "[PERSON_NAME]" at bounding box center [137, 177] width 51 height 26
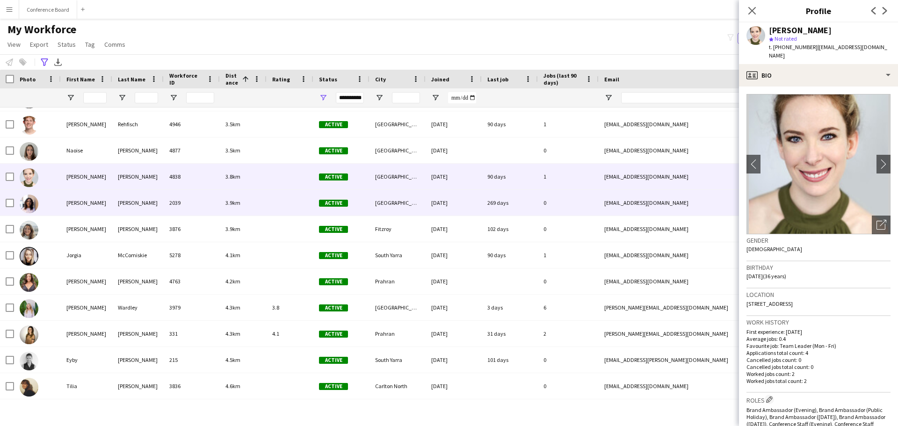
click at [162, 206] on div "[PERSON_NAME]" at bounding box center [137, 203] width 51 height 26
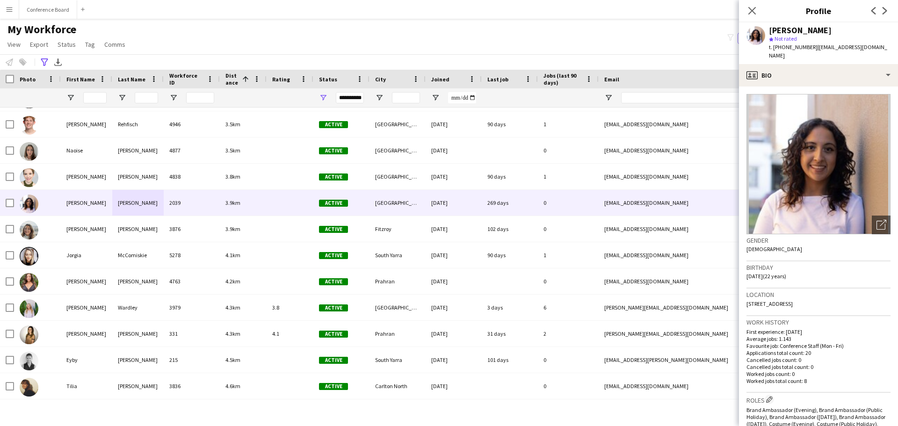
drag, startPoint x: 858, startPoint y: 33, endPoint x: 771, endPoint y: 33, distance: 87.0
click at [771, 33] on div "[PERSON_NAME]" at bounding box center [800, 30] width 63 height 8
copy div "[PERSON_NAME]"
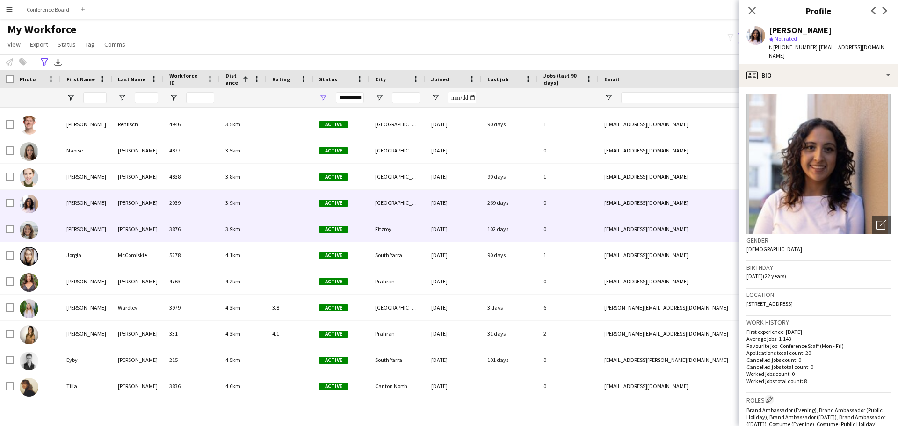
click at [108, 239] on div "[PERSON_NAME]" at bounding box center [86, 229] width 51 height 26
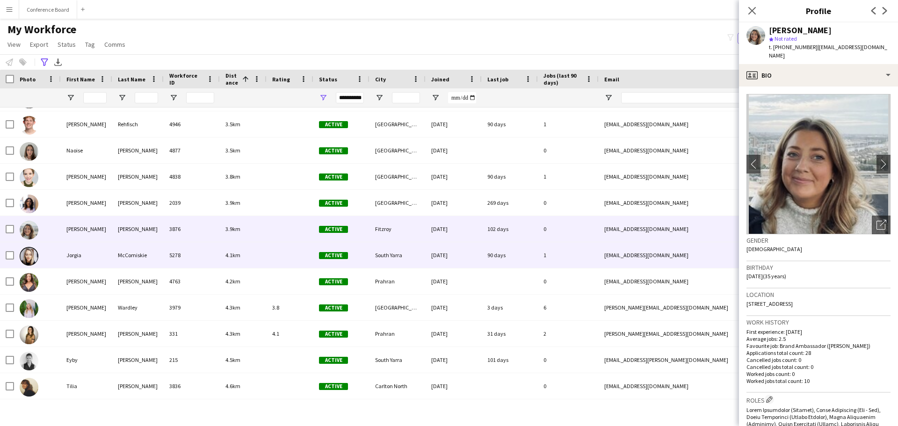
click at [100, 256] on div "Jorgia" at bounding box center [86, 255] width 51 height 26
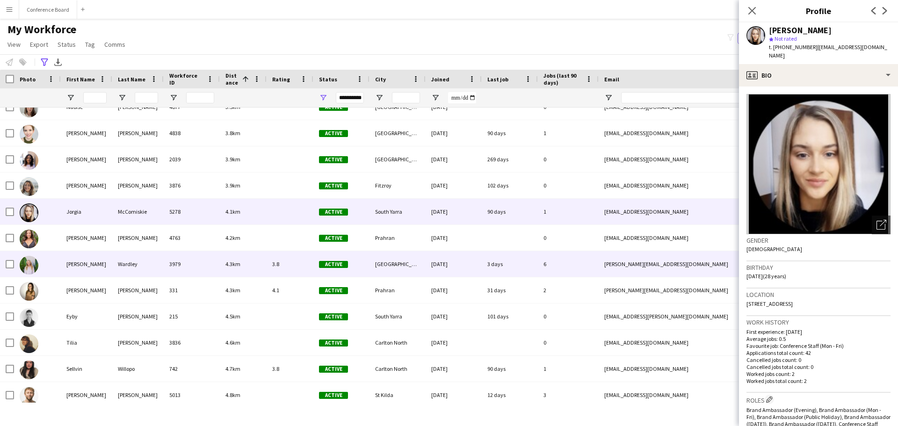
scroll to position [1169, 0]
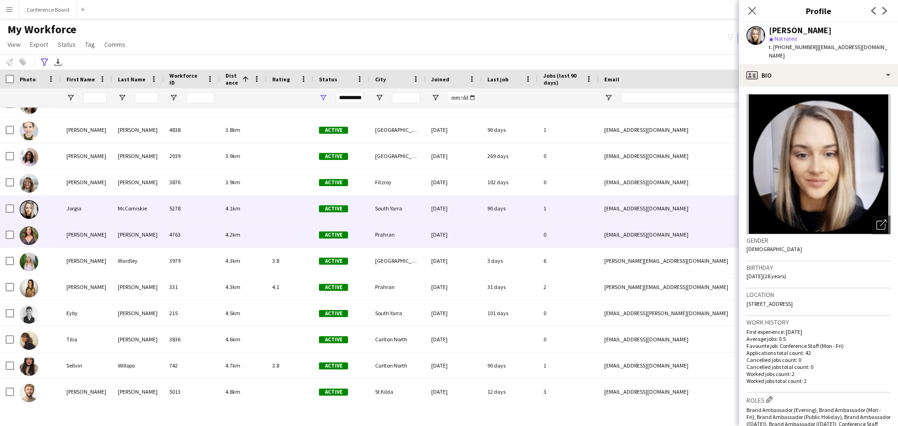
click at [114, 236] on div "[PERSON_NAME]" at bounding box center [137, 235] width 51 height 26
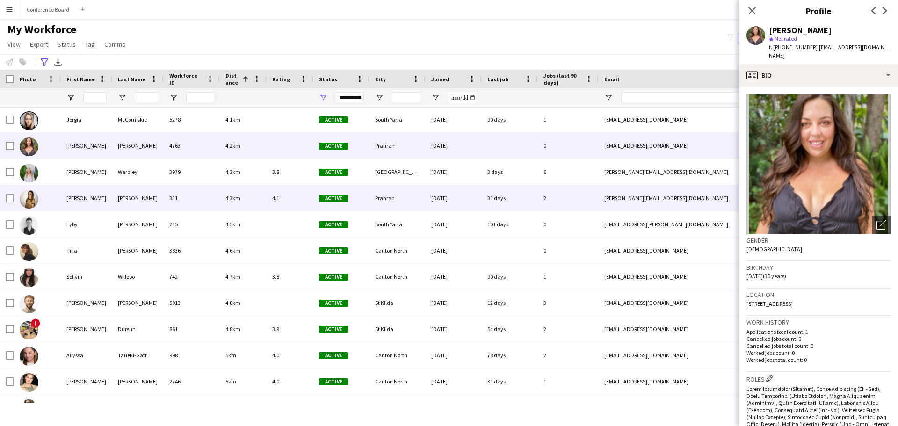
scroll to position [1262, 0]
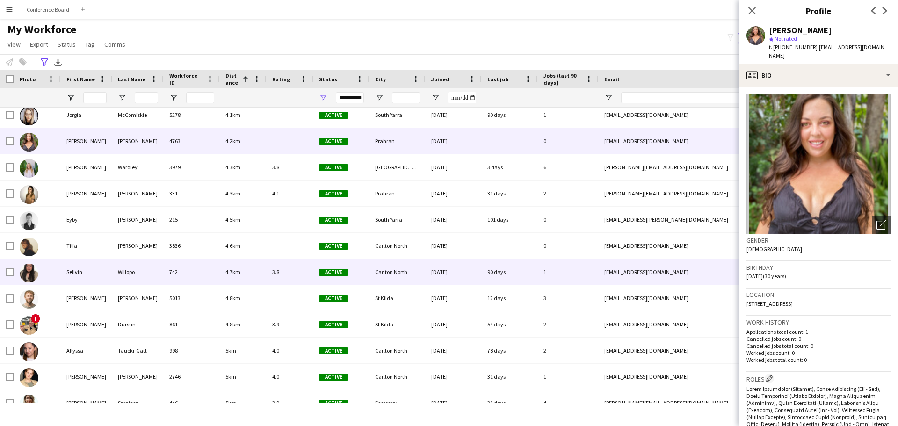
click at [98, 271] on div "Sellvin" at bounding box center [86, 272] width 51 height 26
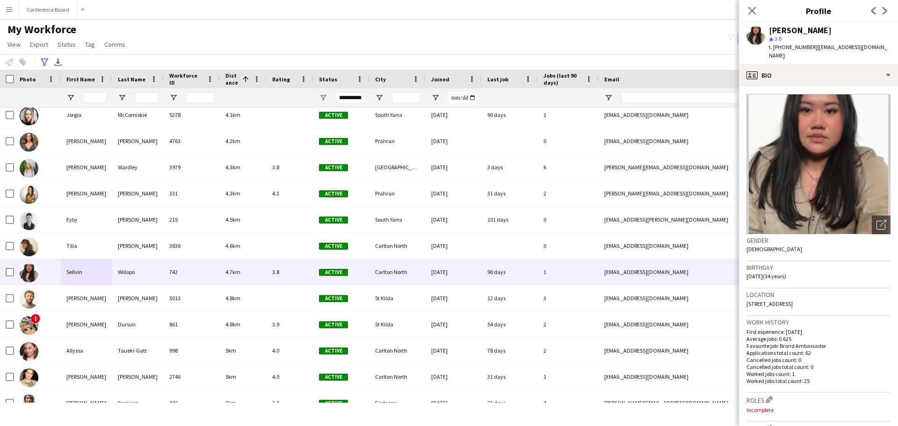
drag, startPoint x: 824, startPoint y: 32, endPoint x: 770, endPoint y: 33, distance: 53.8
click at [770, 33] on div "[PERSON_NAME]" at bounding box center [800, 30] width 63 height 8
copy div "[PERSON_NAME]"
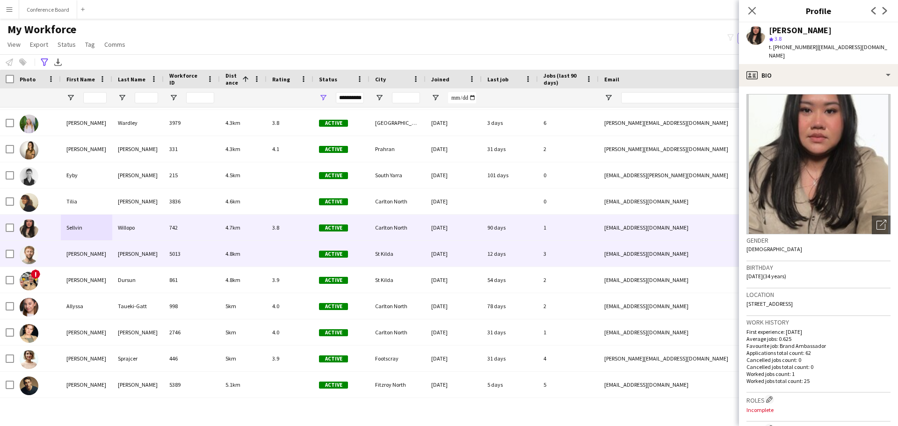
scroll to position [1309, 0]
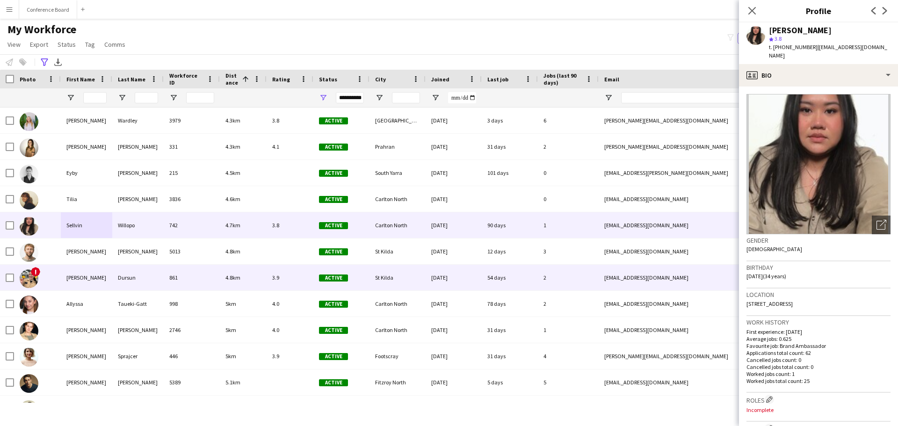
click at [116, 276] on div "Dursun" at bounding box center [137, 278] width 51 height 26
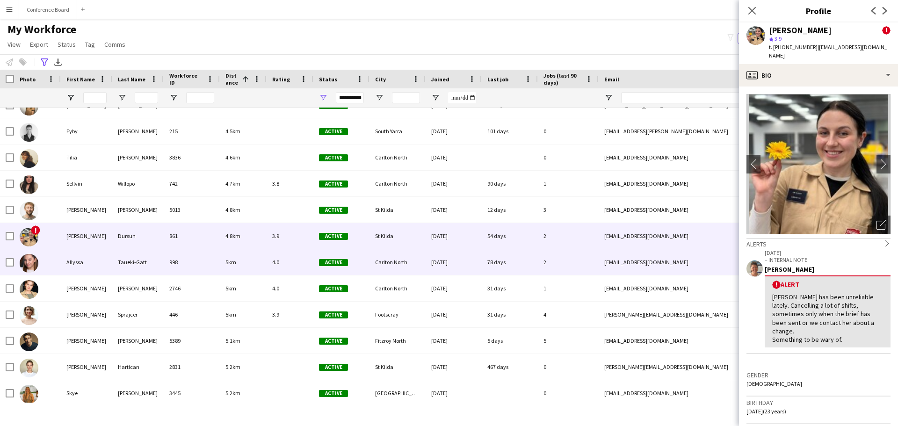
scroll to position [1356, 0]
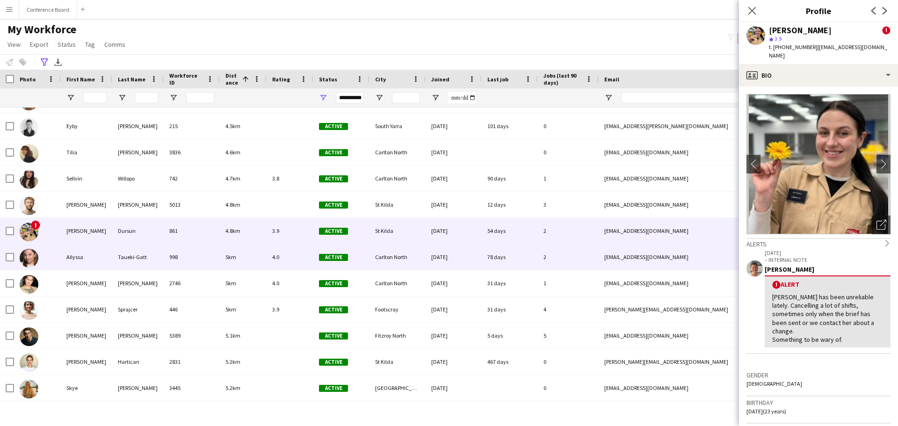
click at [101, 265] on div "Allyssa" at bounding box center [86, 257] width 51 height 26
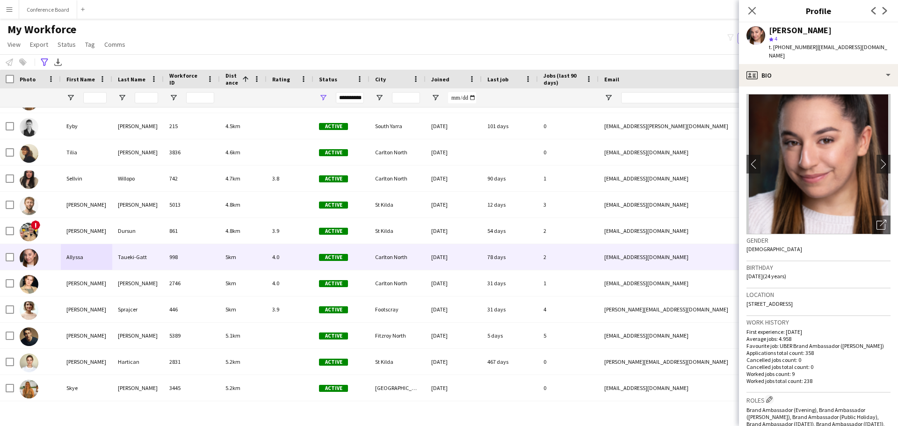
drag, startPoint x: 838, startPoint y: 29, endPoint x: 771, endPoint y: 25, distance: 67.4
click at [771, 26] on div "[PERSON_NAME]" at bounding box center [800, 30] width 63 height 8
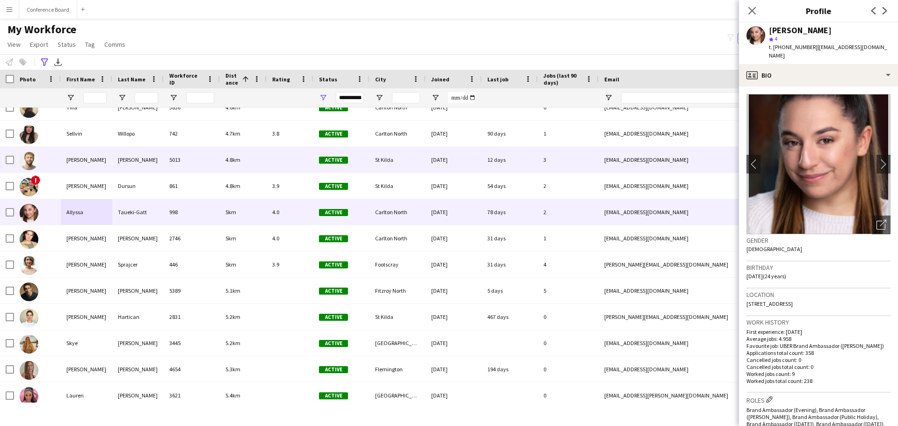
scroll to position [1403, 0]
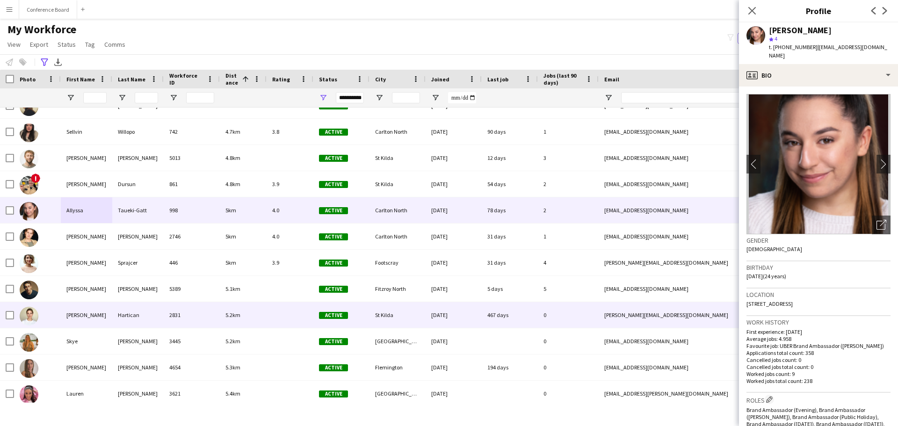
click at [85, 312] on div "[PERSON_NAME]" at bounding box center [86, 315] width 51 height 26
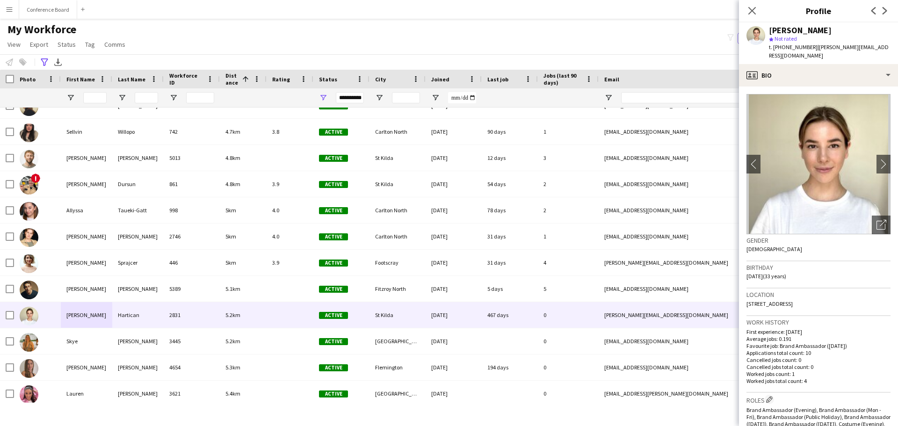
drag, startPoint x: 818, startPoint y: 27, endPoint x: 770, endPoint y: 29, distance: 47.7
click at [770, 29] on div "[PERSON_NAME]" at bounding box center [800, 30] width 63 height 8
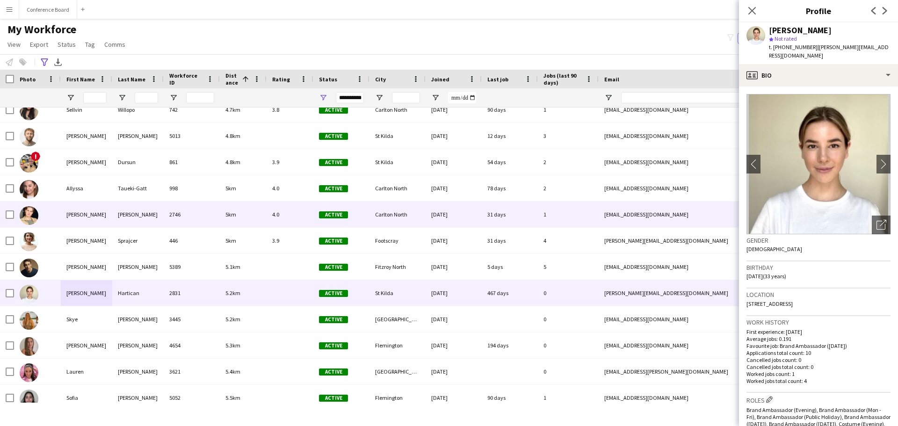
scroll to position [1496, 0]
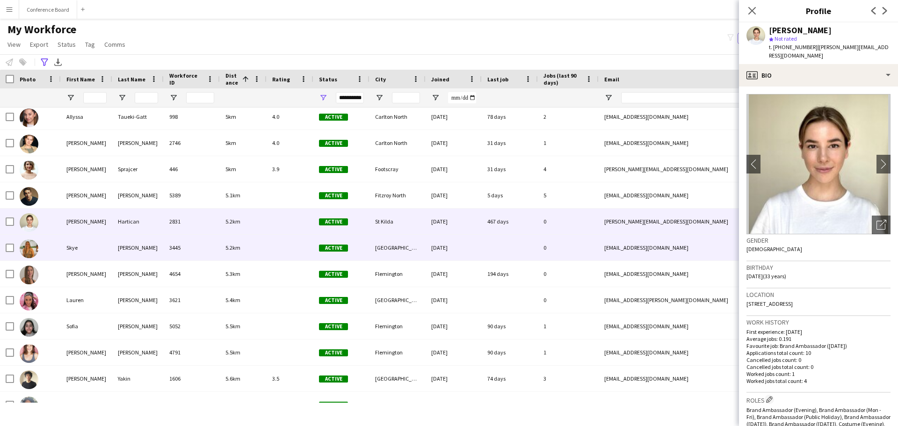
click at [110, 252] on div "Skye" at bounding box center [86, 248] width 51 height 26
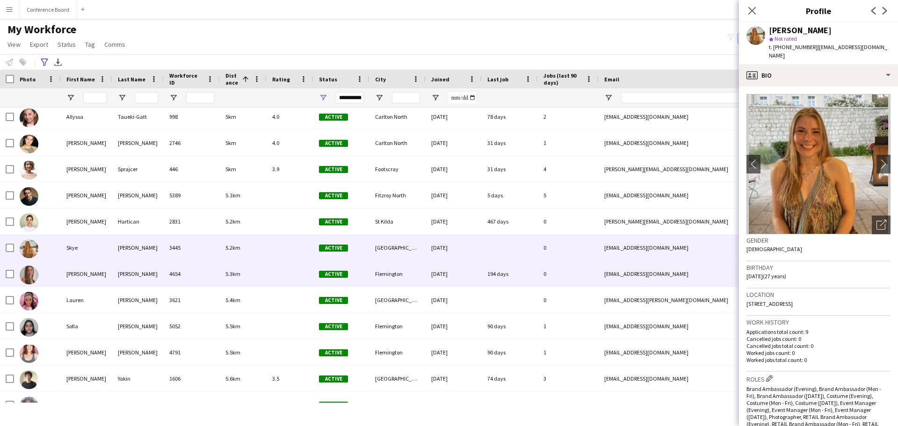
click at [108, 274] on div "[PERSON_NAME]" at bounding box center [86, 274] width 51 height 26
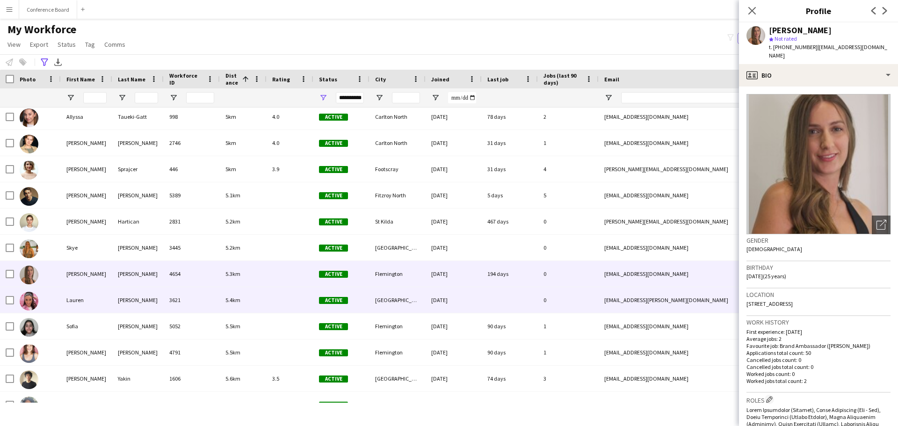
click at [99, 295] on div "Lauren" at bounding box center [86, 300] width 51 height 26
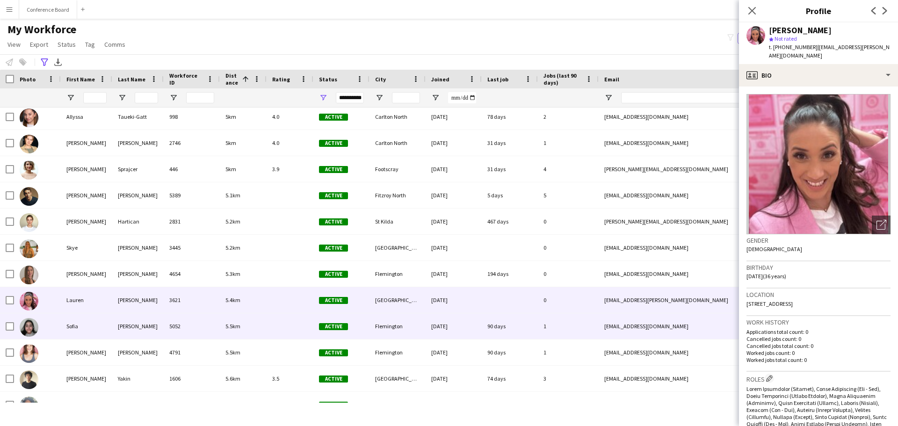
click at [102, 319] on div "Sofia" at bounding box center [86, 326] width 51 height 26
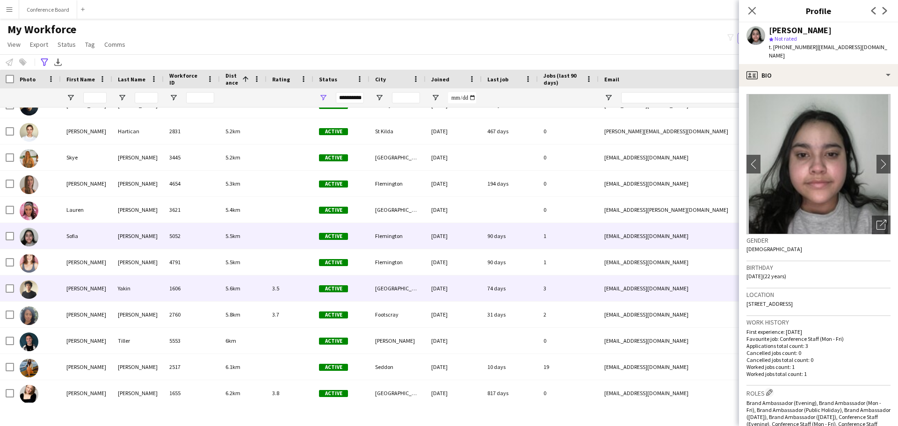
scroll to position [1590, 0]
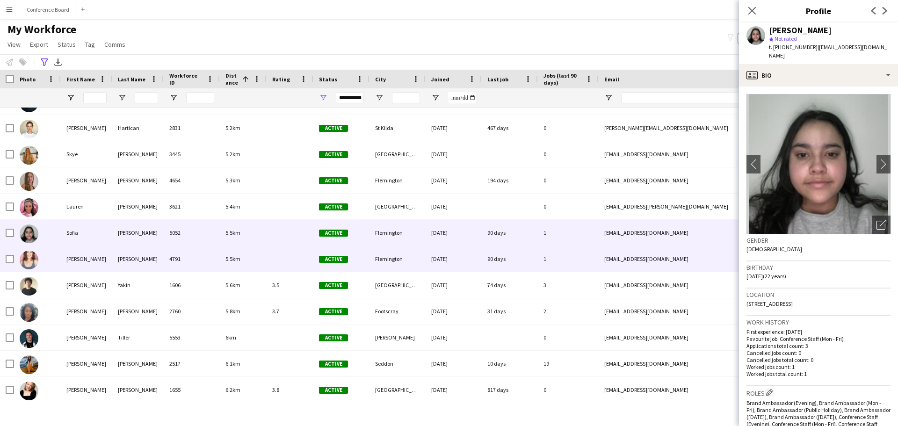
click at [95, 266] on div "[PERSON_NAME]" at bounding box center [86, 259] width 51 height 26
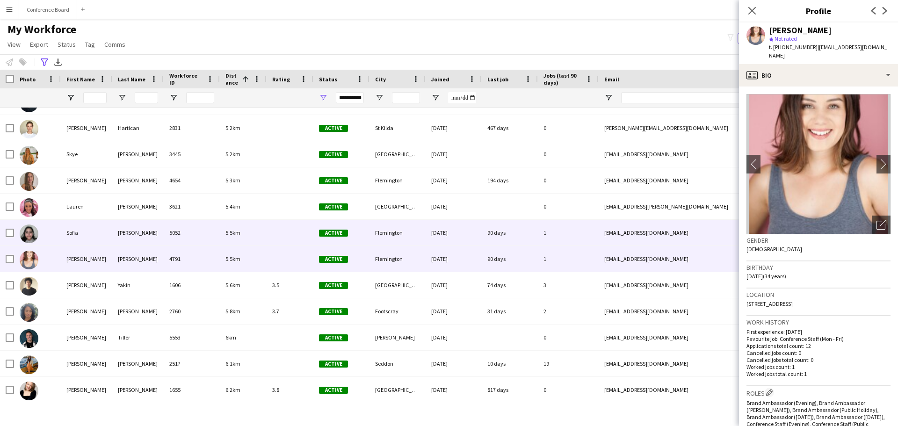
click at [113, 236] on div "[PERSON_NAME]" at bounding box center [137, 233] width 51 height 26
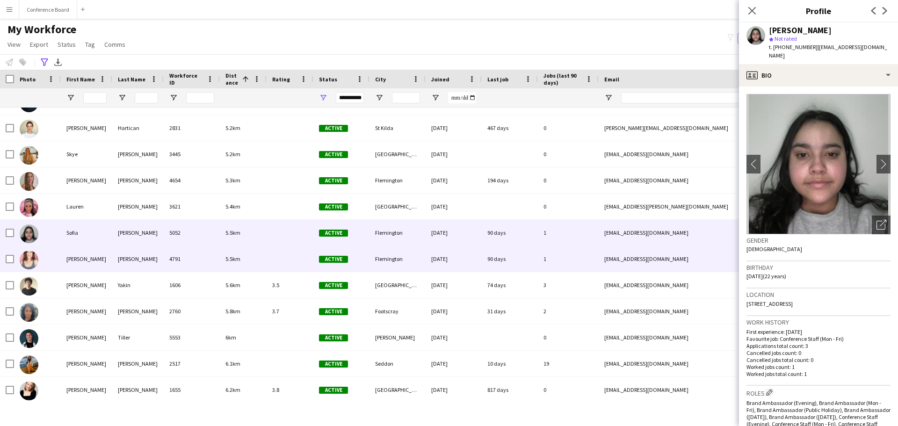
click at [100, 255] on div "[PERSON_NAME]" at bounding box center [86, 259] width 51 height 26
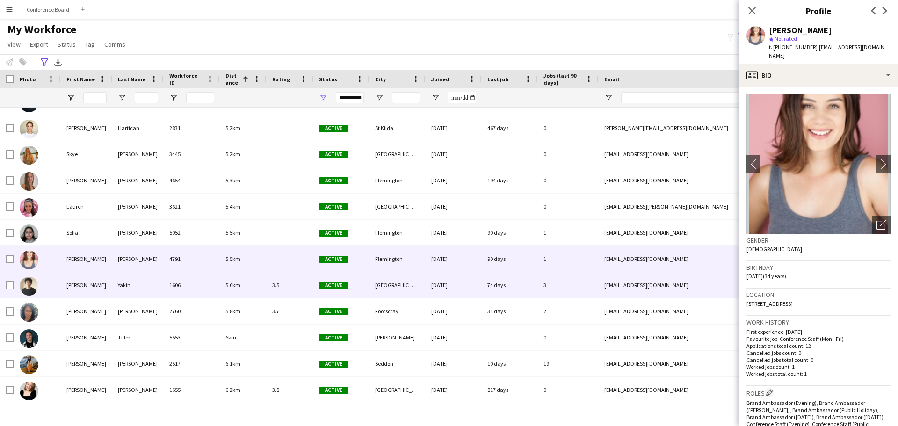
click at [99, 279] on div "[PERSON_NAME]" at bounding box center [86, 285] width 51 height 26
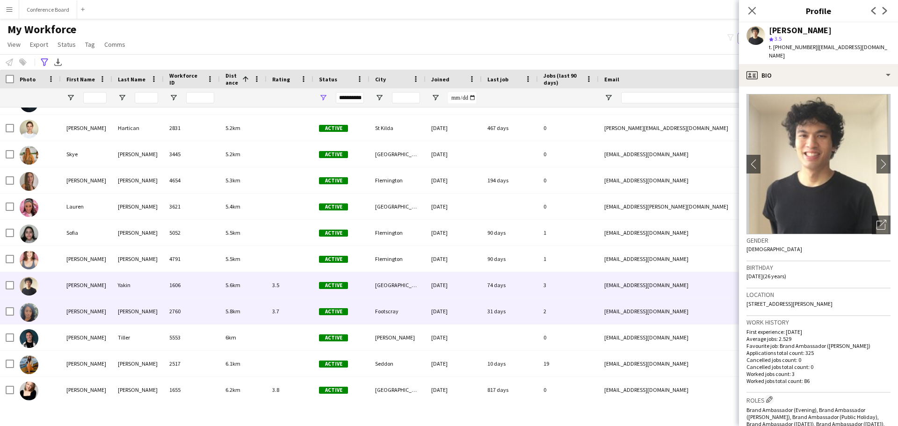
click at [105, 305] on div "[PERSON_NAME]" at bounding box center [86, 311] width 51 height 26
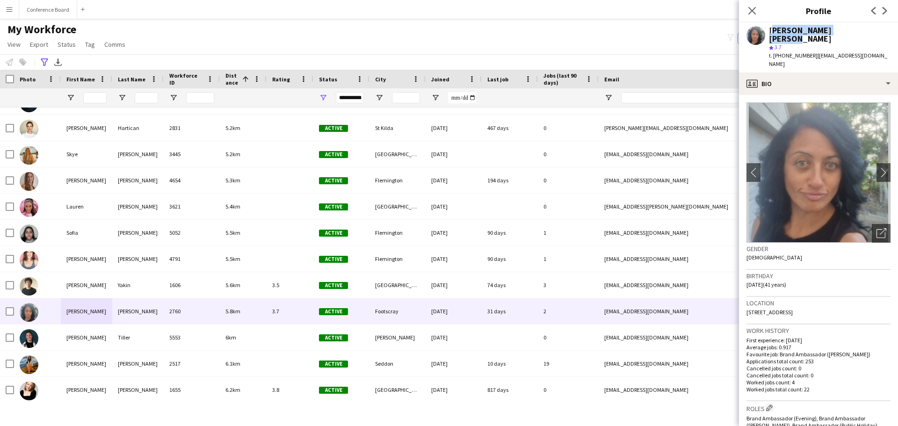
drag, startPoint x: 848, startPoint y: 31, endPoint x: 770, endPoint y: 29, distance: 78.1
click at [770, 29] on div "[PERSON_NAME] [PERSON_NAME]" at bounding box center [830, 34] width 122 height 17
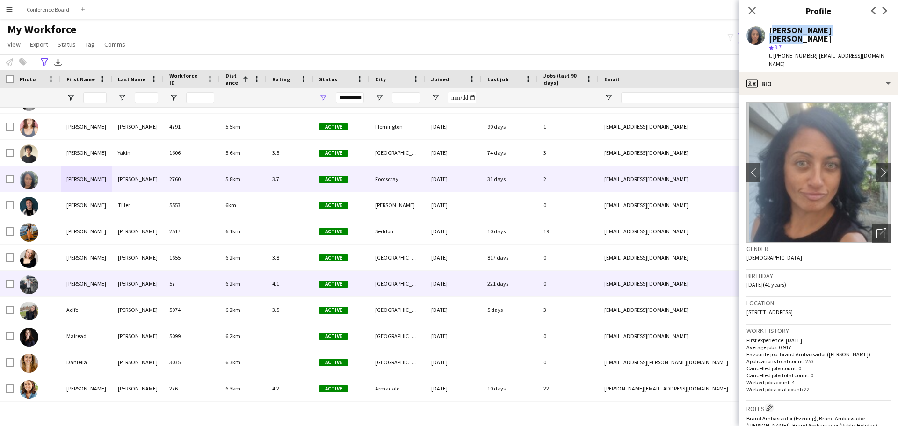
scroll to position [1730, 0]
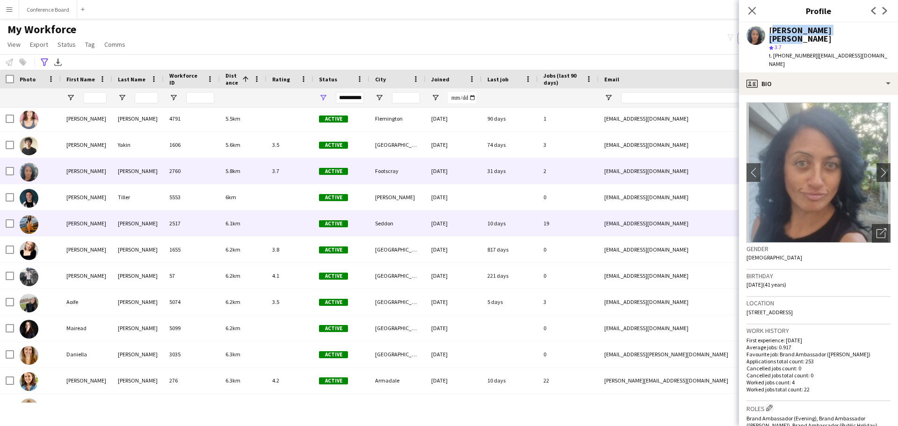
click at [52, 222] on div at bounding box center [37, 223] width 47 height 26
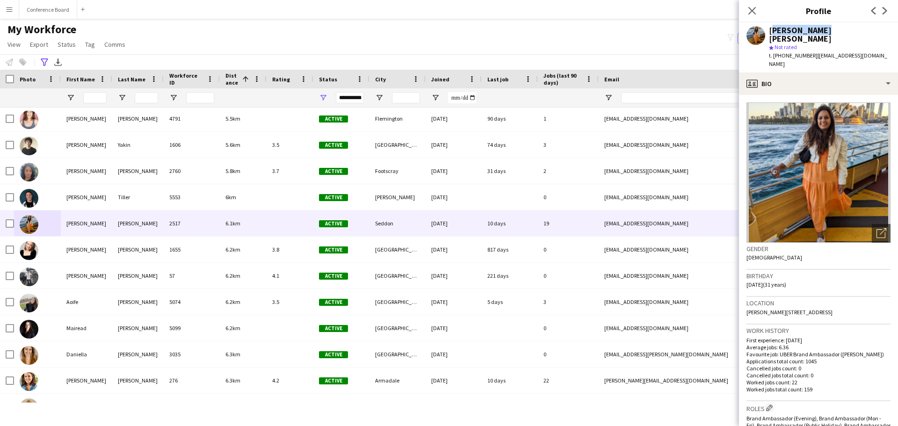
drag, startPoint x: 820, startPoint y: 30, endPoint x: 769, endPoint y: 27, distance: 50.6
click at [769, 27] on div "[PERSON_NAME] [PERSON_NAME]" at bounding box center [830, 34] width 122 height 17
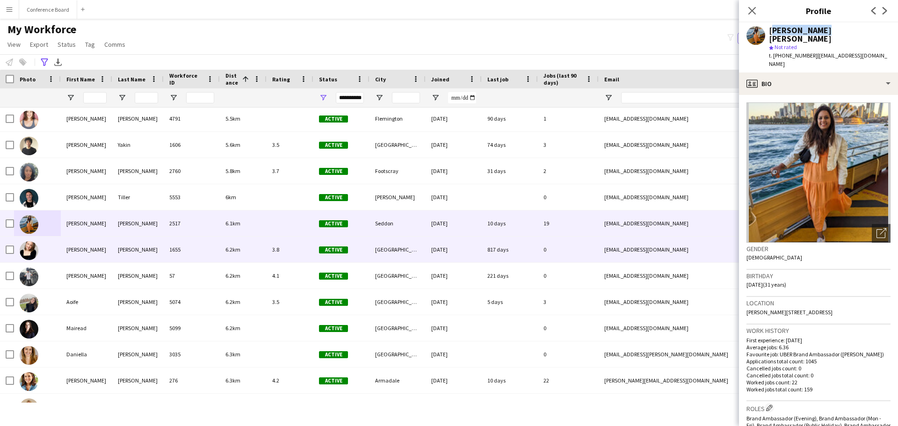
click at [99, 260] on div "[PERSON_NAME]" at bounding box center [86, 250] width 51 height 26
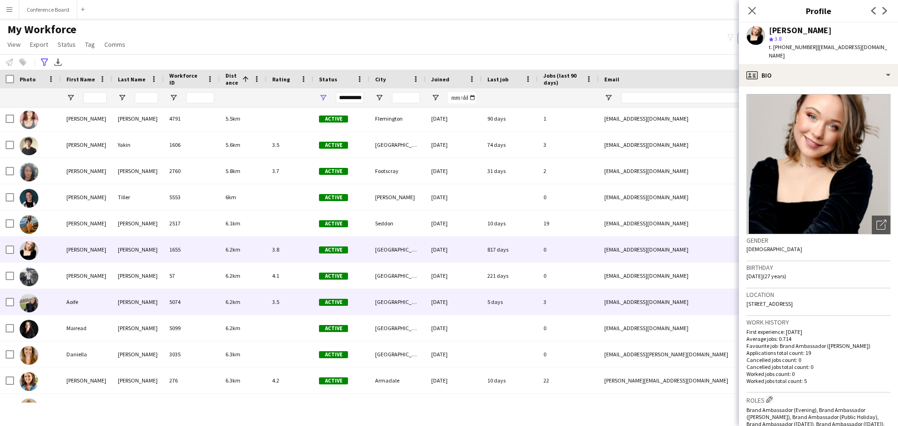
click at [107, 296] on div "Aoife" at bounding box center [86, 302] width 51 height 26
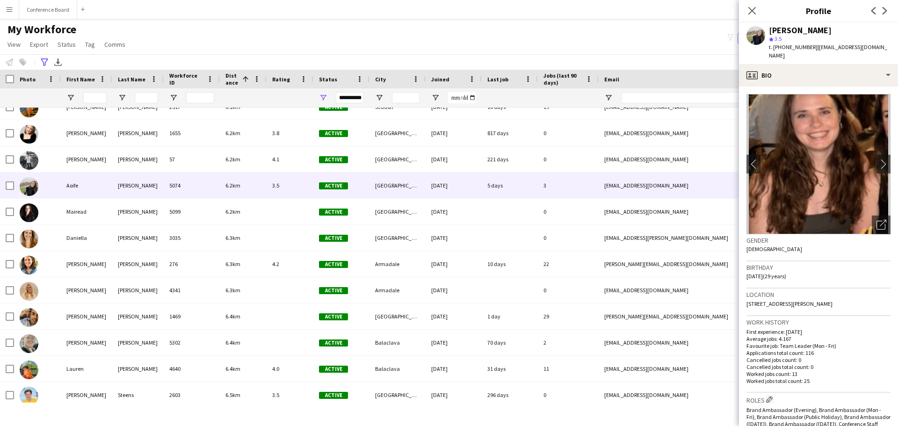
scroll to position [1870, 0]
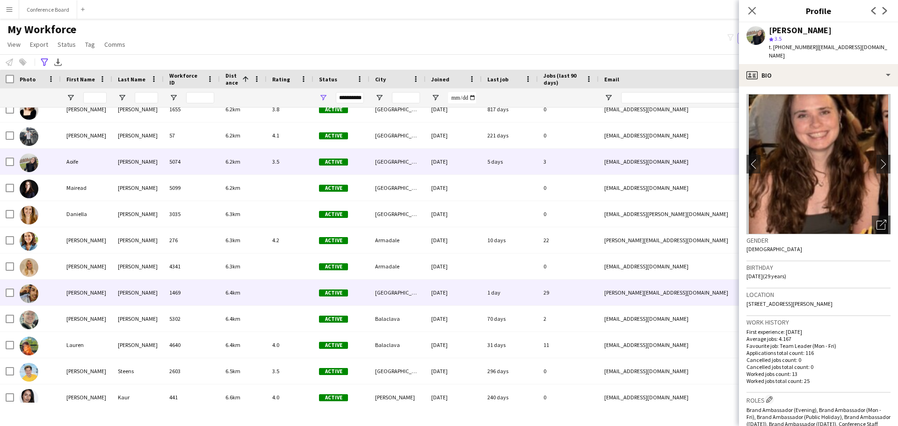
click at [100, 299] on div "[PERSON_NAME]" at bounding box center [86, 293] width 51 height 26
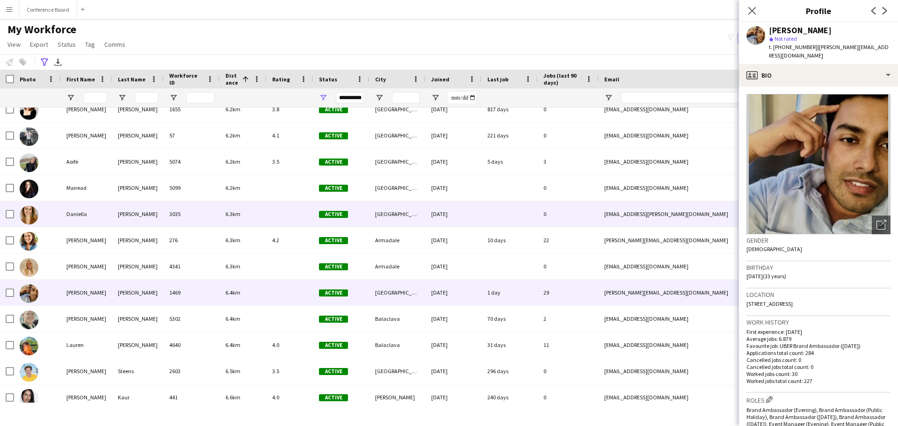
click at [86, 220] on div "Daniella" at bounding box center [86, 214] width 51 height 26
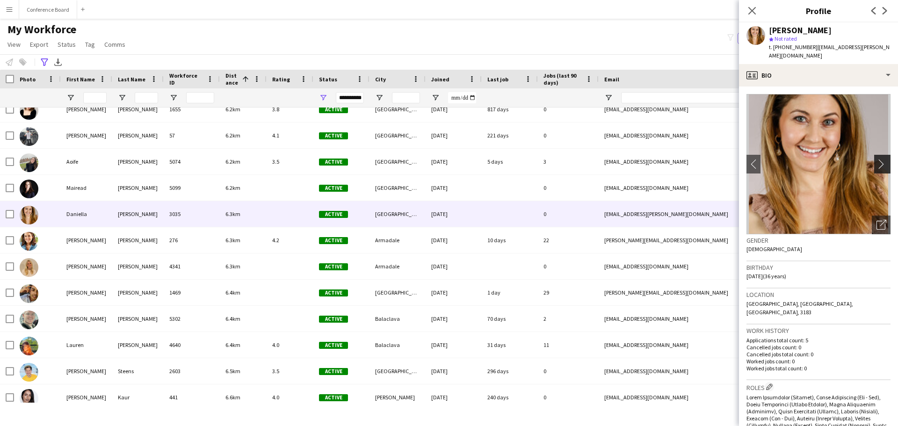
click at [876, 159] on app-icon "chevron-right" at bounding box center [883, 164] width 14 height 10
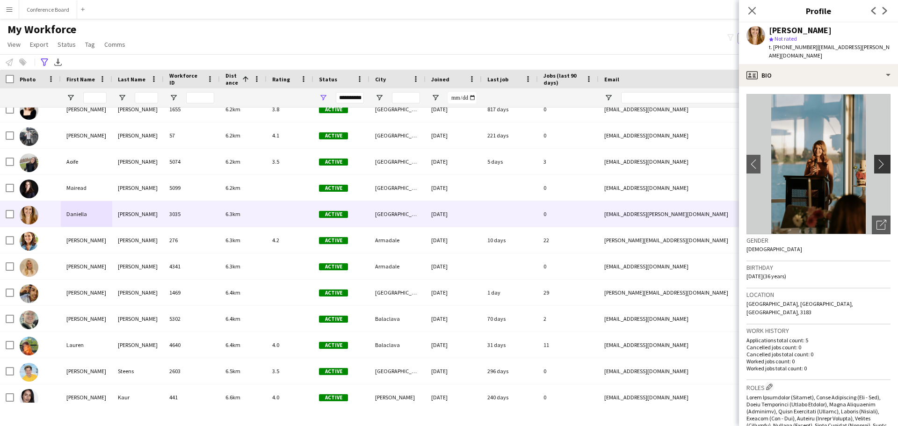
click at [876, 159] on app-icon "chevron-right" at bounding box center [883, 164] width 14 height 10
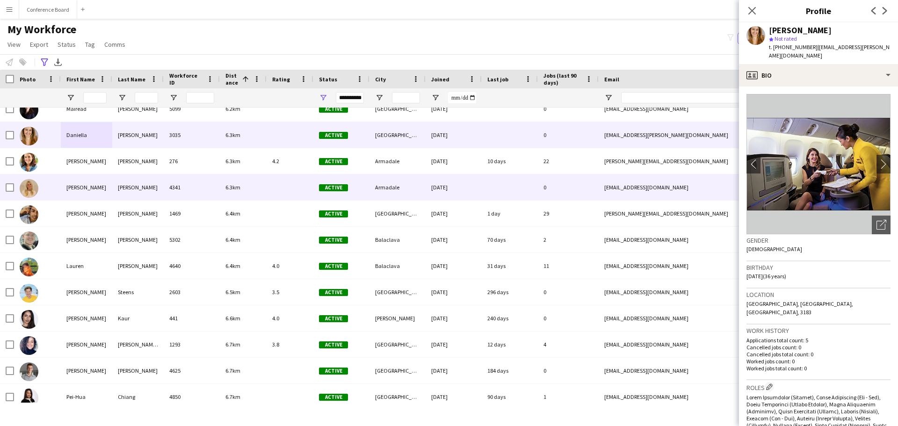
scroll to position [1964, 0]
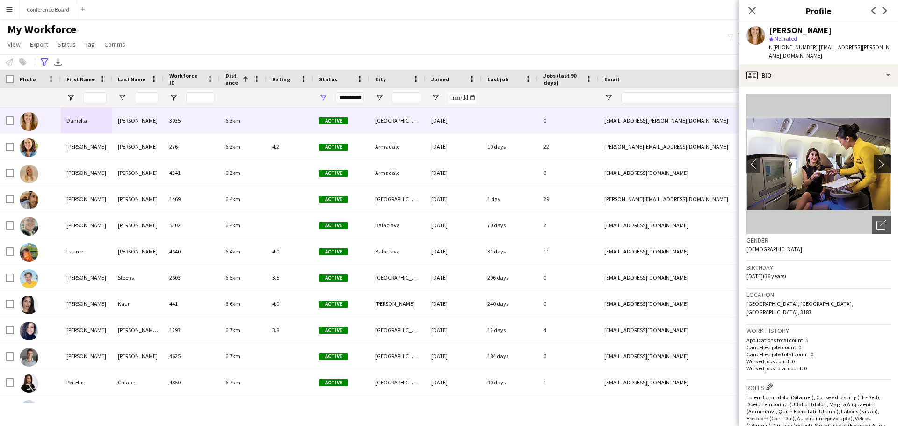
click at [876, 159] on app-icon "chevron-right" at bounding box center [883, 164] width 14 height 10
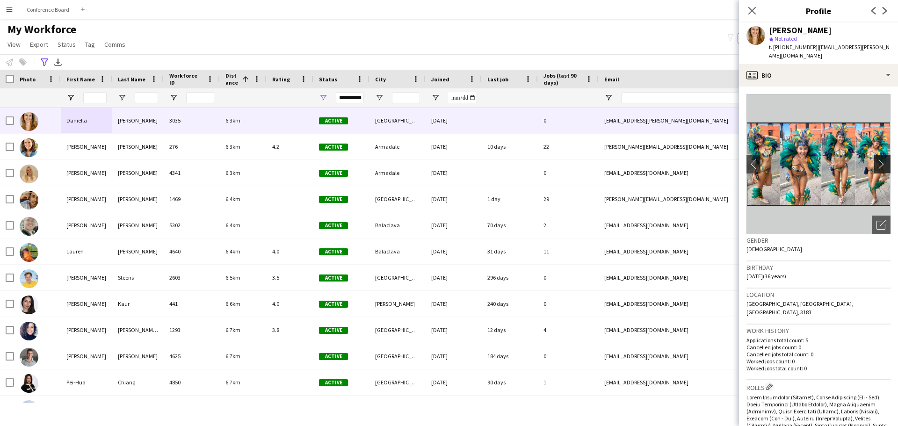
click at [876, 159] on app-icon "chevron-right" at bounding box center [883, 164] width 14 height 10
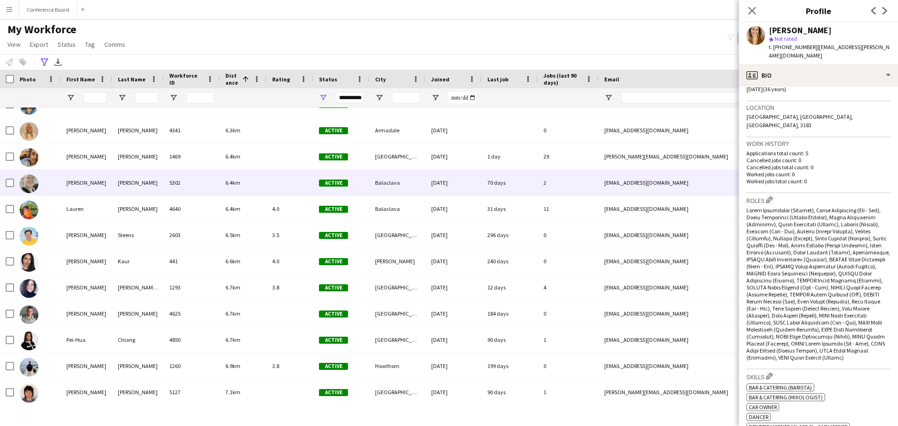
scroll to position [2010, 0]
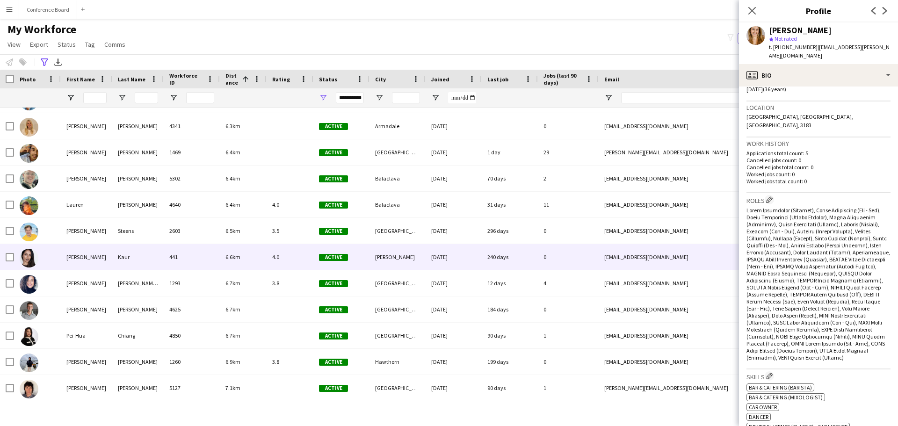
click at [94, 258] on div "[PERSON_NAME]" at bounding box center [86, 257] width 51 height 26
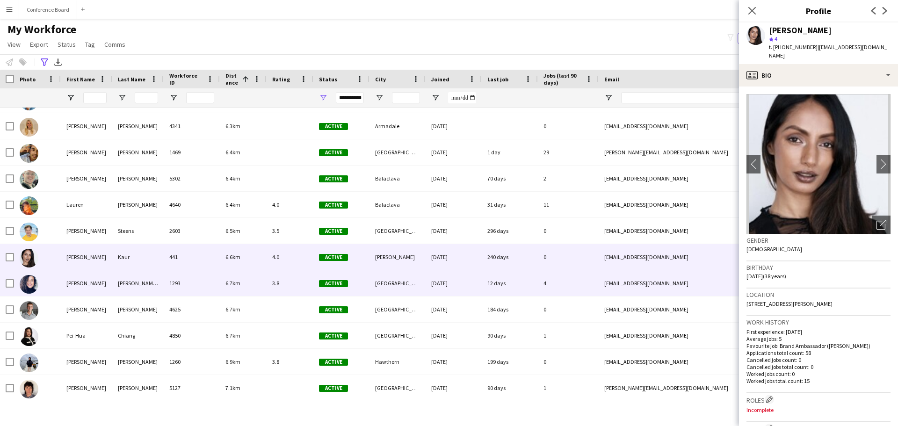
click at [103, 274] on div "[PERSON_NAME]" at bounding box center [86, 283] width 51 height 26
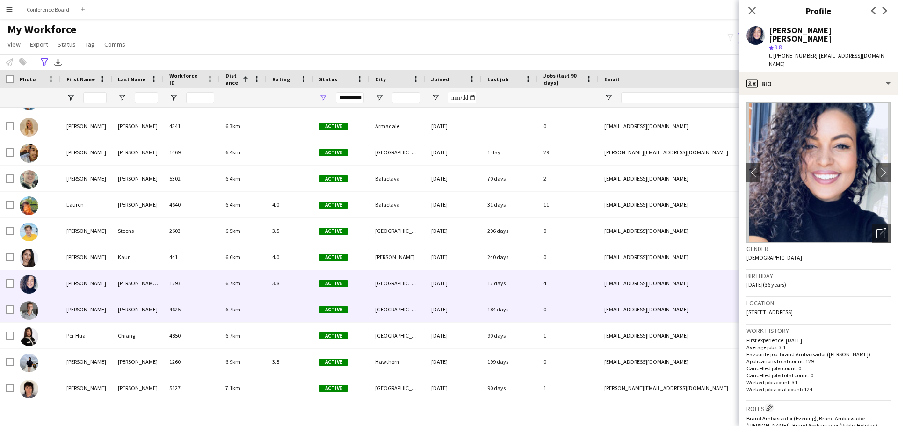
click at [112, 320] on div "[PERSON_NAME]" at bounding box center [137, 309] width 51 height 26
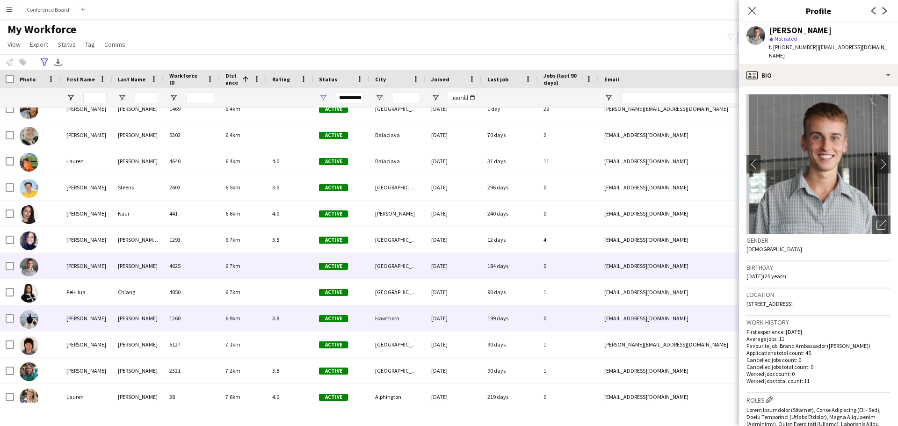
scroll to position [2057, 0]
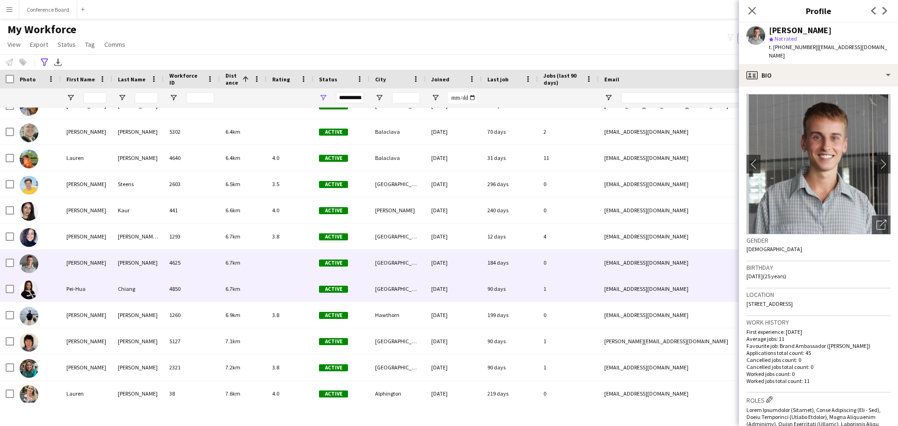
click at [99, 293] on div "Pei-Hua" at bounding box center [86, 289] width 51 height 26
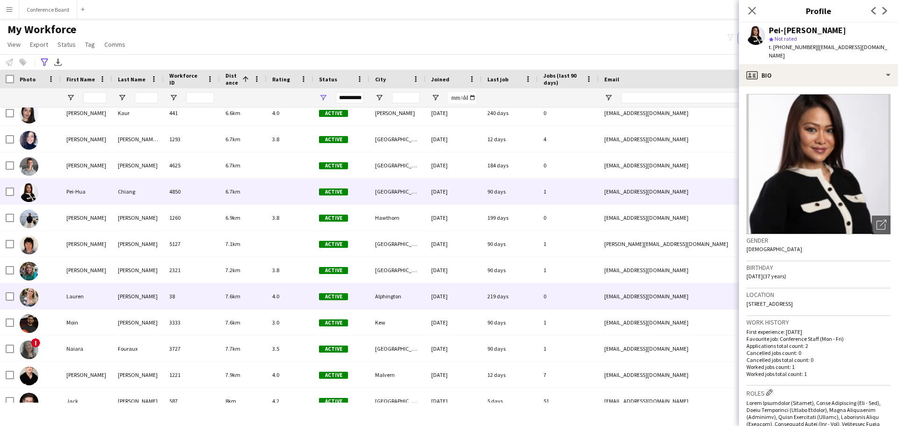
scroll to position [2197, 0]
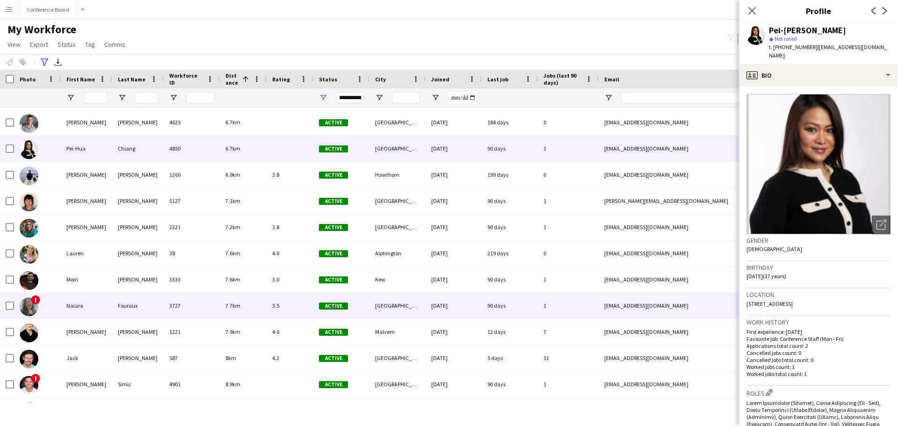
click at [78, 300] on div "Naiara" at bounding box center [86, 306] width 51 height 26
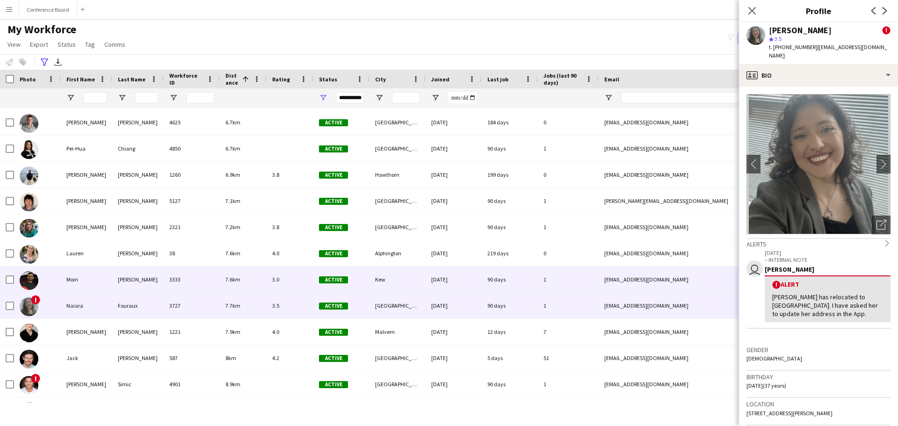
click at [82, 284] on div "Moin" at bounding box center [86, 279] width 51 height 26
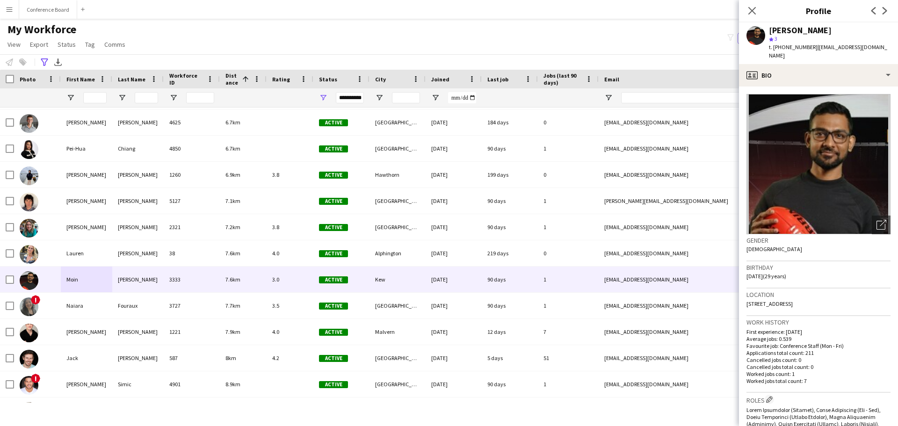
drag, startPoint x: 835, startPoint y: 27, endPoint x: 770, endPoint y: 27, distance: 64.5
click at [770, 27] on div "[PERSON_NAME]" at bounding box center [830, 30] width 122 height 8
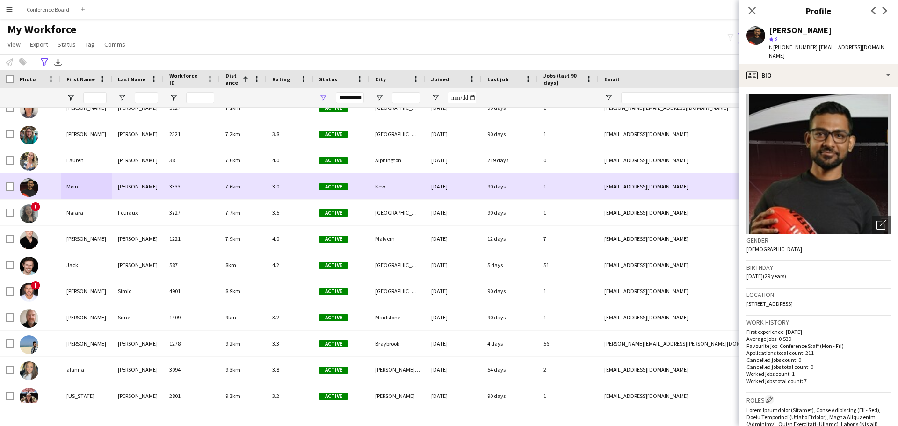
scroll to position [2291, 0]
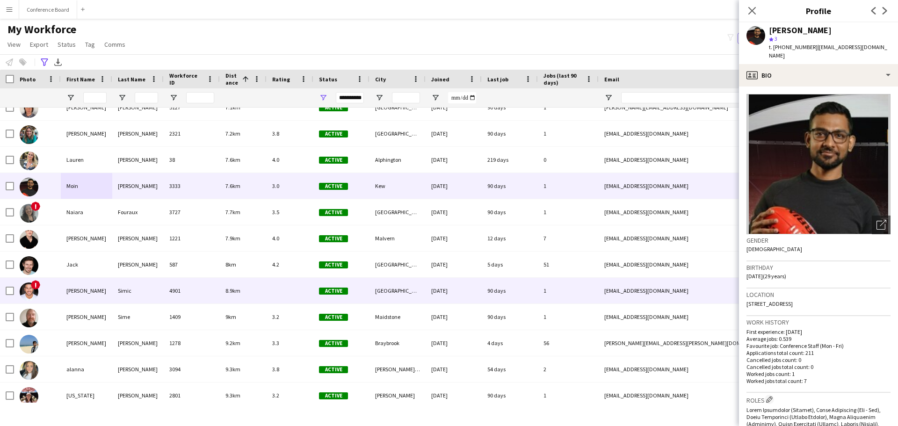
click at [114, 287] on div "Simic" at bounding box center [137, 291] width 51 height 26
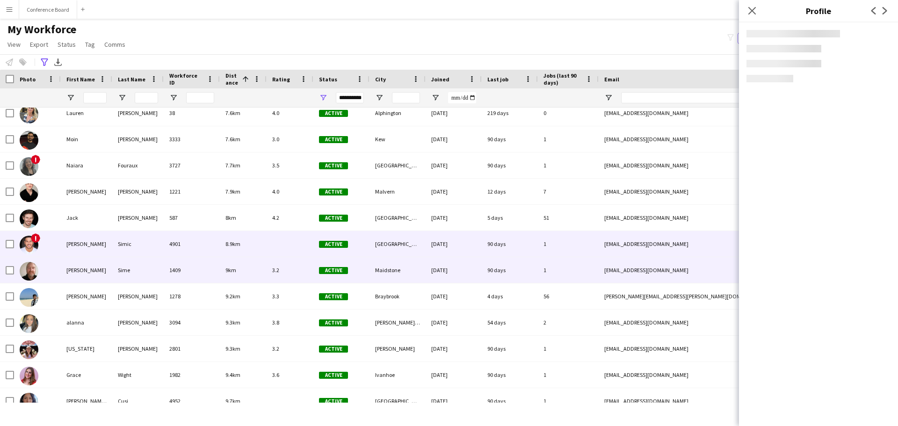
scroll to position [2355, 0]
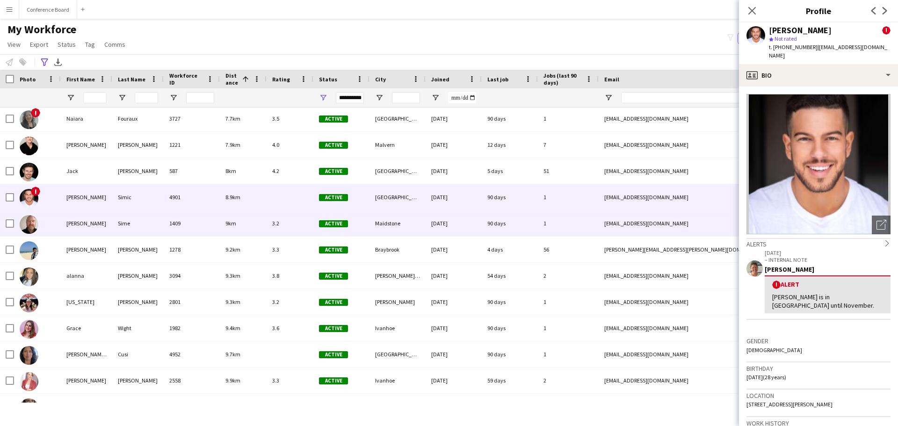
click at [99, 234] on div "[PERSON_NAME]" at bounding box center [86, 223] width 51 height 26
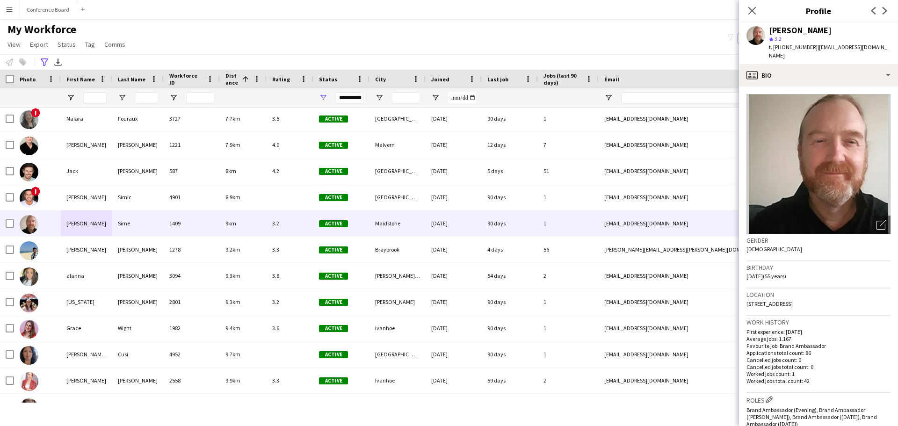
drag, startPoint x: 815, startPoint y: 32, endPoint x: 770, endPoint y: 35, distance: 45.9
click at [770, 35] on div "[PERSON_NAME] star 3.2 t. [PHONE_NUMBER] | [EMAIL_ADDRESS][DOMAIN_NAME]" at bounding box center [830, 43] width 122 height 34
drag, startPoint x: 771, startPoint y: 32, endPoint x: 782, endPoint y: 31, distance: 10.8
click at [782, 31] on div "[PERSON_NAME]" at bounding box center [800, 30] width 63 height 8
drag, startPoint x: 769, startPoint y: 31, endPoint x: 818, endPoint y: 30, distance: 48.6
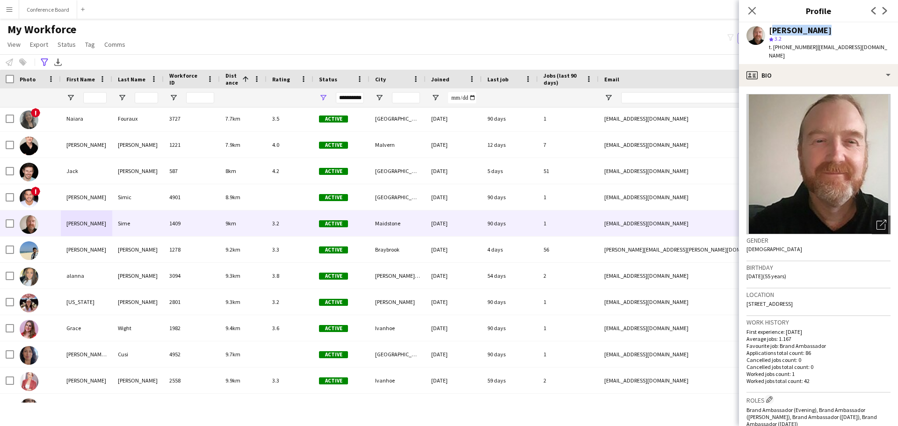
click at [818, 30] on div "[PERSON_NAME]" at bounding box center [830, 30] width 122 height 8
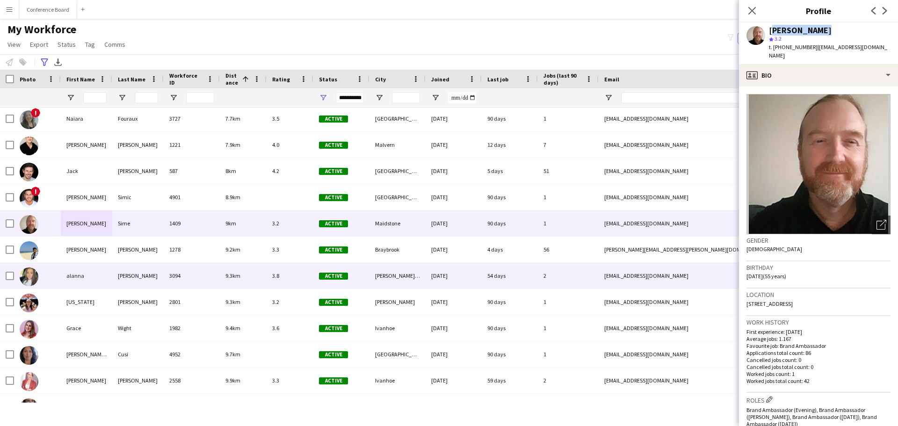
click at [106, 278] on div "alanna" at bounding box center [86, 276] width 51 height 26
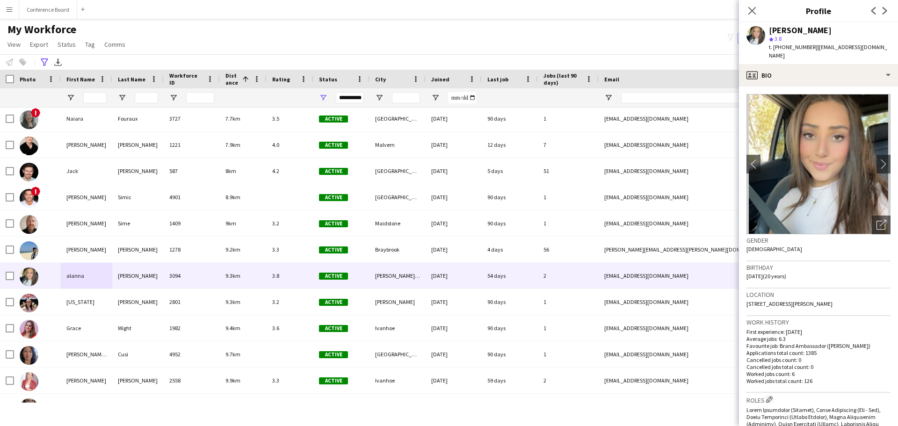
drag, startPoint x: 825, startPoint y: 31, endPoint x: 766, endPoint y: 31, distance: 58.4
click at [766, 31] on div "[PERSON_NAME] 3.8 t. [PHONE_NUMBER] | [EMAIL_ADDRESS][DOMAIN_NAME]" at bounding box center [818, 43] width 159 height 42
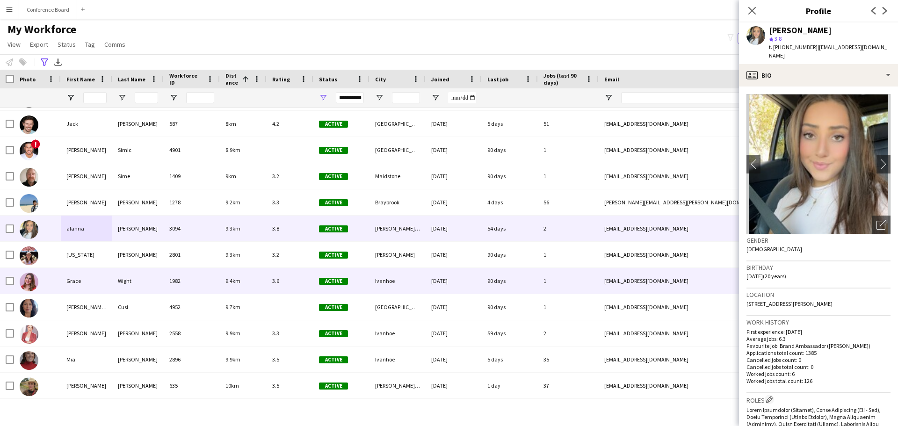
scroll to position [2478, 0]
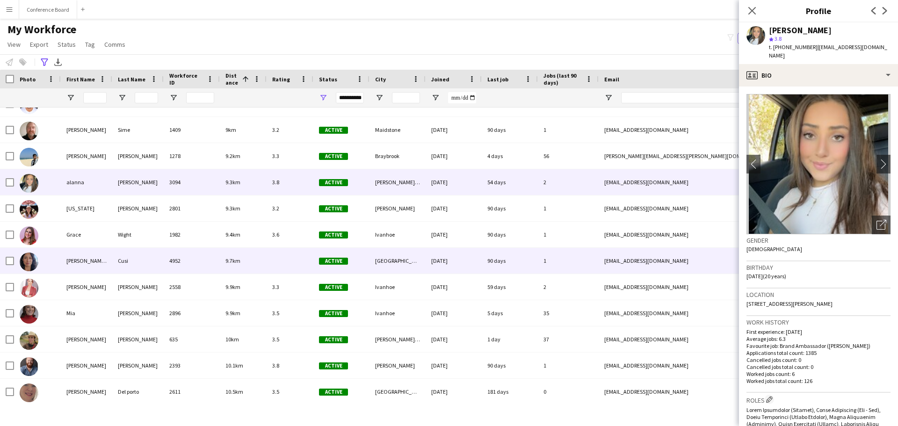
click at [147, 267] on div "Cusi" at bounding box center [137, 261] width 51 height 26
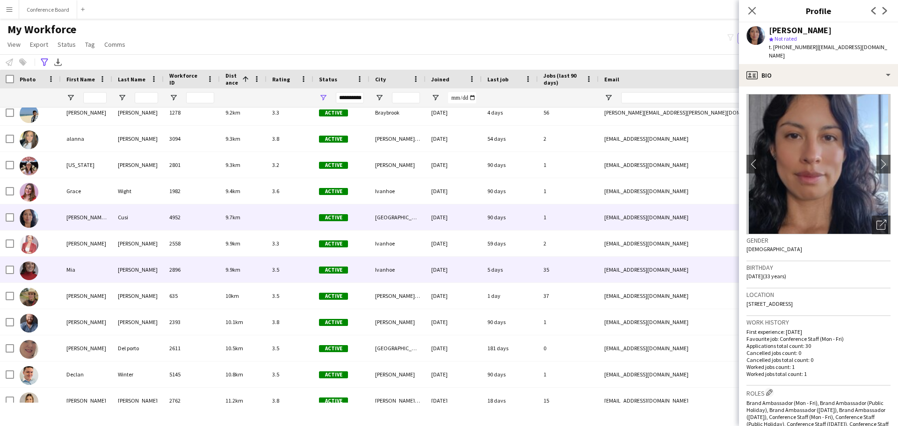
scroll to position [2525, 0]
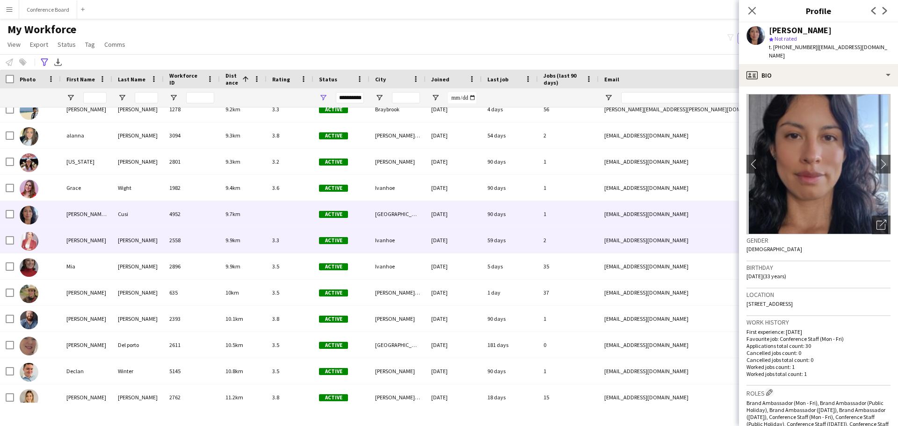
click at [136, 240] on div "[PERSON_NAME]" at bounding box center [137, 240] width 51 height 26
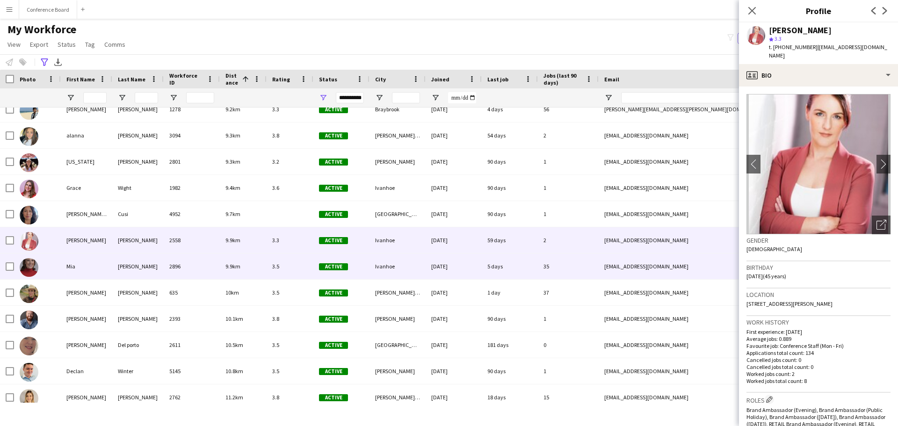
click at [155, 258] on div "[PERSON_NAME]" at bounding box center [137, 266] width 51 height 26
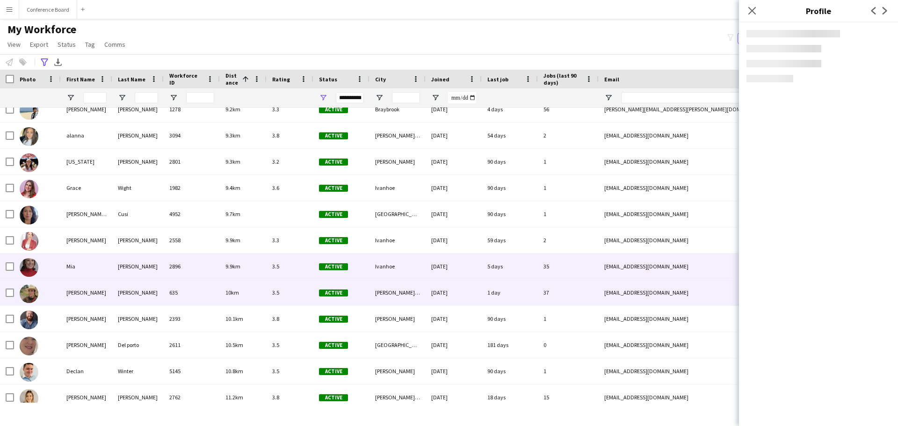
click at [156, 295] on div "[PERSON_NAME]" at bounding box center [137, 293] width 51 height 26
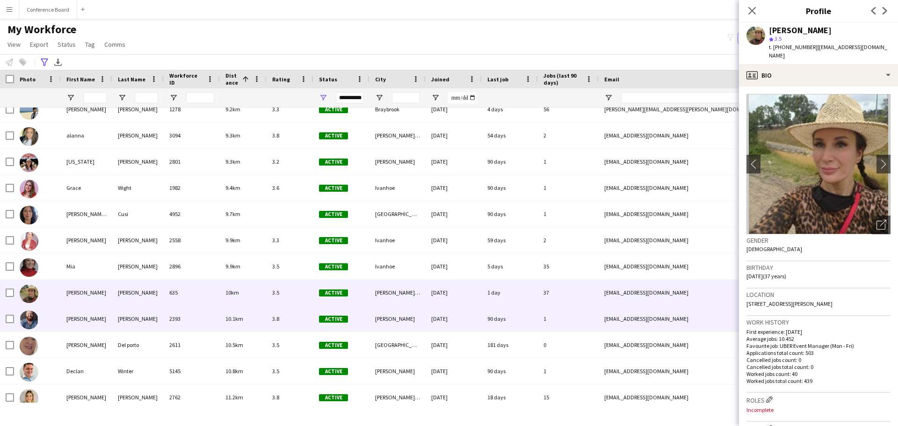
click at [115, 323] on div "[PERSON_NAME]" at bounding box center [137, 319] width 51 height 26
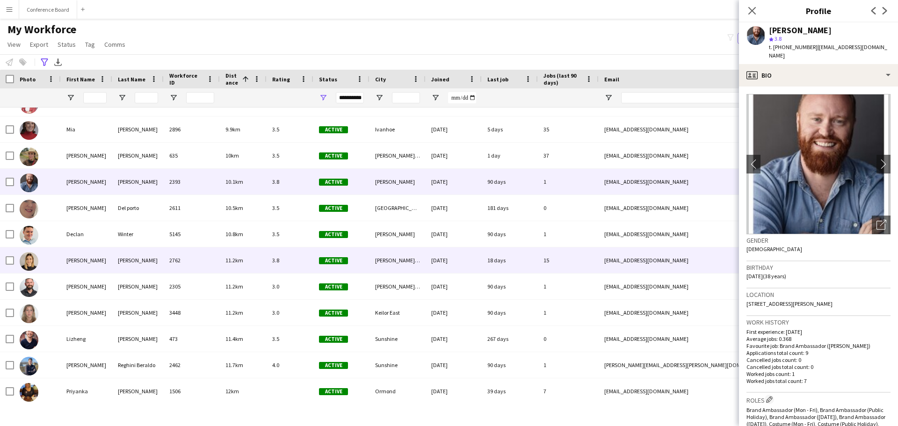
scroll to position [2665, 0]
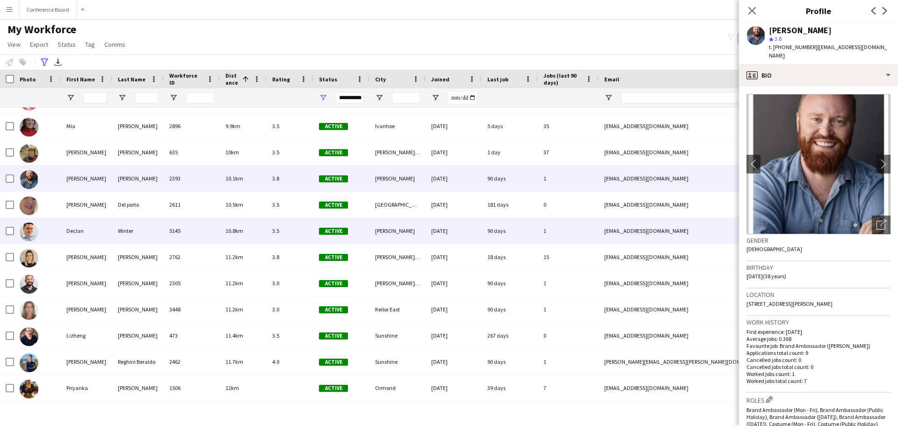
click at [249, 236] on div "10.8km" at bounding box center [243, 231] width 47 height 26
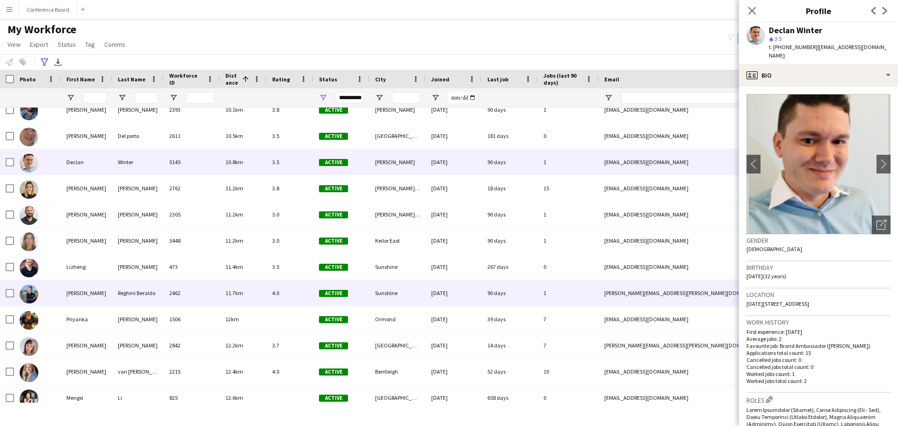
scroll to position [2758, 0]
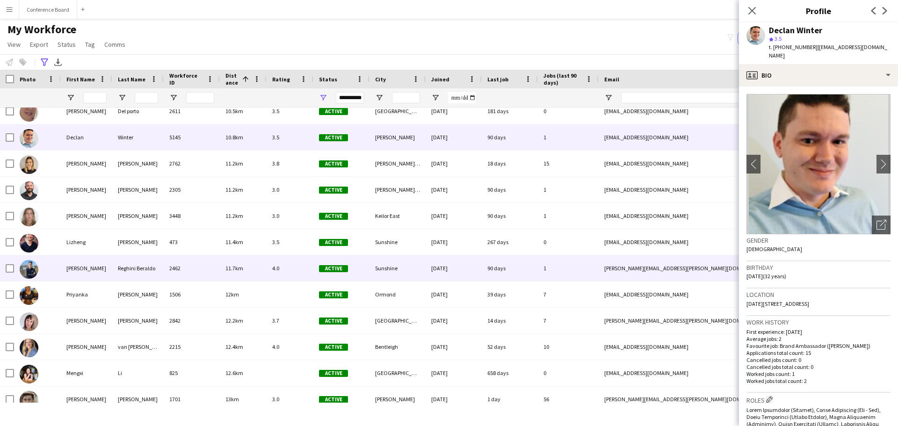
click at [170, 270] on div "2462" at bounding box center [192, 268] width 56 height 26
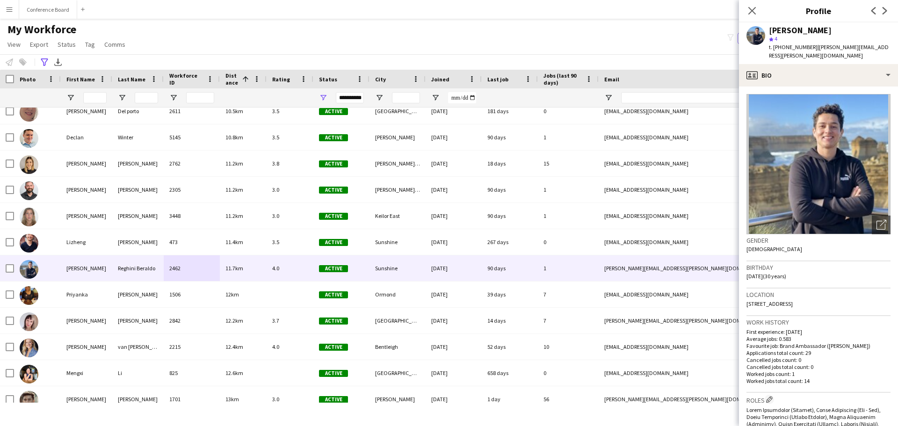
drag, startPoint x: 868, startPoint y: 32, endPoint x: 773, endPoint y: 30, distance: 94.9
click at [772, 31] on div "[PERSON_NAME]" at bounding box center [830, 30] width 122 height 8
click at [773, 30] on div "[PERSON_NAME]" at bounding box center [800, 30] width 63 height 8
drag, startPoint x: 771, startPoint y: 30, endPoint x: 857, endPoint y: 24, distance: 86.2
click at [857, 24] on div "[PERSON_NAME] star 4 t. [PHONE_NUMBER] | [PERSON_NAME][EMAIL_ADDRESS][PERSON_NA…" at bounding box center [818, 43] width 159 height 42
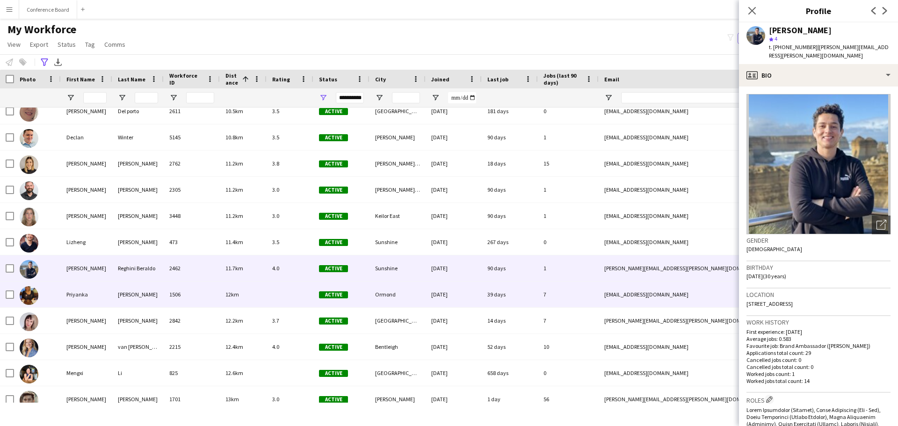
click at [104, 297] on div "Priyanka" at bounding box center [86, 294] width 51 height 26
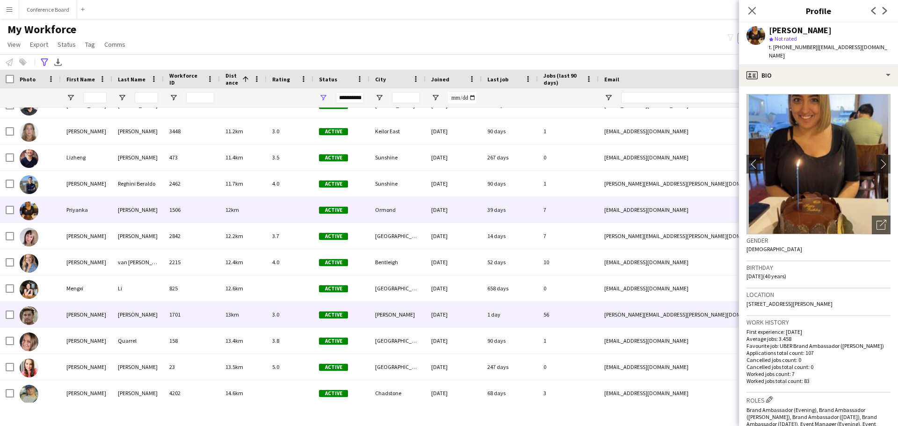
scroll to position [2852, 0]
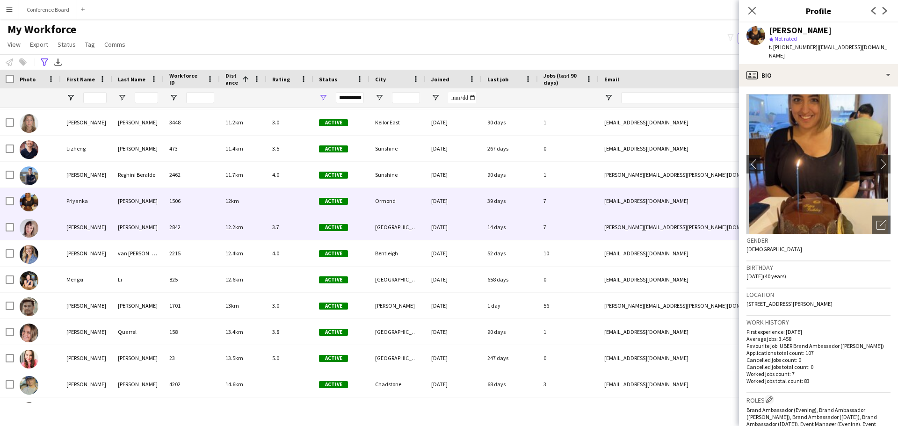
click at [94, 231] on div "[PERSON_NAME]" at bounding box center [86, 227] width 51 height 26
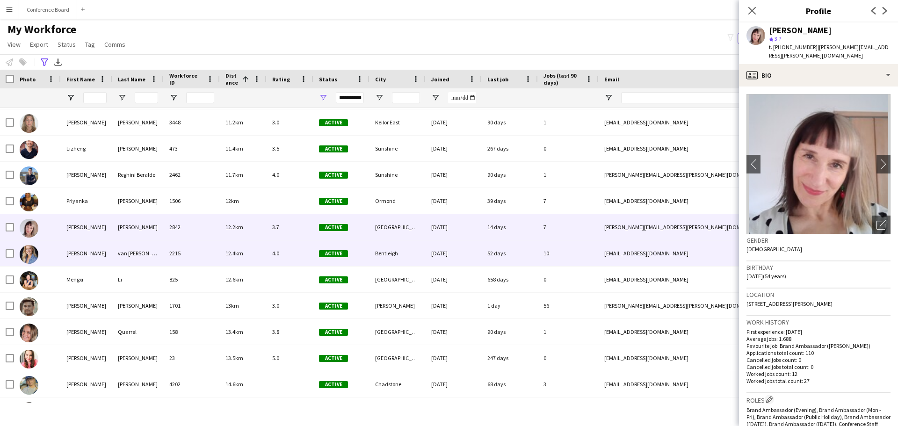
click at [93, 247] on div "[PERSON_NAME]" at bounding box center [86, 253] width 51 height 26
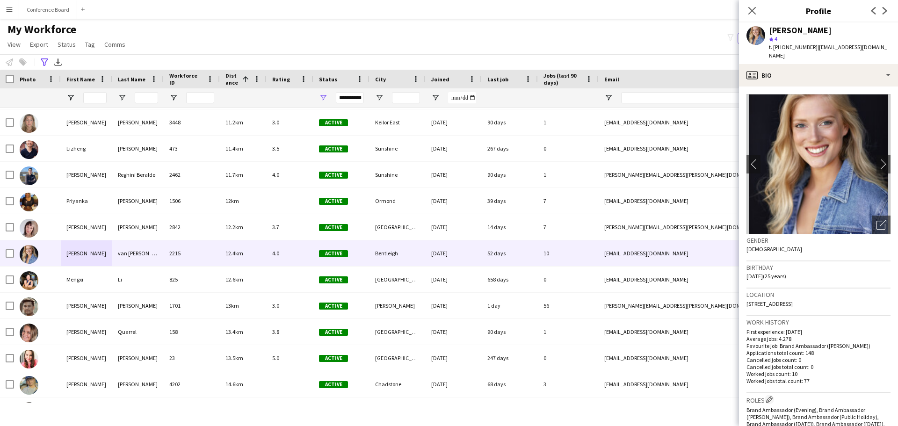
drag, startPoint x: 834, startPoint y: 29, endPoint x: 758, endPoint y: 28, distance: 76.2
click at [758, 28] on div "[PERSON_NAME] star 4 t. [PHONE_NUMBER] | [EMAIL_ADDRESS][DOMAIN_NAME]" at bounding box center [818, 43] width 159 height 42
click at [821, 31] on div "[PERSON_NAME]" at bounding box center [800, 30] width 63 height 8
drag, startPoint x: 836, startPoint y: 30, endPoint x: 770, endPoint y: 30, distance: 65.9
click at [770, 30] on div "[PERSON_NAME]" at bounding box center [800, 30] width 63 height 8
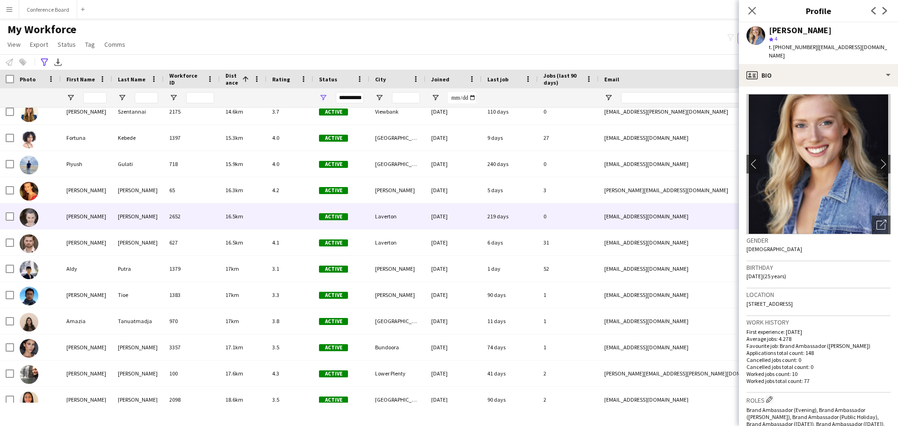
scroll to position [3224, 0]
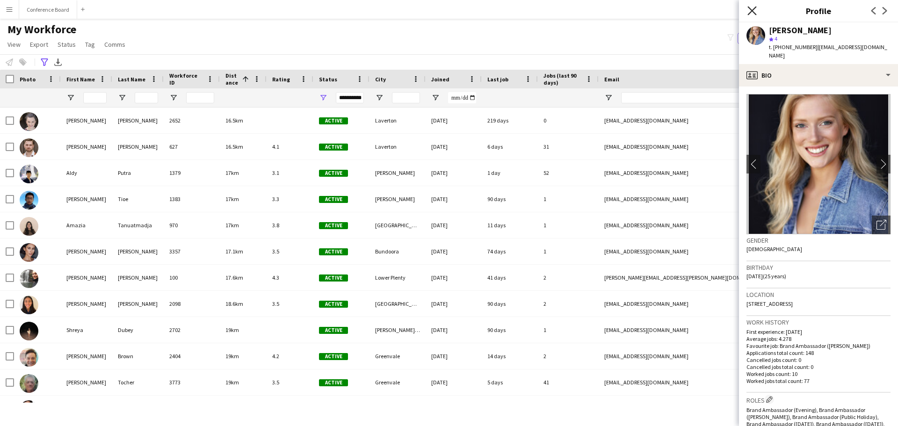
click at [754, 11] on icon "Close pop-in" at bounding box center [751, 10] width 9 height 9
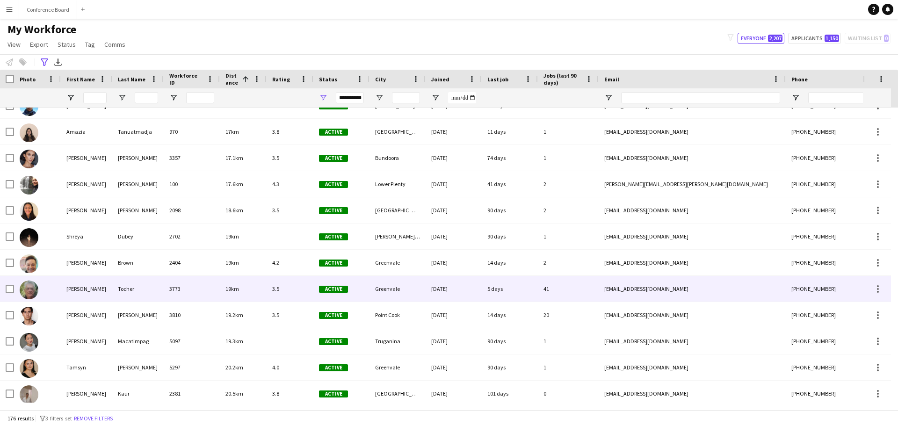
click at [94, 282] on div "[PERSON_NAME]" at bounding box center [86, 289] width 51 height 26
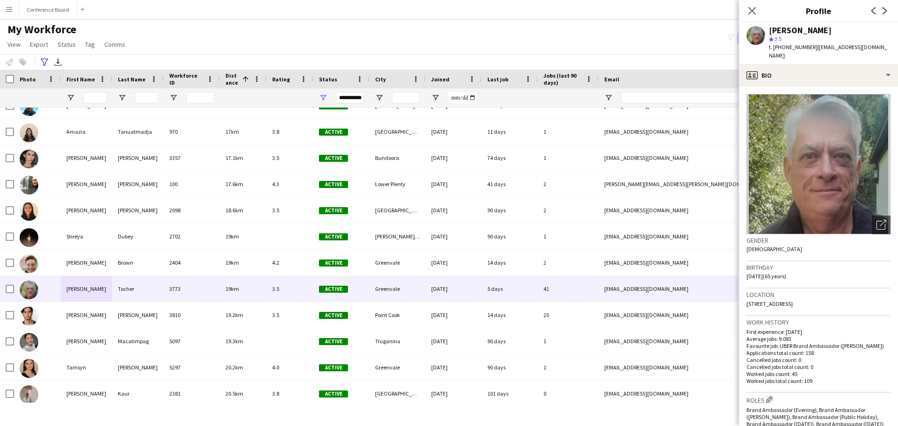
drag, startPoint x: 820, startPoint y: 33, endPoint x: 771, endPoint y: 34, distance: 48.6
click at [770, 34] on div "[PERSON_NAME]" at bounding box center [830, 30] width 122 height 8
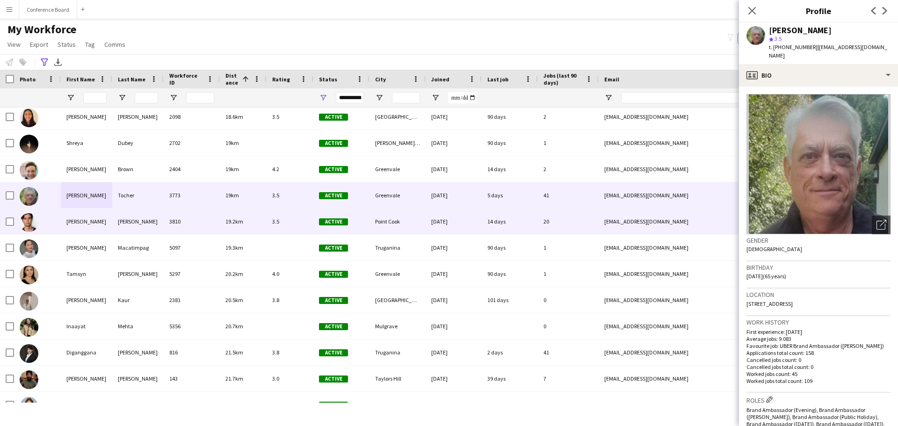
click at [99, 222] on div "[PERSON_NAME]" at bounding box center [86, 222] width 51 height 26
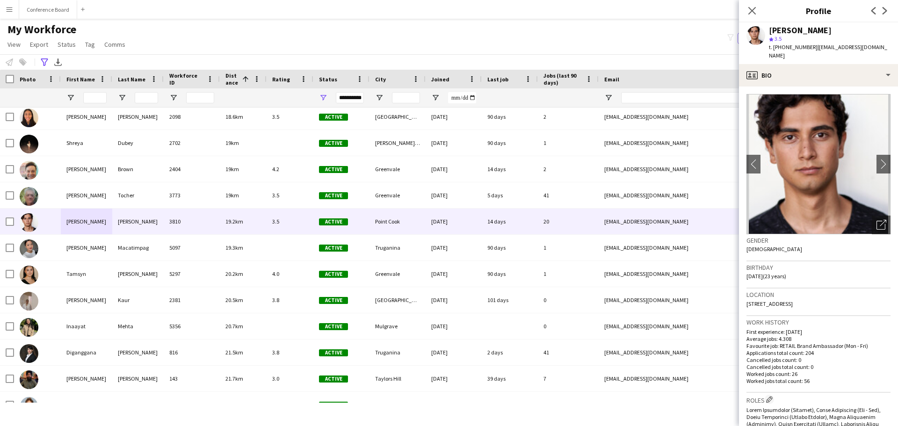
drag, startPoint x: 830, startPoint y: 31, endPoint x: 766, endPoint y: 29, distance: 64.1
click at [766, 29] on div "[PERSON_NAME] star 3.5 t. [PHONE_NUMBER] | [EMAIL_ADDRESS][DOMAIN_NAME]" at bounding box center [818, 43] width 159 height 42
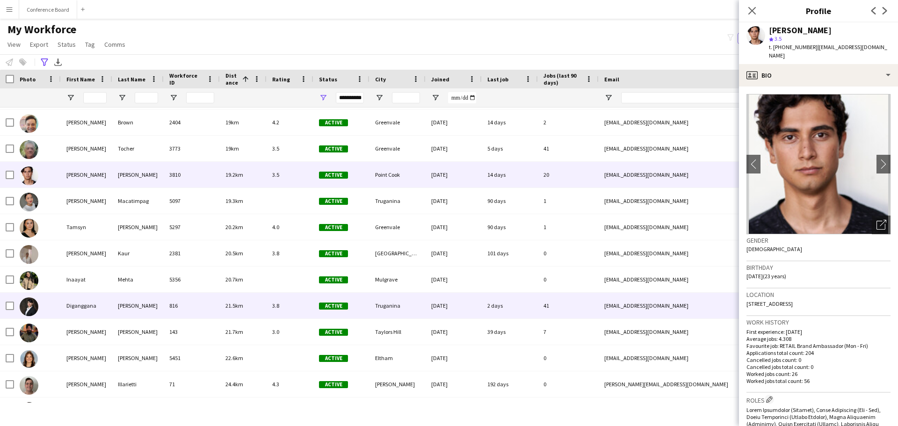
click at [120, 302] on div "[PERSON_NAME]" at bounding box center [137, 306] width 51 height 26
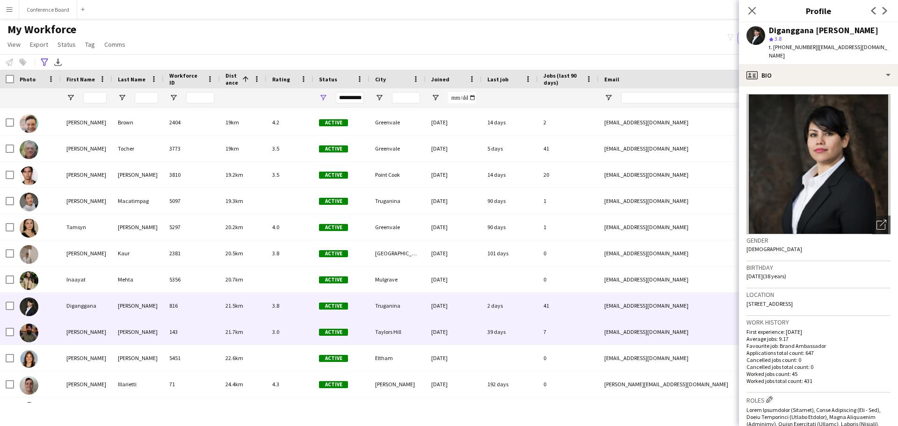
click at [97, 330] on div "[PERSON_NAME]" at bounding box center [86, 332] width 51 height 26
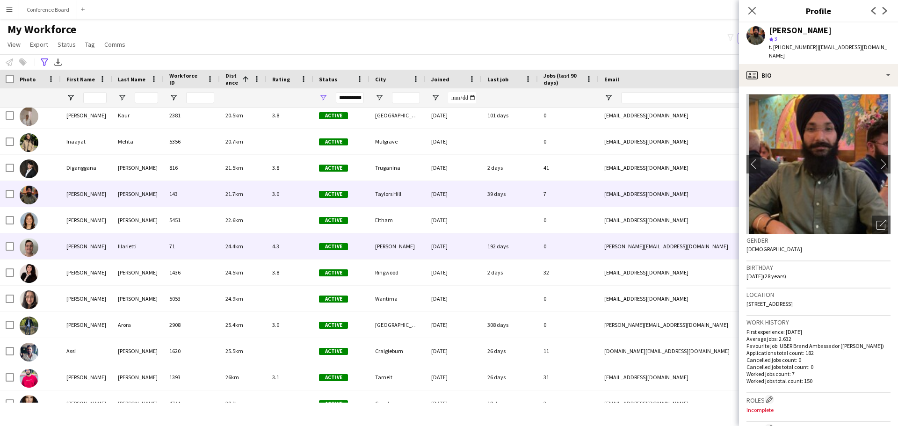
scroll to position [3647, 0]
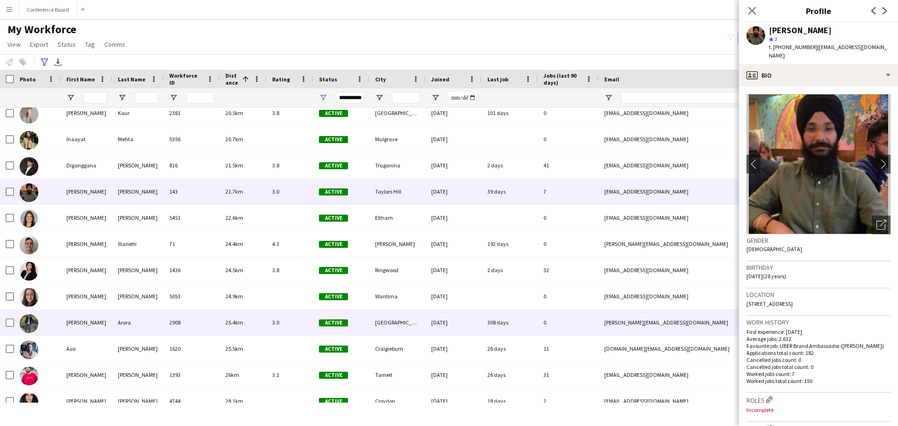
click at [78, 327] on div "[PERSON_NAME]" at bounding box center [86, 322] width 51 height 26
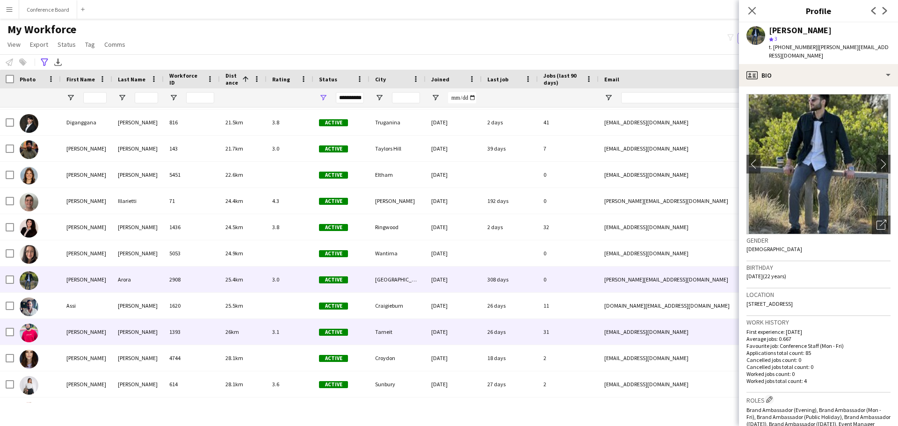
scroll to position [3693, 0]
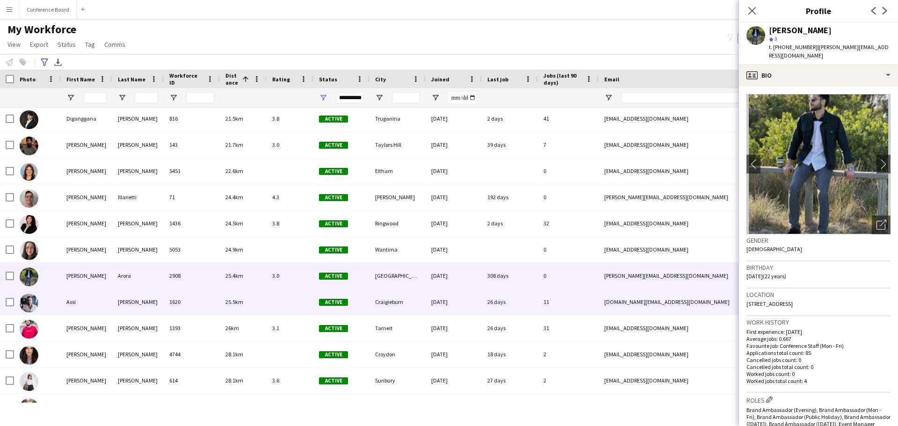
click at [107, 307] on div "Assi" at bounding box center [86, 302] width 51 height 26
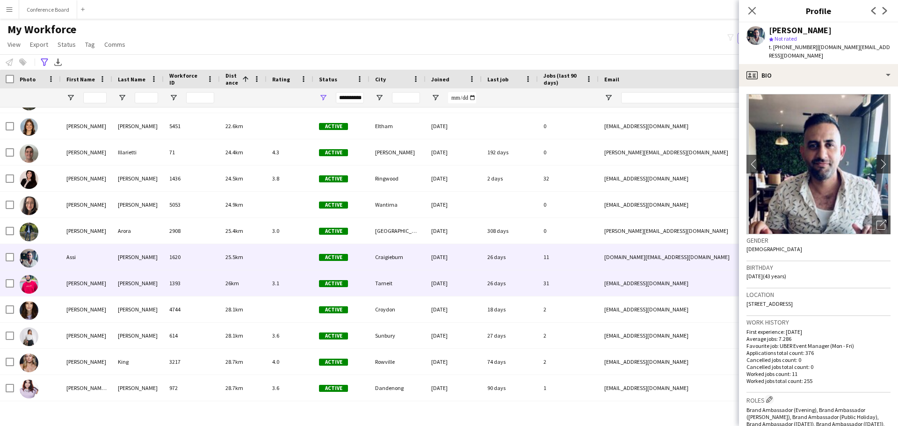
scroll to position [3740, 0]
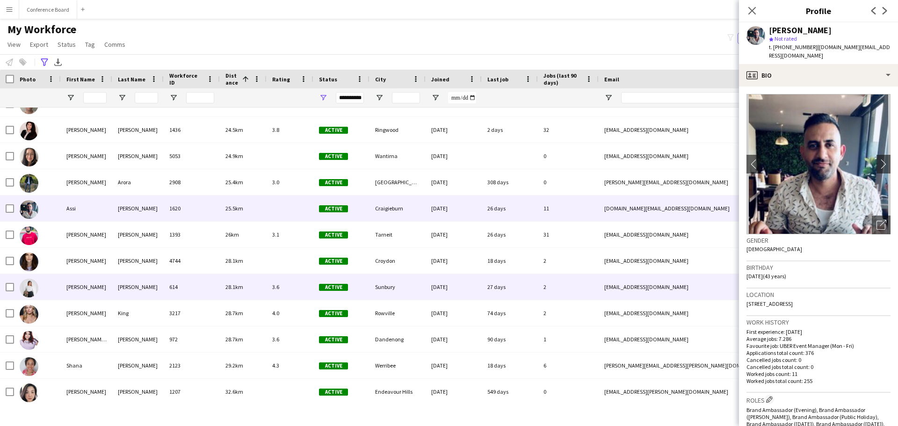
click at [106, 280] on div "[PERSON_NAME]" at bounding box center [86, 287] width 51 height 26
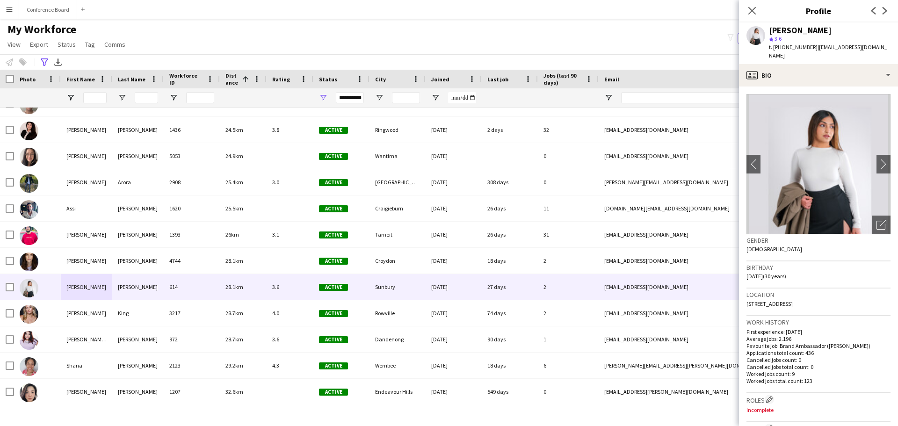
drag, startPoint x: 822, startPoint y: 29, endPoint x: 798, endPoint y: 28, distance: 23.9
click at [788, 29] on div "[PERSON_NAME]" at bounding box center [800, 30] width 63 height 8
drag, startPoint x: 828, startPoint y: 29, endPoint x: 769, endPoint y: 28, distance: 59.4
click at [769, 28] on div "[PERSON_NAME]" at bounding box center [800, 30] width 63 height 8
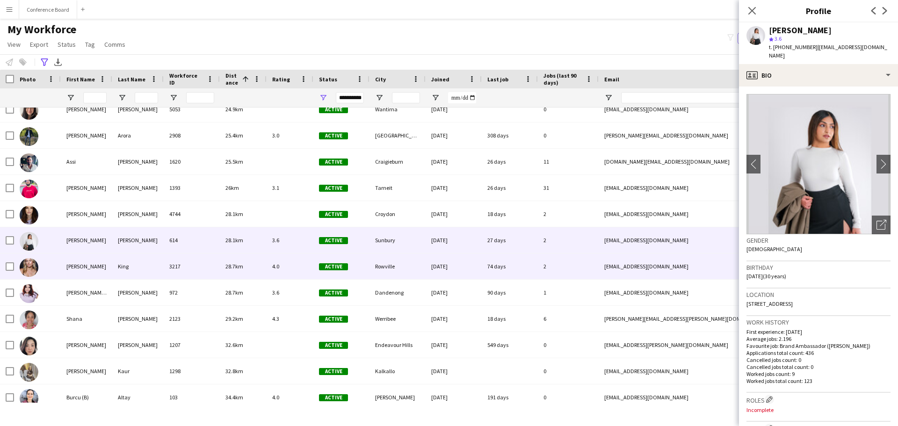
click at [95, 264] on div "[PERSON_NAME]" at bounding box center [86, 266] width 51 height 26
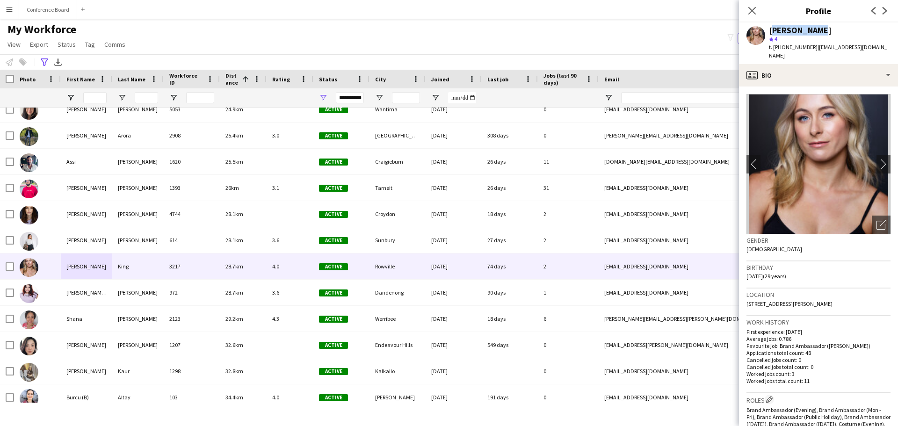
drag, startPoint x: 812, startPoint y: 31, endPoint x: 769, endPoint y: 31, distance: 43.0
click at [769, 31] on div "[PERSON_NAME]" at bounding box center [800, 30] width 63 height 8
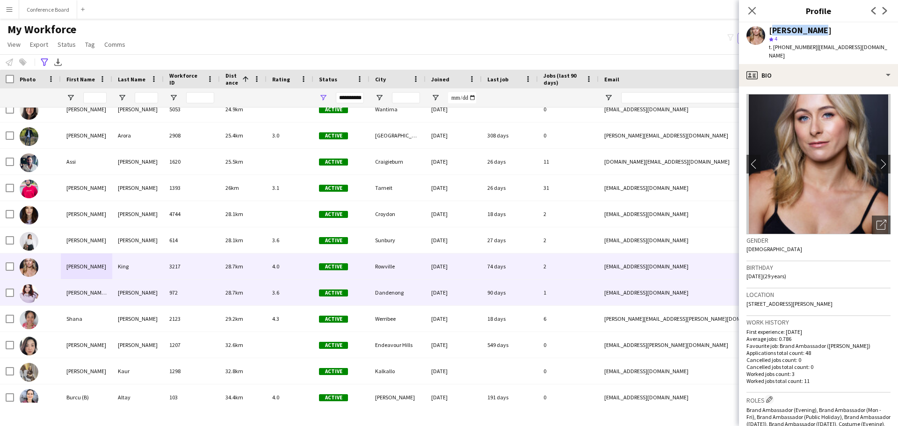
click at [125, 291] on div "[PERSON_NAME]" at bounding box center [137, 293] width 51 height 26
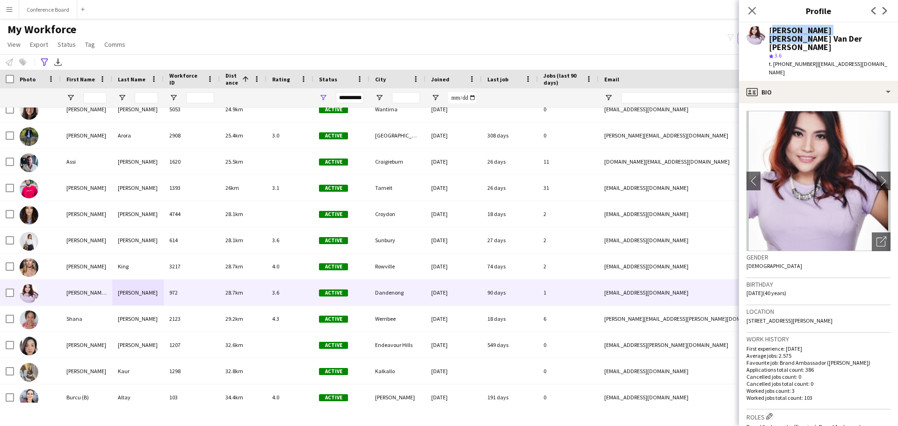
drag, startPoint x: 857, startPoint y: 28, endPoint x: 771, endPoint y: 28, distance: 86.0
click at [771, 28] on div "[PERSON_NAME] [PERSON_NAME] Van Der [PERSON_NAME]" at bounding box center [830, 38] width 122 height 25
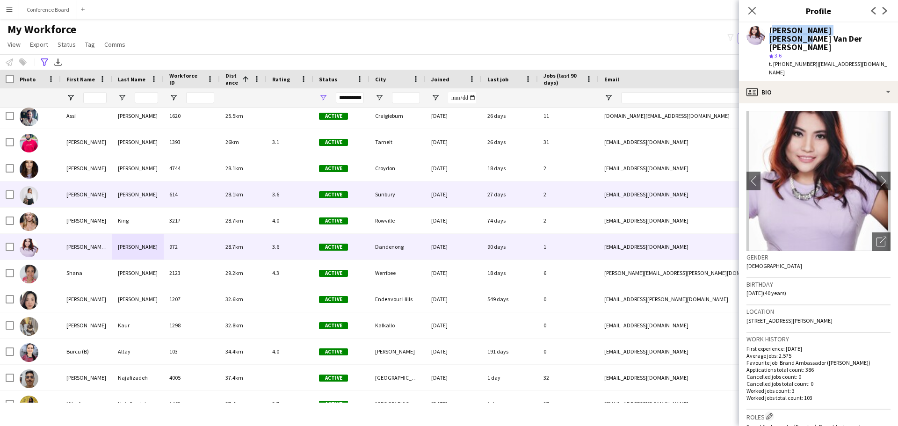
scroll to position [3880, 0]
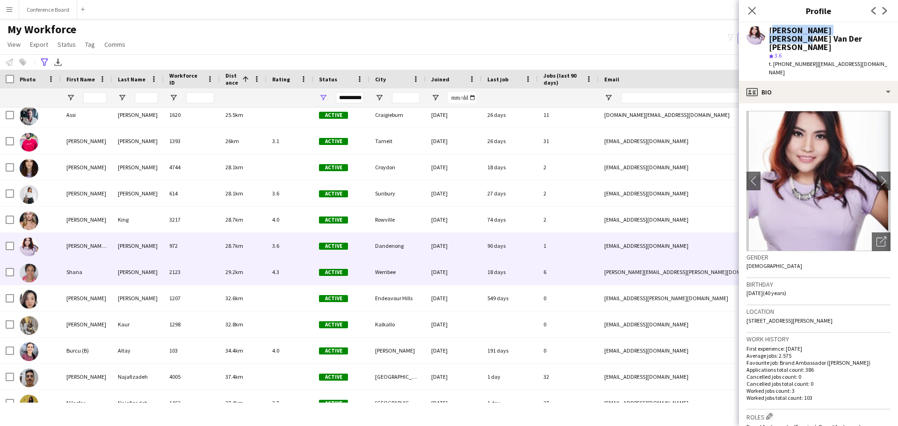
click at [144, 264] on div "[PERSON_NAME]" at bounding box center [137, 272] width 51 height 26
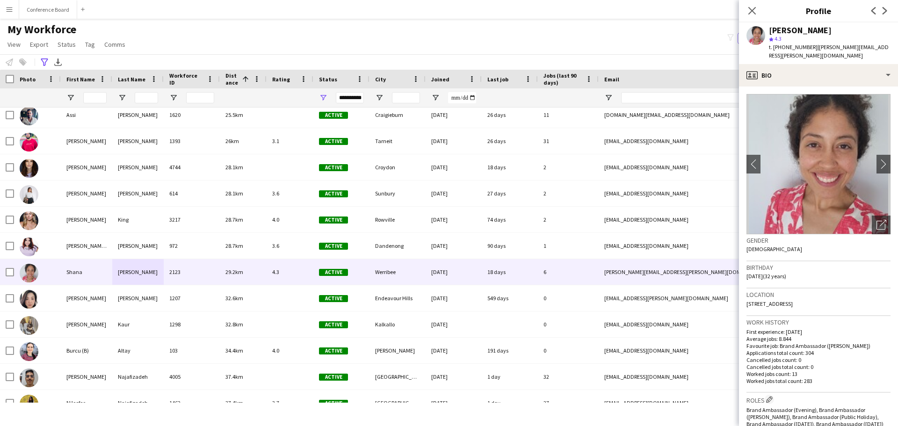
drag, startPoint x: 820, startPoint y: 29, endPoint x: 769, endPoint y: 28, distance: 51.4
click at [769, 28] on div "[PERSON_NAME]" at bounding box center [800, 30] width 63 height 8
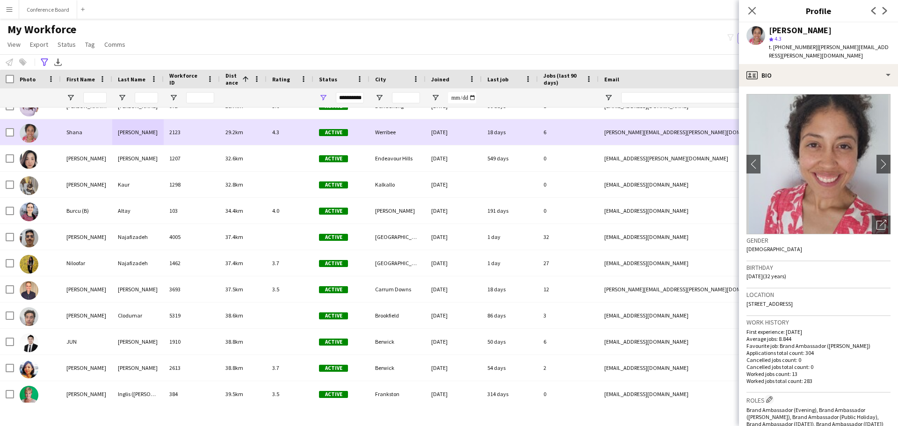
scroll to position [4021, 0]
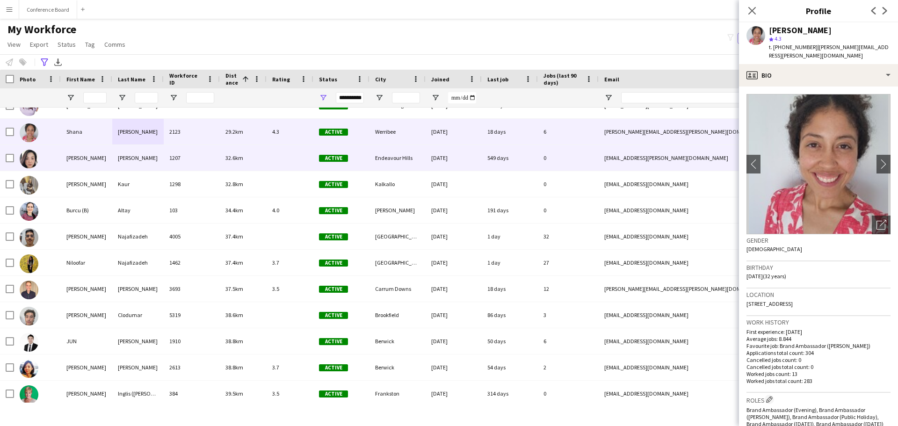
click at [247, 165] on div "32.6km" at bounding box center [243, 158] width 47 height 26
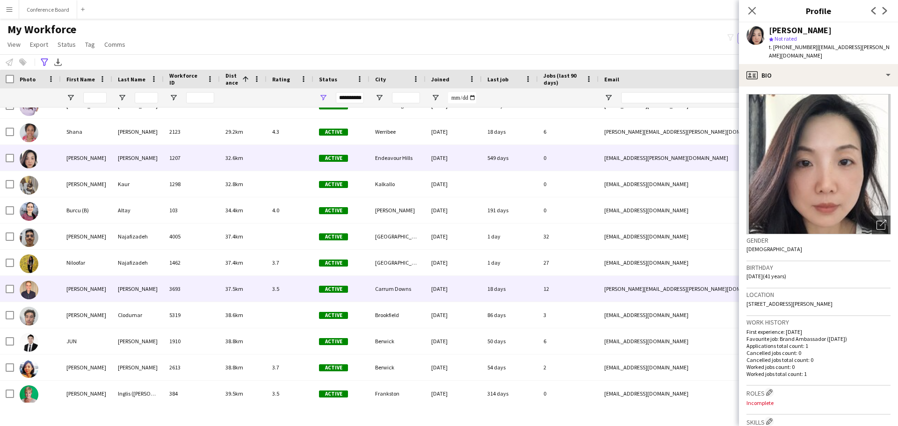
click at [253, 288] on div "37.5km" at bounding box center [243, 289] width 47 height 26
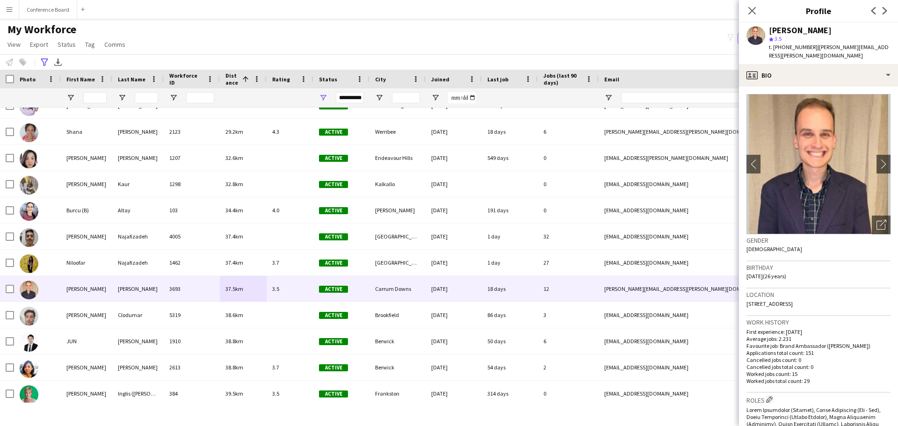
drag, startPoint x: 845, startPoint y: 28, endPoint x: 768, endPoint y: 29, distance: 77.6
click at [768, 29] on div "[PERSON_NAME] star 3.5 t. [PHONE_NUMBER] | [PERSON_NAME][EMAIL_ADDRESS][PERSON_…" at bounding box center [818, 43] width 159 height 42
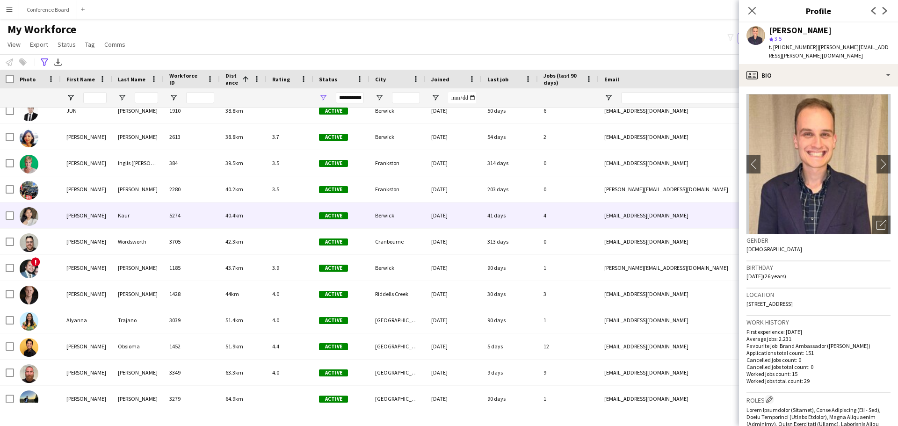
scroll to position [4254, 0]
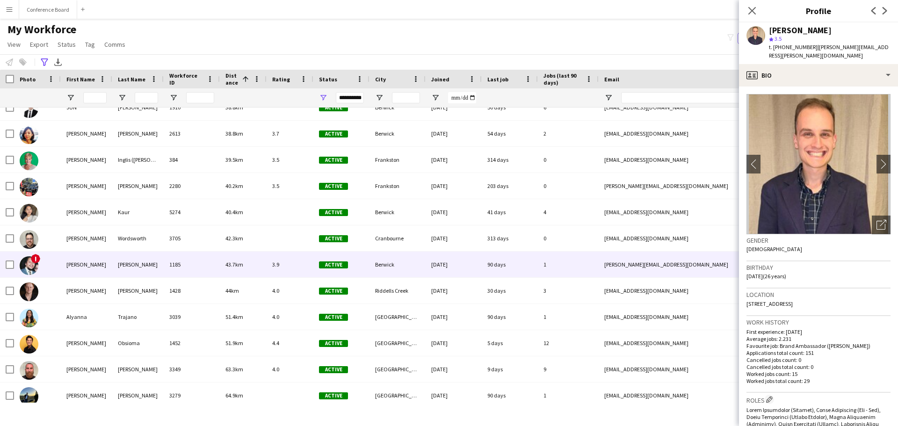
click at [115, 273] on div "[PERSON_NAME]" at bounding box center [137, 265] width 51 height 26
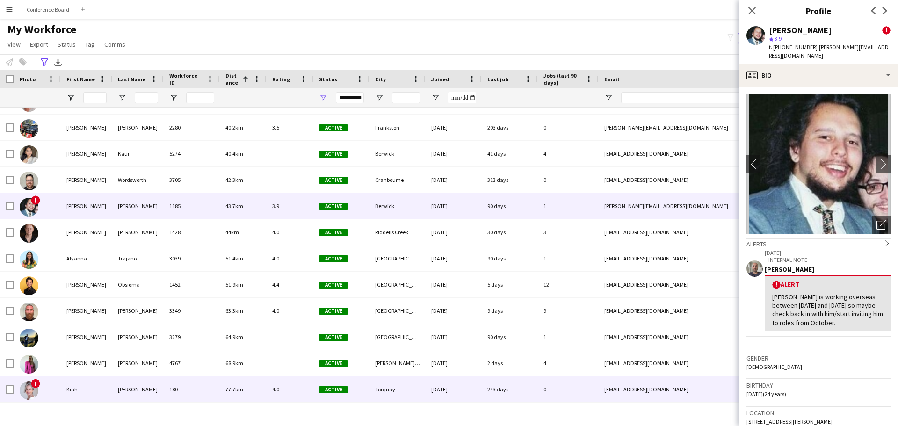
click at [160, 380] on div "[PERSON_NAME]" at bounding box center [137, 389] width 51 height 26
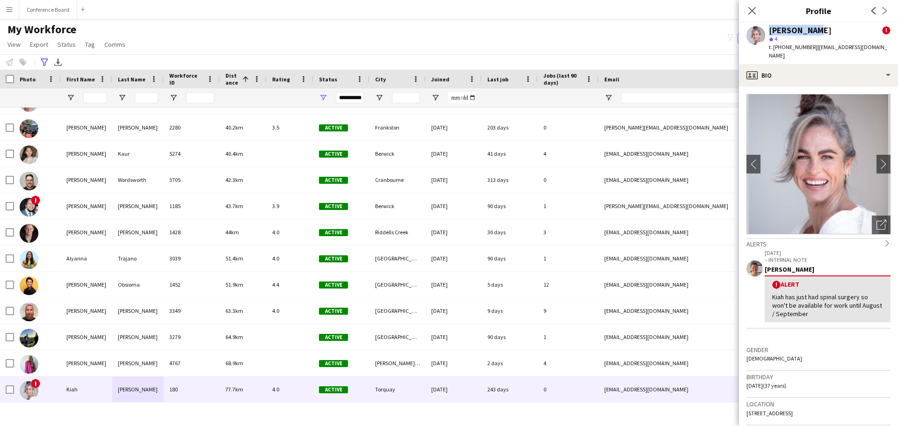
drag, startPoint x: 808, startPoint y: 32, endPoint x: 766, endPoint y: 30, distance: 41.6
click at [766, 30] on div "[PERSON_NAME] ! star 4 t. [PHONE_NUMBER] | [EMAIL_ADDRESS][DOMAIN_NAME]" at bounding box center [818, 43] width 159 height 42
click at [10, 11] on app-icon "Menu" at bounding box center [9, 9] width 7 height 7
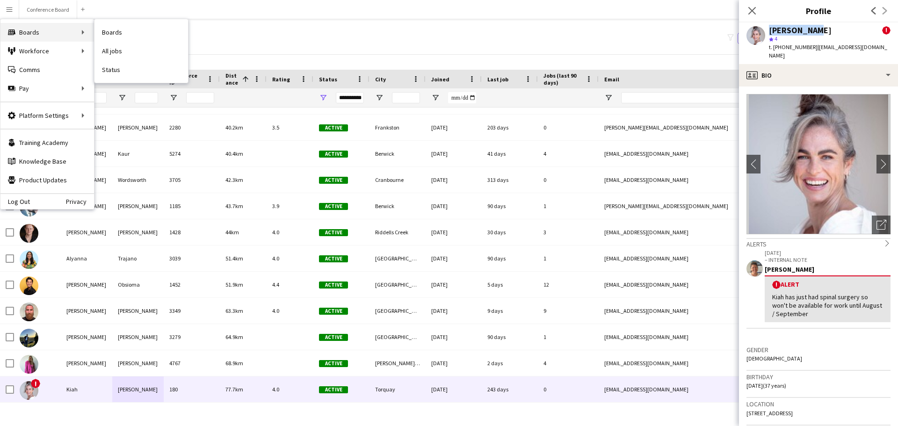
click at [25, 36] on div "Boards Boards" at bounding box center [47, 32] width 94 height 19
click at [31, 33] on div "Boards Boards" at bounding box center [47, 32] width 94 height 19
click at [224, 13] on app-navbar "Menu Boards Boards Boards All jobs Status Workforce Workforce My Workforce Recr…" at bounding box center [449, 9] width 898 height 19
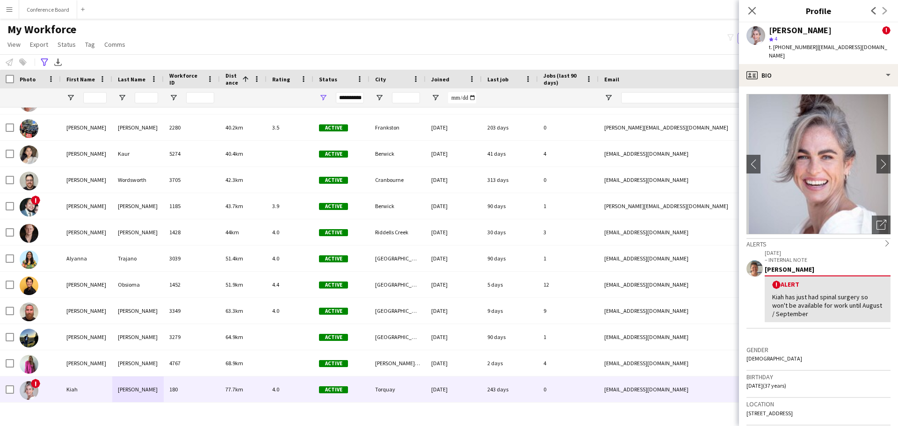
click at [487, 24] on div "My Workforce View Views Default view New view Update view Delete view Edit name…" at bounding box center [449, 38] width 898 height 32
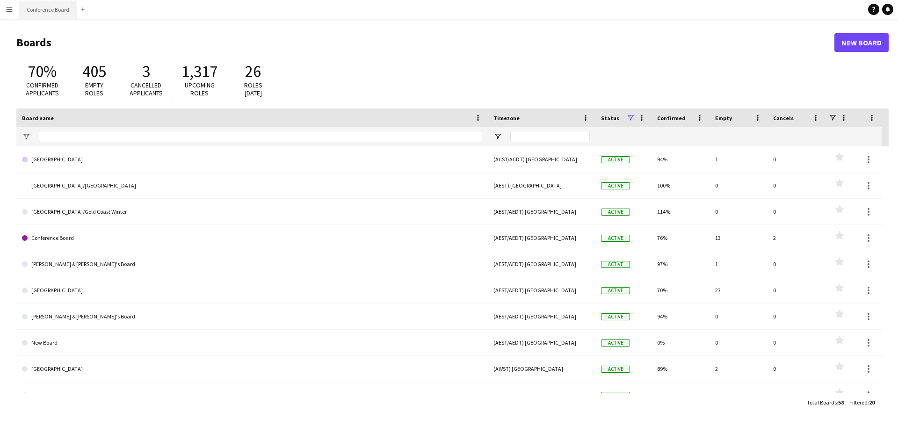
click at [41, 10] on button "Conference Board Close" at bounding box center [48, 9] width 58 height 18
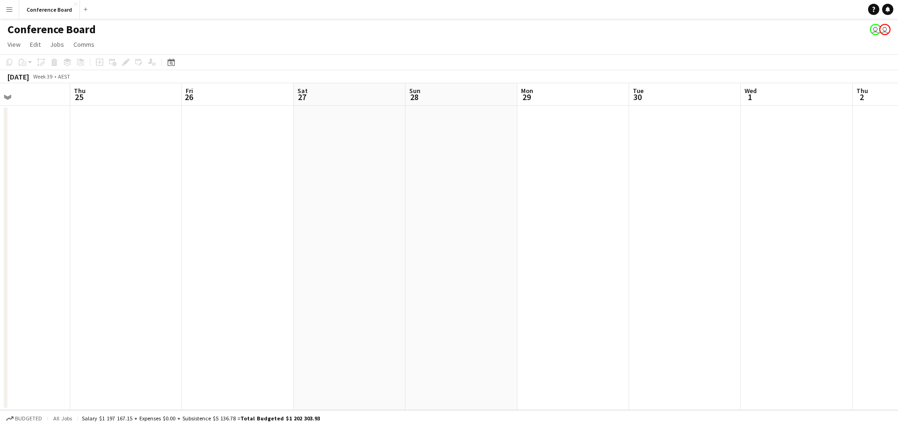
scroll to position [0, 364]
drag, startPoint x: 582, startPoint y: 94, endPoint x: 166, endPoint y: 78, distance: 415.9
click at [169, 77] on app-calendar "Copy Paste Paste Ctrl+V Paste with crew Ctrl+Shift+V Paste linked Job [GEOGRAPH…" at bounding box center [449, 232] width 898 height 356
drag, startPoint x: 582, startPoint y: 94, endPoint x: 225, endPoint y: 99, distance: 356.7
click at [221, 98] on app-calendar-viewport "Thu 25 Fri 26 Sat 27 Sun 28 Mon 29 Tue 30 Wed 1 Thu 2 Fri 3 Sat 4 Sun 5 Mon 6 T…" at bounding box center [449, 246] width 898 height 327
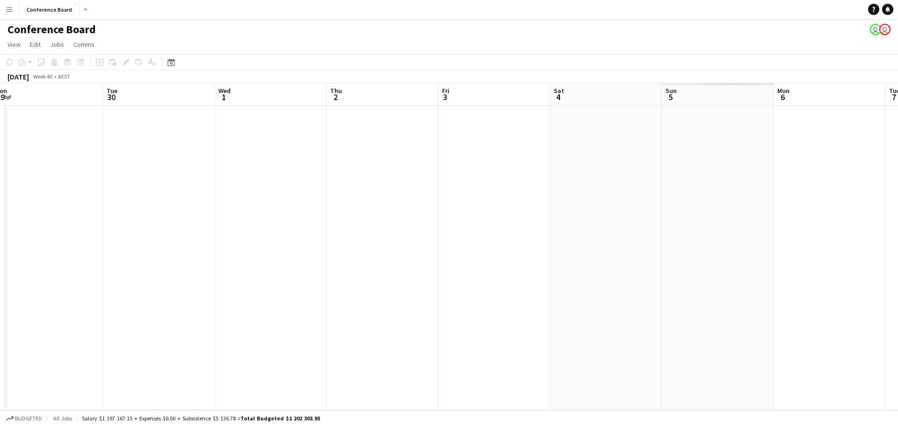
drag, startPoint x: 610, startPoint y: 102, endPoint x: 95, endPoint y: 89, distance: 515.4
click at [85, 88] on app-calendar-viewport "Fri 26 Sat 27 Sun 28 Mon 29 Tue 30 Wed 1 Thu 2 Fri 3 Sat 4 Sun 5 Mon 6 Tue 7 We…" at bounding box center [449, 246] width 898 height 327
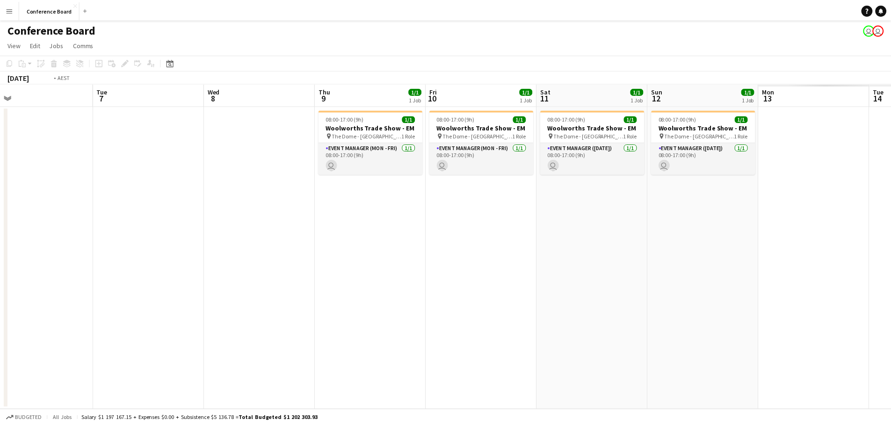
scroll to position [0, 352]
drag, startPoint x: 663, startPoint y: 106, endPoint x: 91, endPoint y: 82, distance: 572.7
click at [60, 81] on app-calendar "Copy Paste Paste Ctrl+V Paste with crew Ctrl+Shift+V Paste linked Job Delete Gr…" at bounding box center [449, 232] width 898 height 356
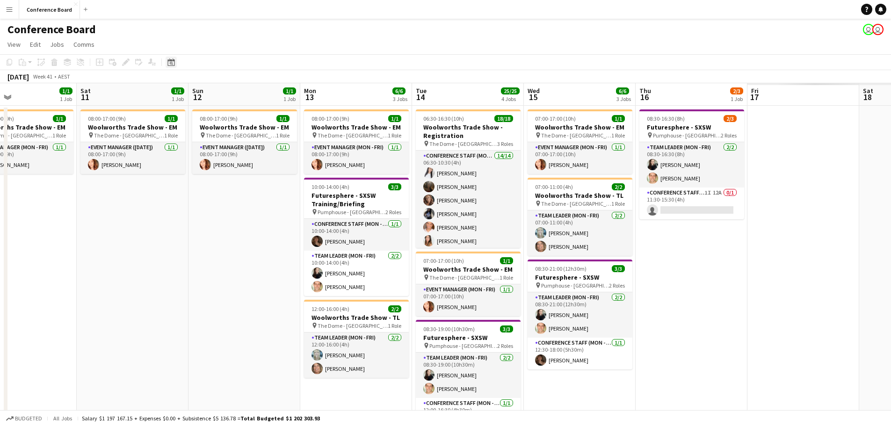
scroll to position [0, 314]
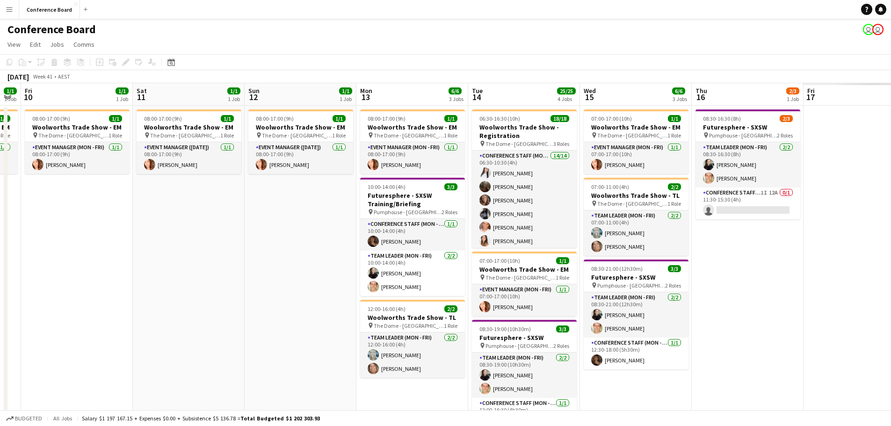
drag, startPoint x: 775, startPoint y: 89, endPoint x: 79, endPoint y: 57, distance: 696.4
click at [65, 57] on app-calendar "Copy Paste Paste Ctrl+V Paste with crew Ctrl+Shift+V Paste linked Job Delete Gr…" at bounding box center [445, 317] width 891 height 527
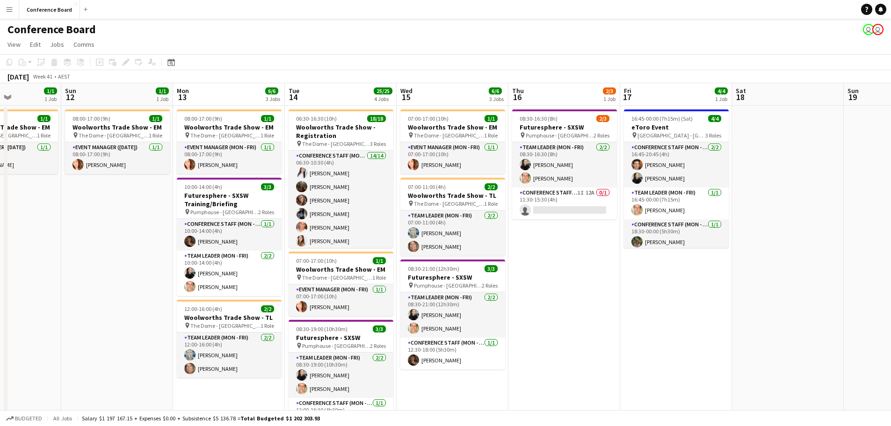
drag, startPoint x: 781, startPoint y: 92, endPoint x: 532, endPoint y: 86, distance: 249.3
click at [188, 65] on app-calendar "Copy Paste Paste Ctrl+V Paste with crew Ctrl+Shift+V Paste linked Job Delete Gr…" at bounding box center [445, 317] width 891 height 527
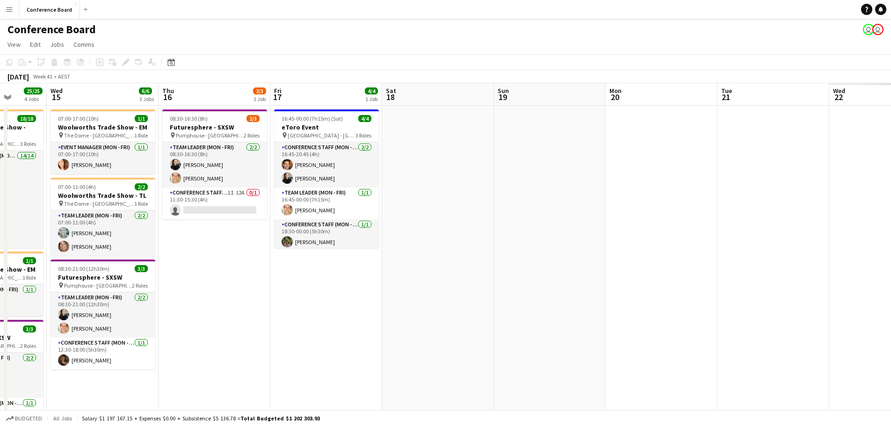
drag, startPoint x: 842, startPoint y: 92, endPoint x: 394, endPoint y: 104, distance: 448.0
click at [380, 104] on app-calendar-viewport "Sun 12 1/1 1 Job Mon 13 6/6 3 Jobs Tue 14 25/25 4 Jobs Wed 15 6/6 3 Jobs Thu 16…" at bounding box center [445, 332] width 891 height 498
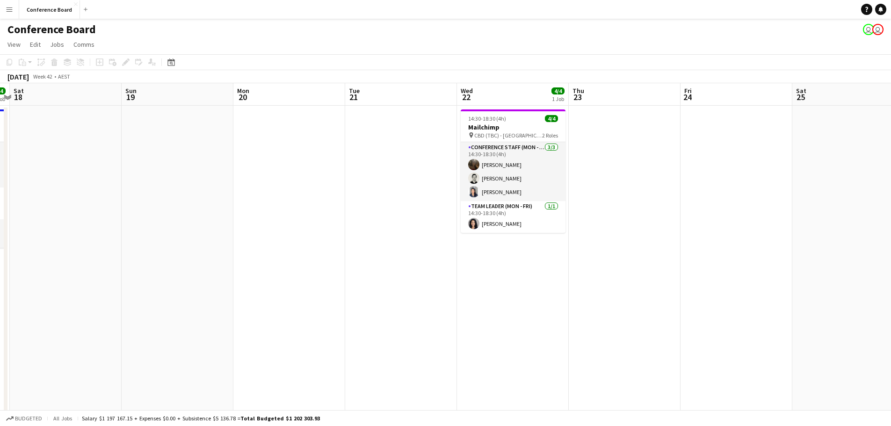
drag, startPoint x: 814, startPoint y: 98, endPoint x: 337, endPoint y: 80, distance: 478.1
click at [337, 80] on app-calendar "Copy Paste Paste Ctrl+V Paste with crew Ctrl+Shift+V Paste linked Job Delete Gr…" at bounding box center [445, 317] width 891 height 527
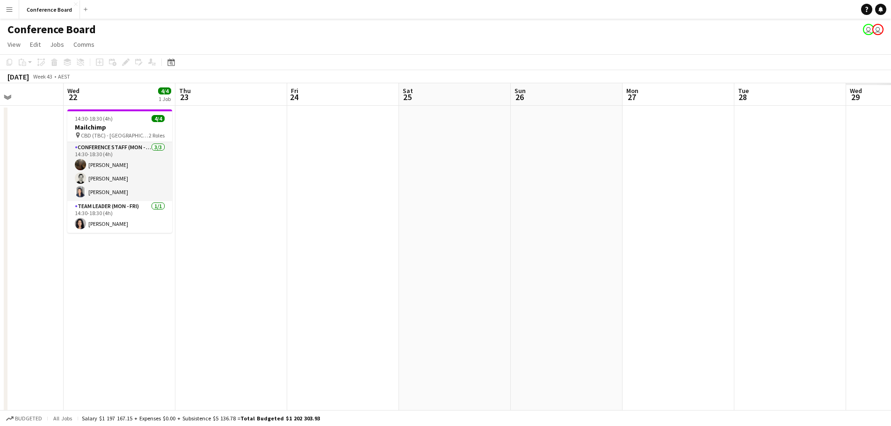
scroll to position [0, 326]
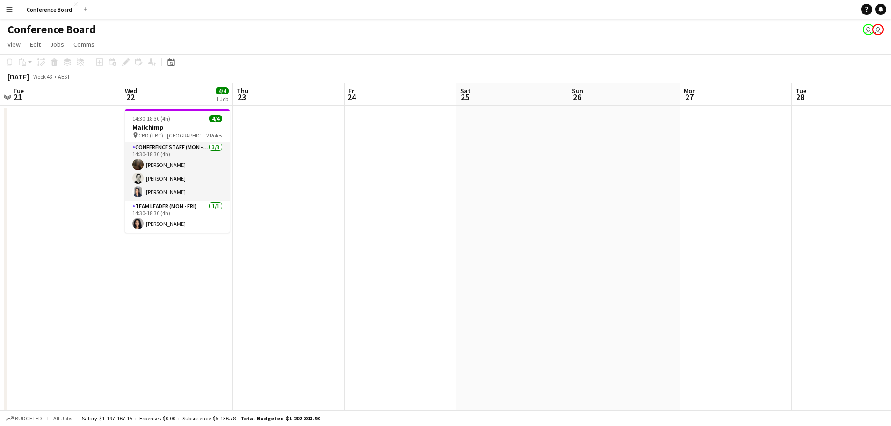
drag, startPoint x: 767, startPoint y: 95, endPoint x: 394, endPoint y: 79, distance: 373.9
click at [338, 74] on app-calendar "Copy Paste Paste Ctrl+V Paste with crew Ctrl+Shift+V Paste linked Job Delete Gr…" at bounding box center [445, 317] width 891 height 527
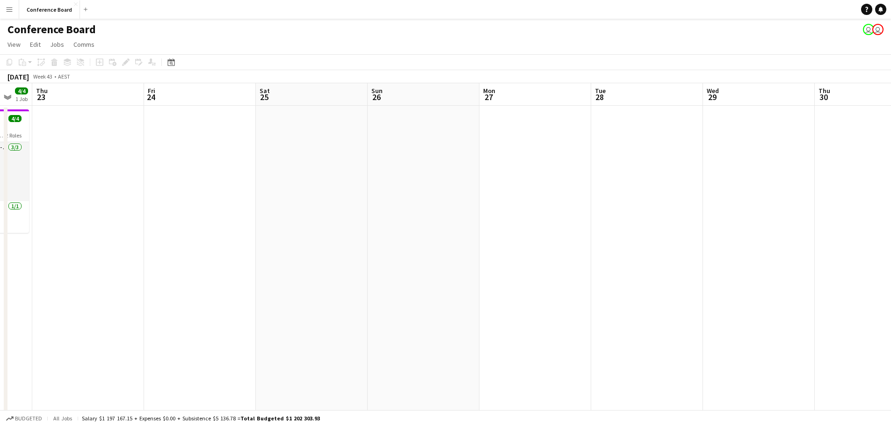
scroll to position [0, 329]
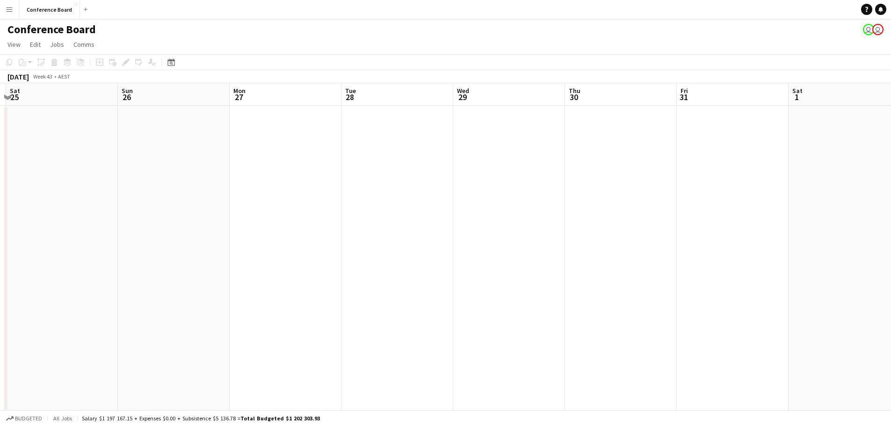
drag, startPoint x: 885, startPoint y: 95, endPoint x: 276, endPoint y: 82, distance: 609.3
click at [259, 78] on app-calendar "Copy Paste Paste Ctrl+V Paste with crew Ctrl+Shift+V Paste linked Job Delete Gr…" at bounding box center [445, 317] width 891 height 527
drag, startPoint x: 838, startPoint y: 98, endPoint x: 311, endPoint y: 87, distance: 527.5
click at [308, 87] on app-calendar-viewport "Sun 26 Mon 27 Tue 28 Wed 29 Thu 30 Fri 31 Sat 1 Sun 2 Mon 3 Tue 4 Wed 5 Thu 6 F…" at bounding box center [445, 332] width 891 height 498
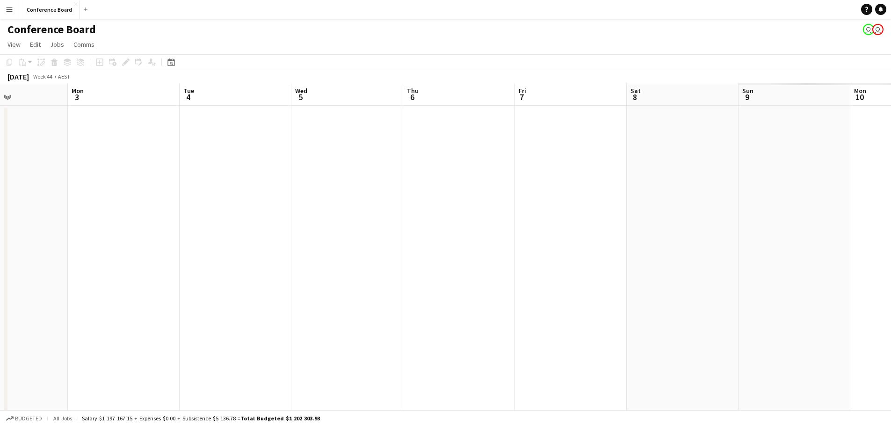
drag, startPoint x: 792, startPoint y: 99, endPoint x: 262, endPoint y: 65, distance: 531.7
click at [262, 65] on app-calendar "Copy Paste Paste Ctrl+V Paste with crew Ctrl+Shift+V Paste linked Job Delete Gr…" at bounding box center [445, 317] width 891 height 527
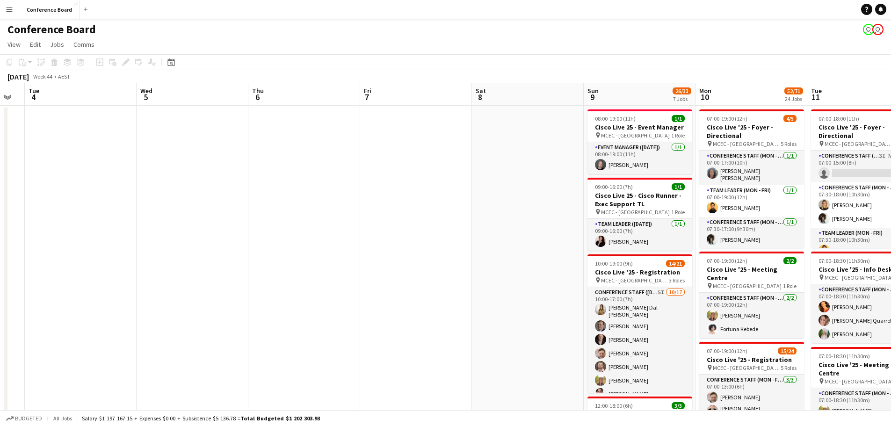
drag, startPoint x: 751, startPoint y: 99, endPoint x: 486, endPoint y: 100, distance: 265.1
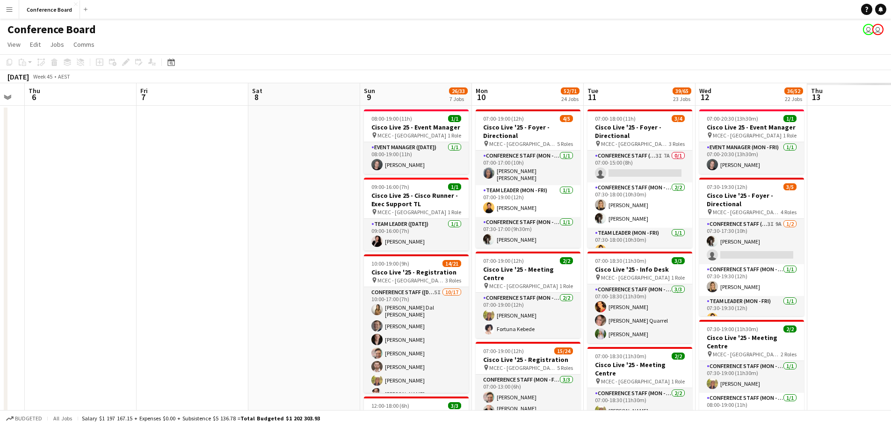
scroll to position [0, 316]
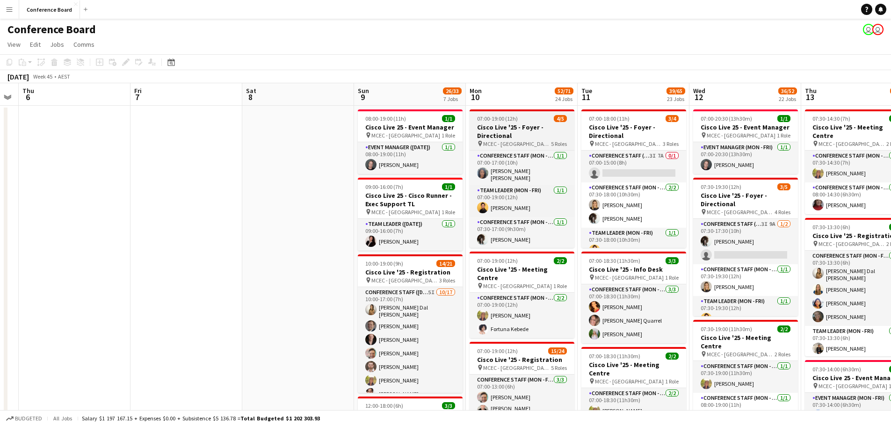
click at [514, 133] on h3 "Cisco Live '25 - Foyer - Directional" at bounding box center [521, 131] width 105 height 17
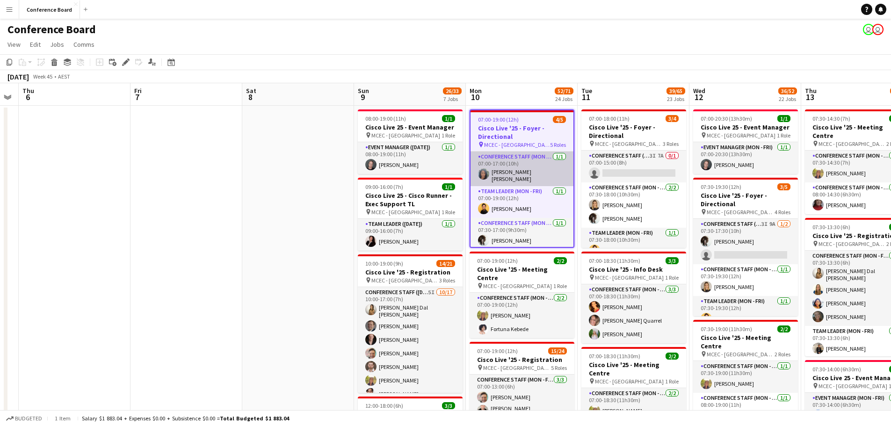
click at [517, 167] on app-card-role "Conference Staff (Mon - Fri) 1/1 07:00-17:00 (10h) cindy maree horsfall" at bounding box center [521, 168] width 103 height 35
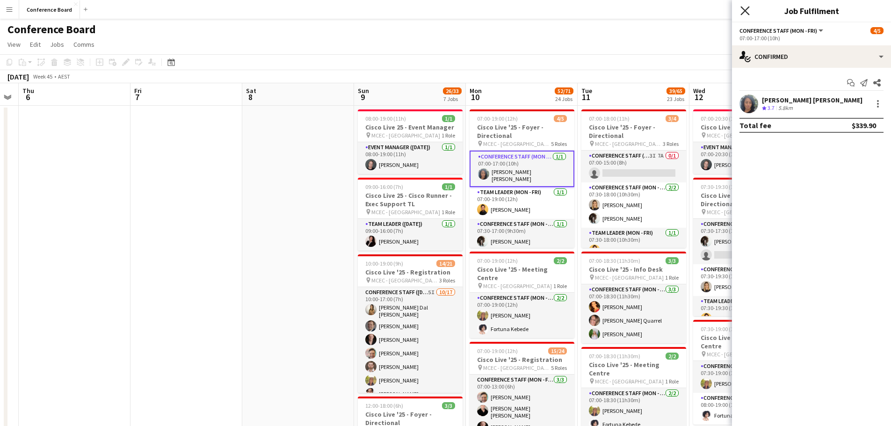
click at [747, 11] on icon "Close pop-in" at bounding box center [744, 10] width 9 height 9
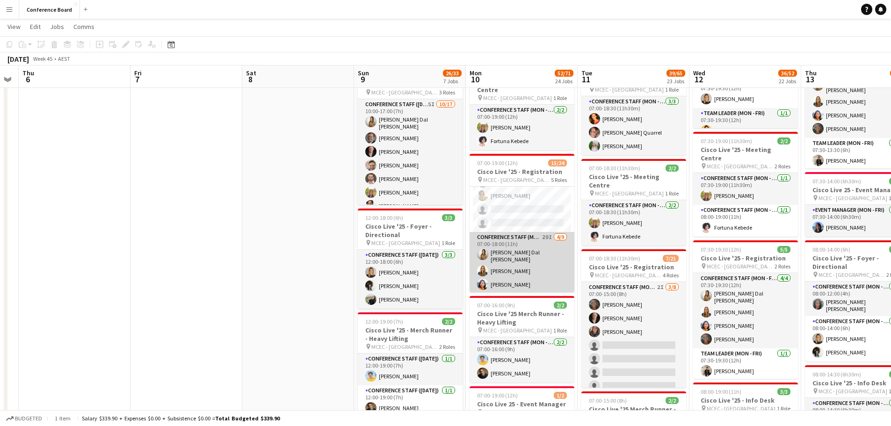
scroll to position [140, 0]
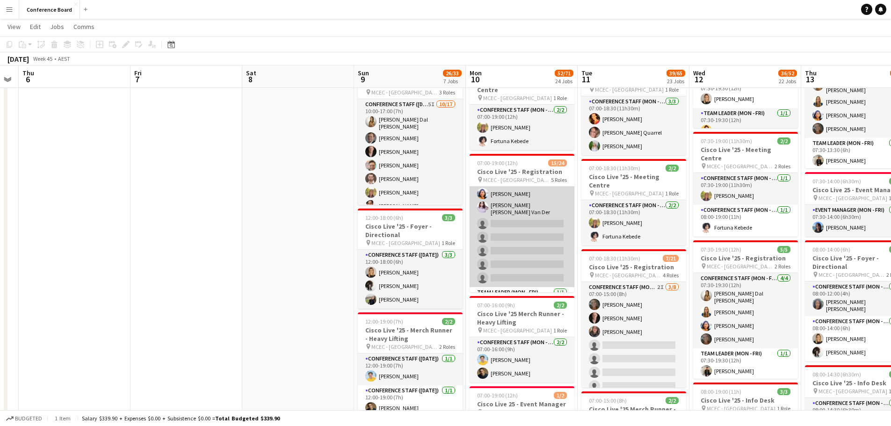
click at [533, 241] on app-card-role "Conference Staff (Mon - Fri) 29I [DATE] 07:00-18:00 (11h) [PERSON_NAME] Dal [PE…" at bounding box center [521, 214] width 105 height 146
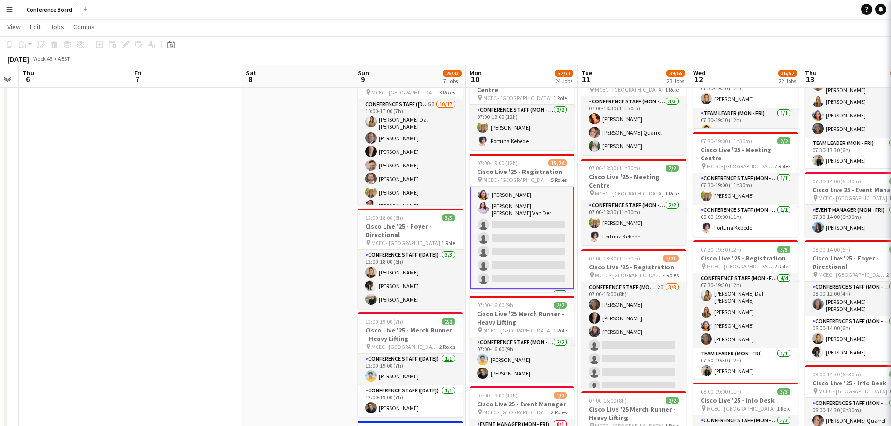
scroll to position [235, 0]
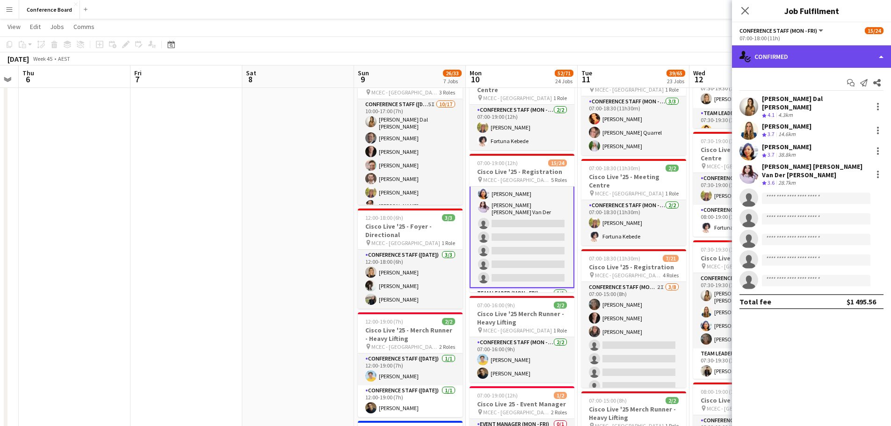
click at [816, 54] on div "single-neutral-actions-check-2 Confirmed" at bounding box center [811, 56] width 159 height 22
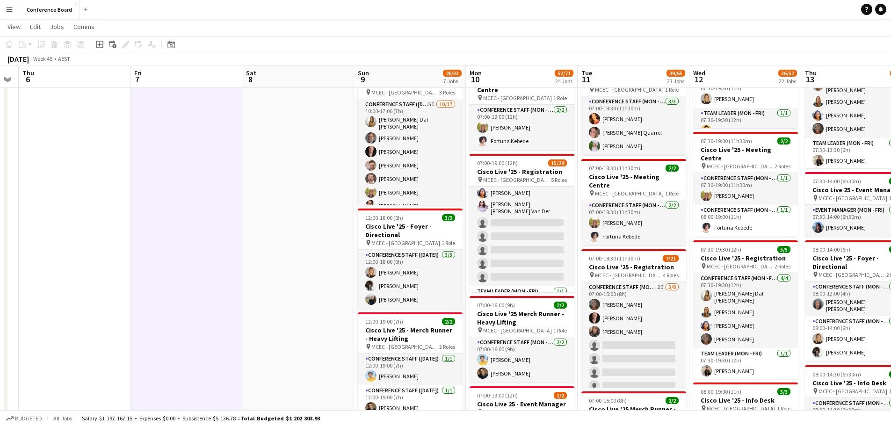
scroll to position [234, 0]
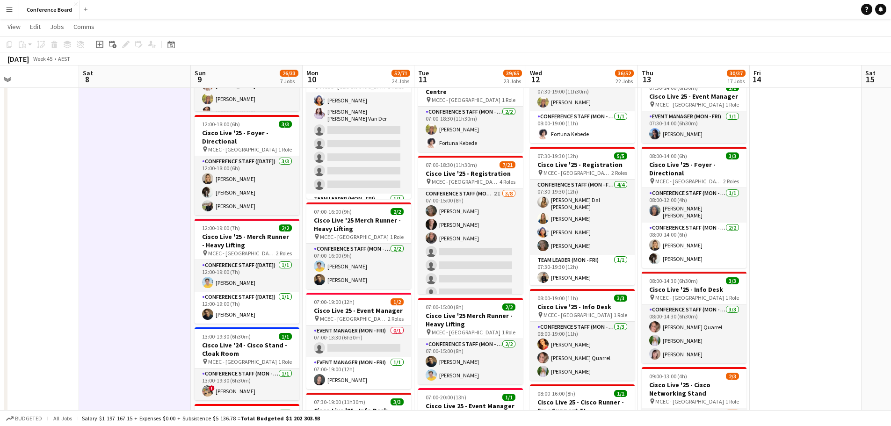
scroll to position [0, 253]
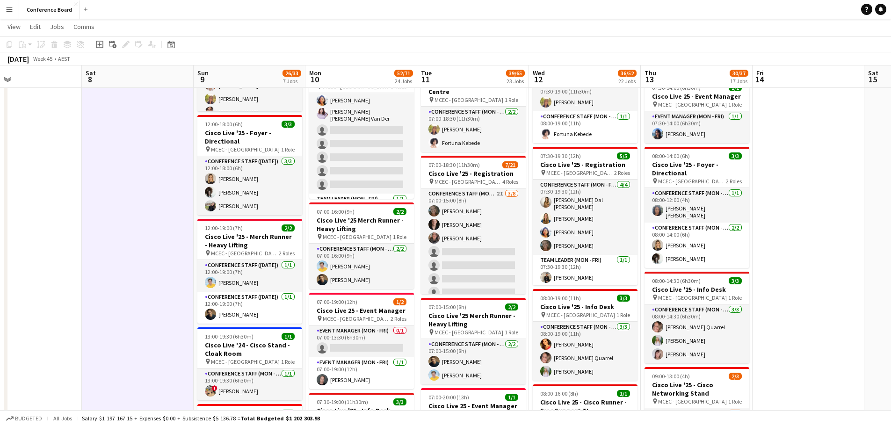
drag, startPoint x: 752, startPoint y: 70, endPoint x: 591, endPoint y: 72, distance: 160.4
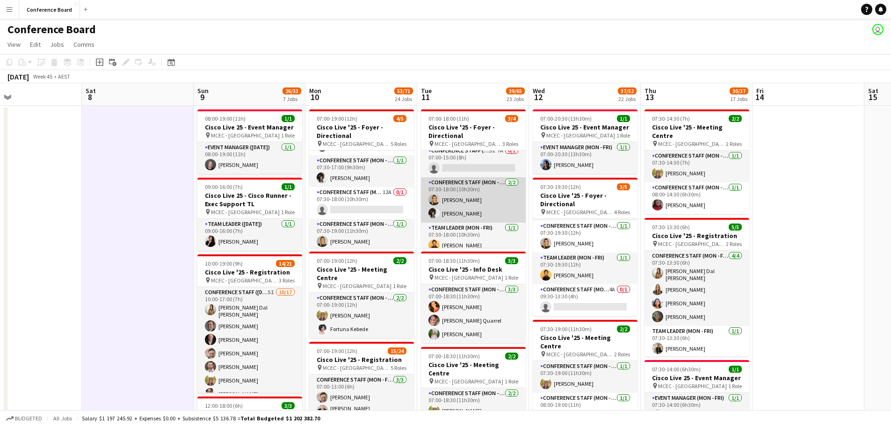
scroll to position [12, 0]
click at [442, 209] on app-card-role "Conference Staff (Mon - Fri) [DATE] 07:30-18:00 (10h30m) [PERSON_NAME] [PERSON_…" at bounding box center [473, 193] width 105 height 45
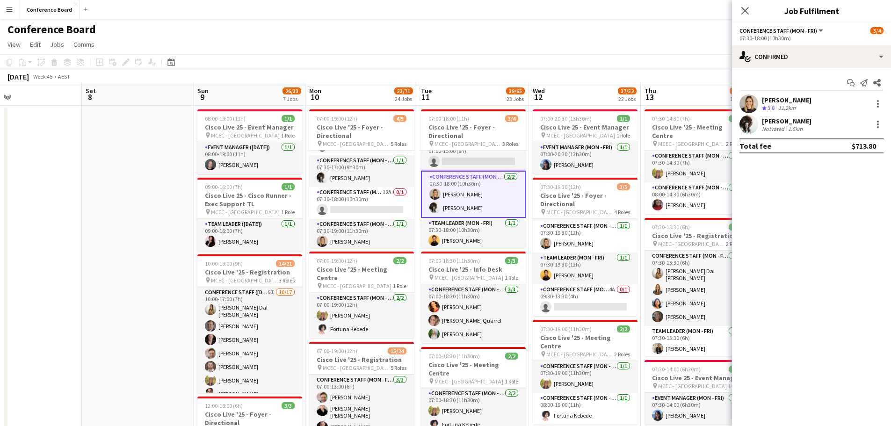
drag, startPoint x: 746, startPoint y: 9, endPoint x: 737, endPoint y: 14, distance: 9.6
click at [744, 10] on icon at bounding box center [744, 10] width 7 height 7
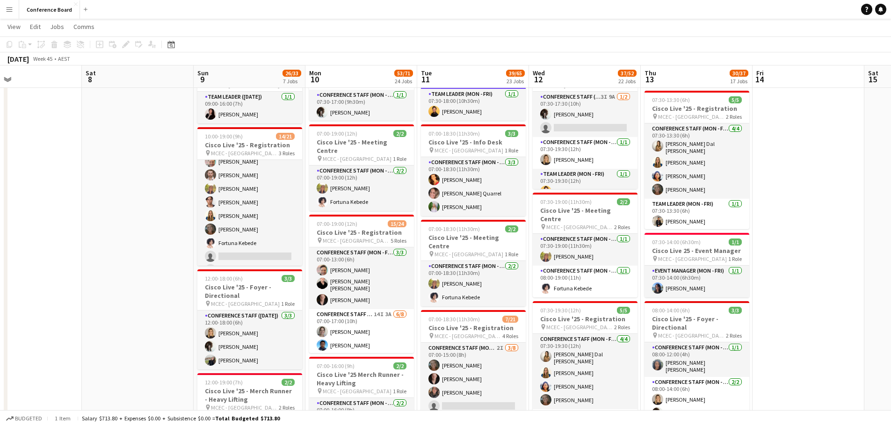
scroll to position [1393, 0]
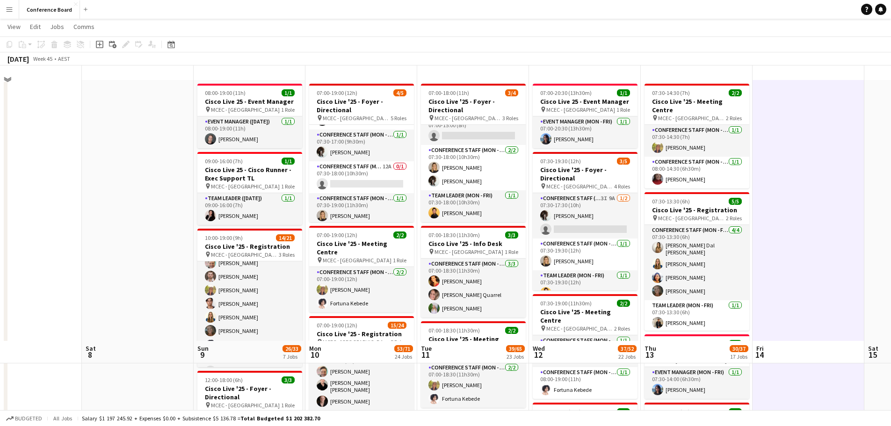
scroll to position [300, 0]
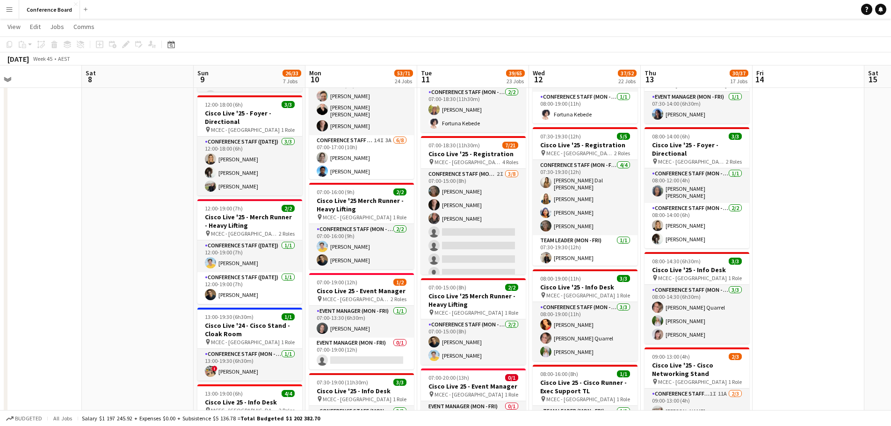
click at [180, 12] on app-navbar "Menu Boards Boards Boards All jobs Status Workforce Workforce My Workforce Recr…" at bounding box center [445, 9] width 891 height 19
